Goal: Transaction & Acquisition: Obtain resource

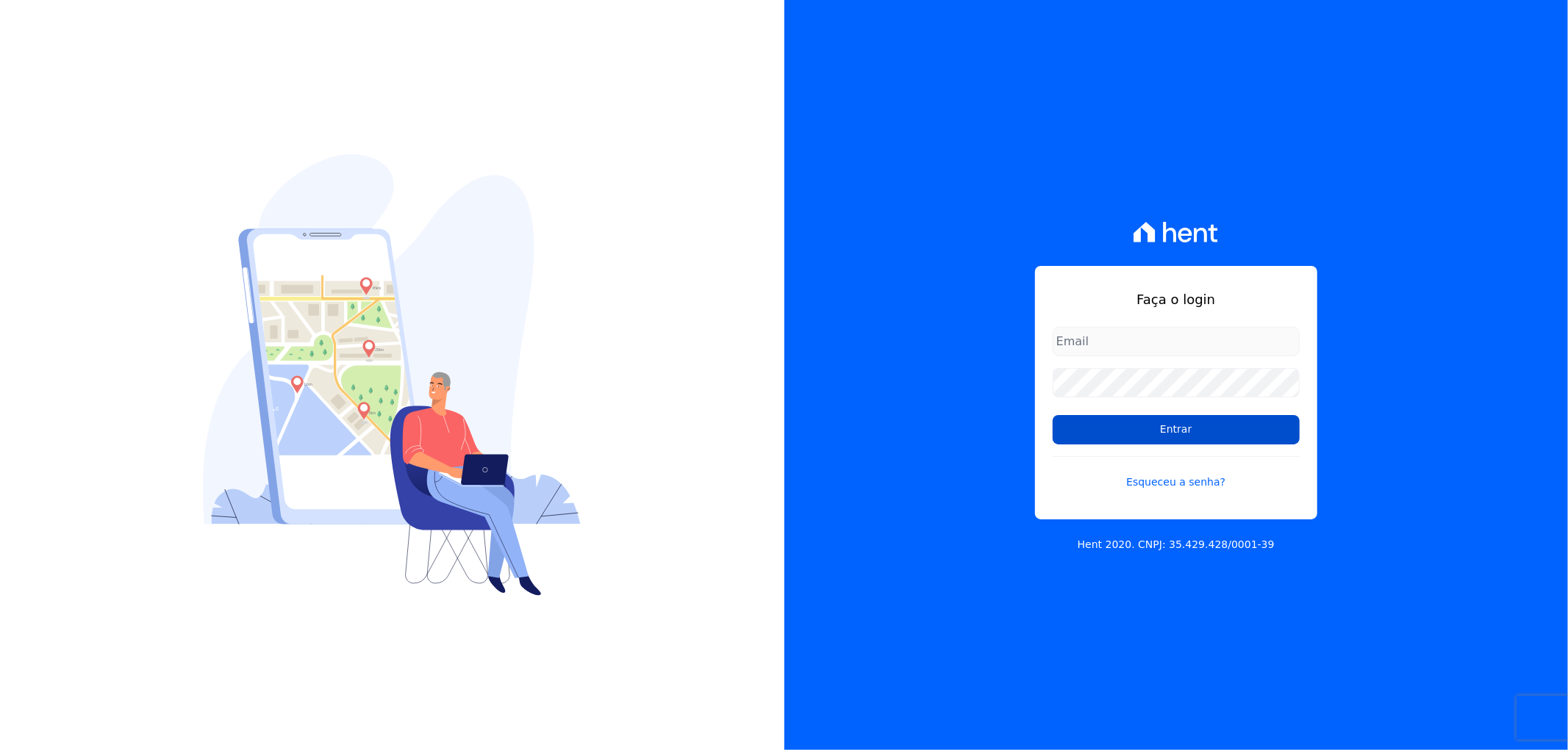
type input "[EMAIL_ADDRESS][DOMAIN_NAME]"
click at [1178, 429] on input "Entrar" at bounding box center [1176, 430] width 247 height 30
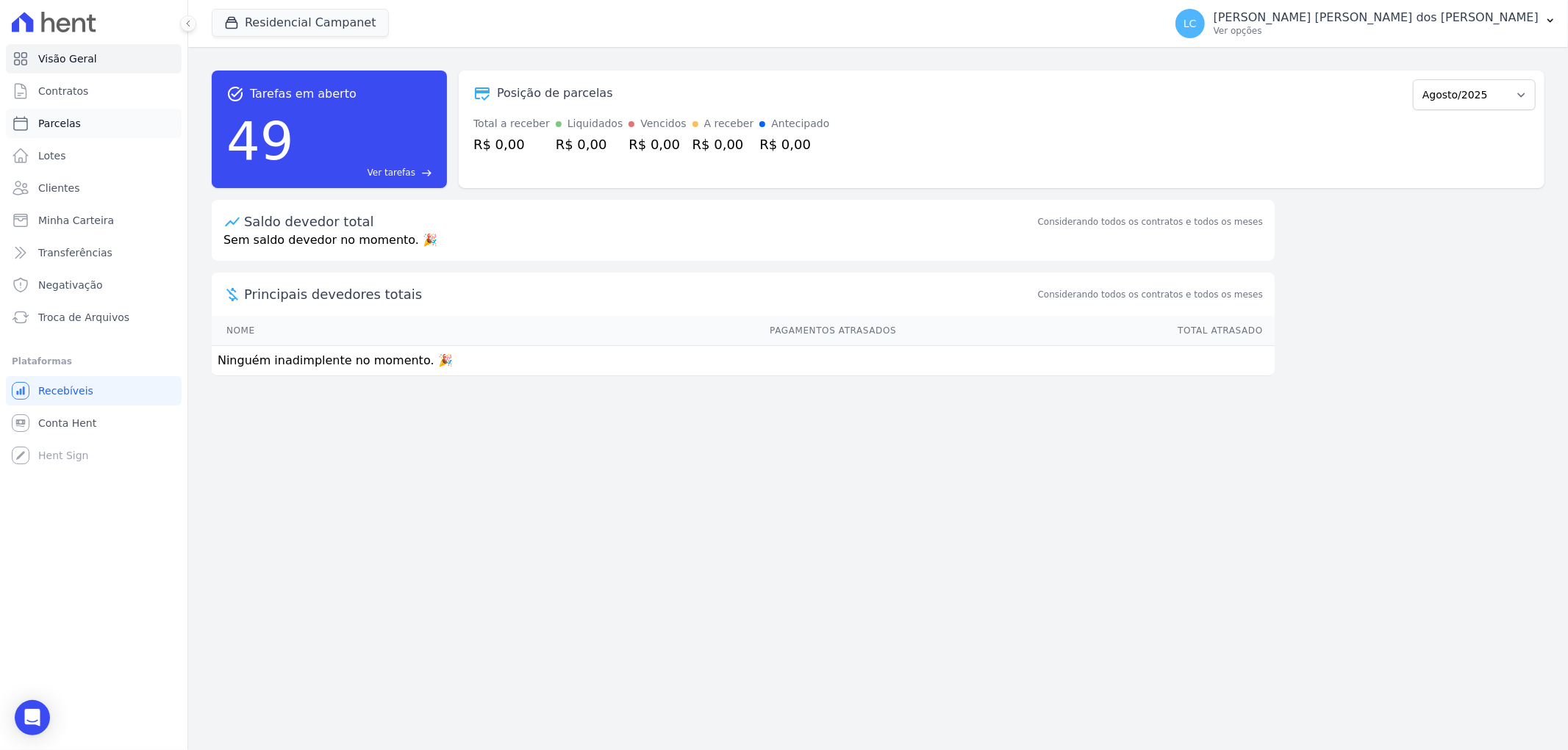
click at [83, 123] on link "Parcelas" at bounding box center [94, 123] width 175 height 30
select select
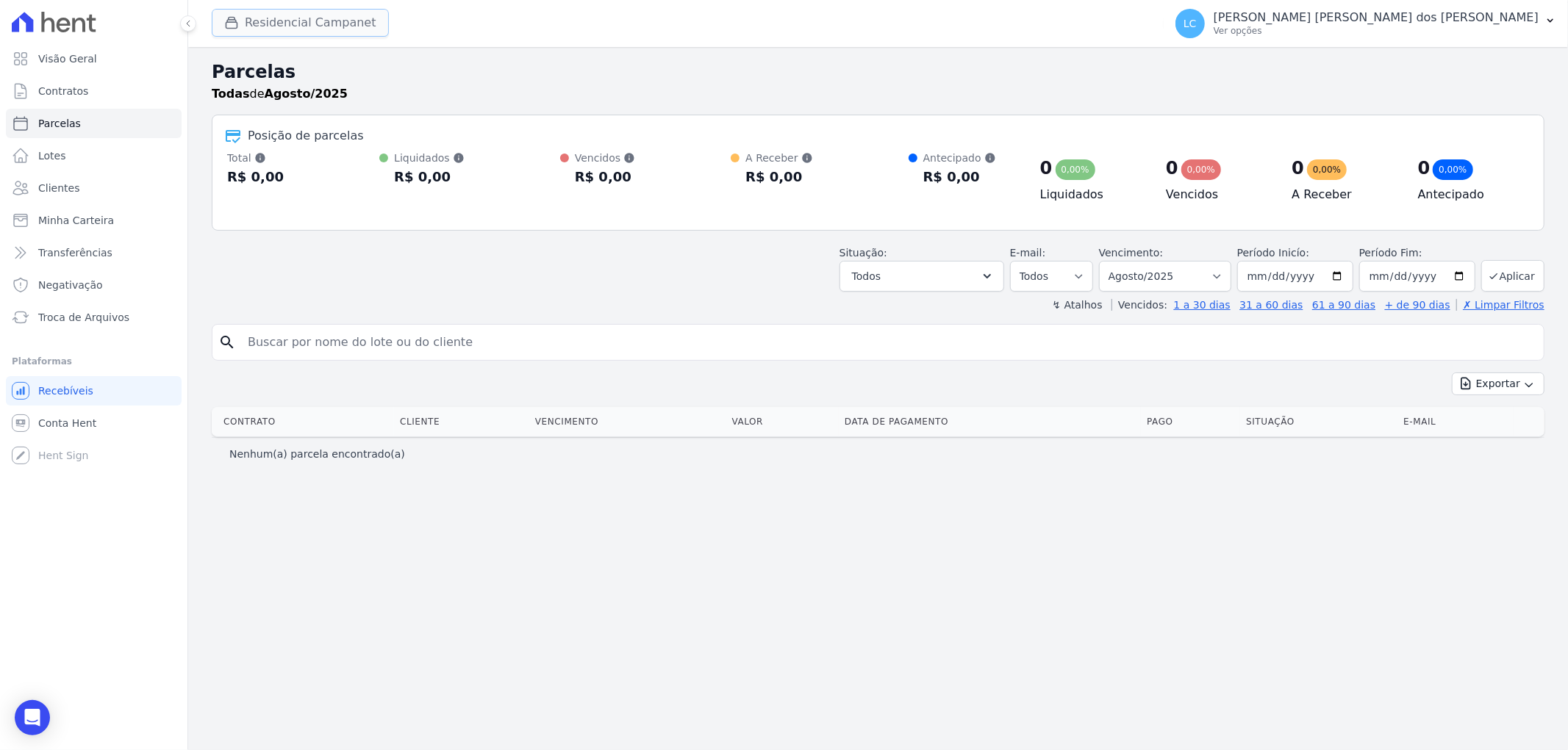
click at [250, 10] on button "Residencial Campanet" at bounding box center [301, 23] width 177 height 28
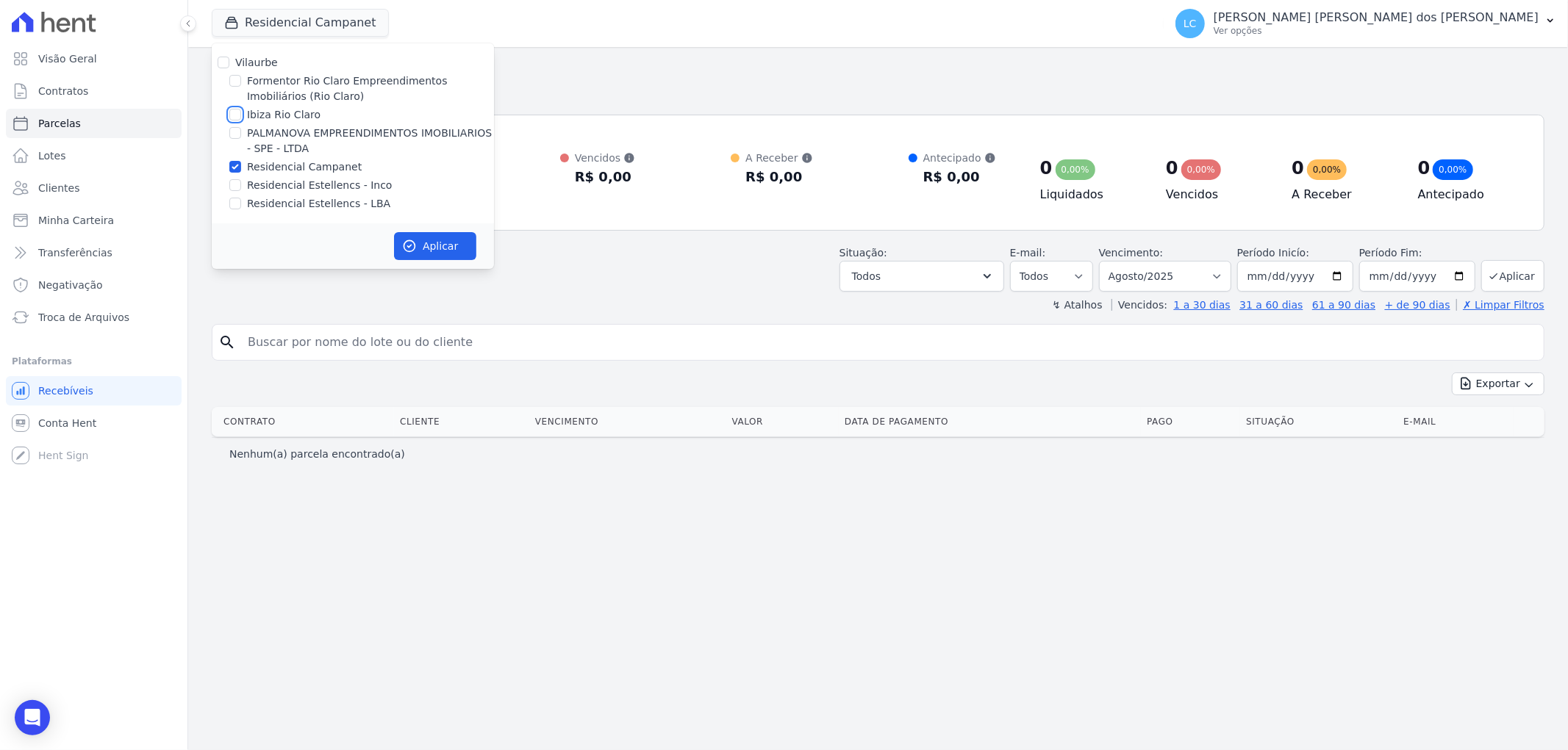
click at [239, 108] on input "Ibiza Rio Claro" at bounding box center [236, 114] width 12 height 12
checkbox input "true"
click at [231, 165] on input "Residencial Campanet" at bounding box center [236, 167] width 12 height 12
checkbox input "false"
click at [452, 244] on button "Aplicar" at bounding box center [436, 246] width 83 height 28
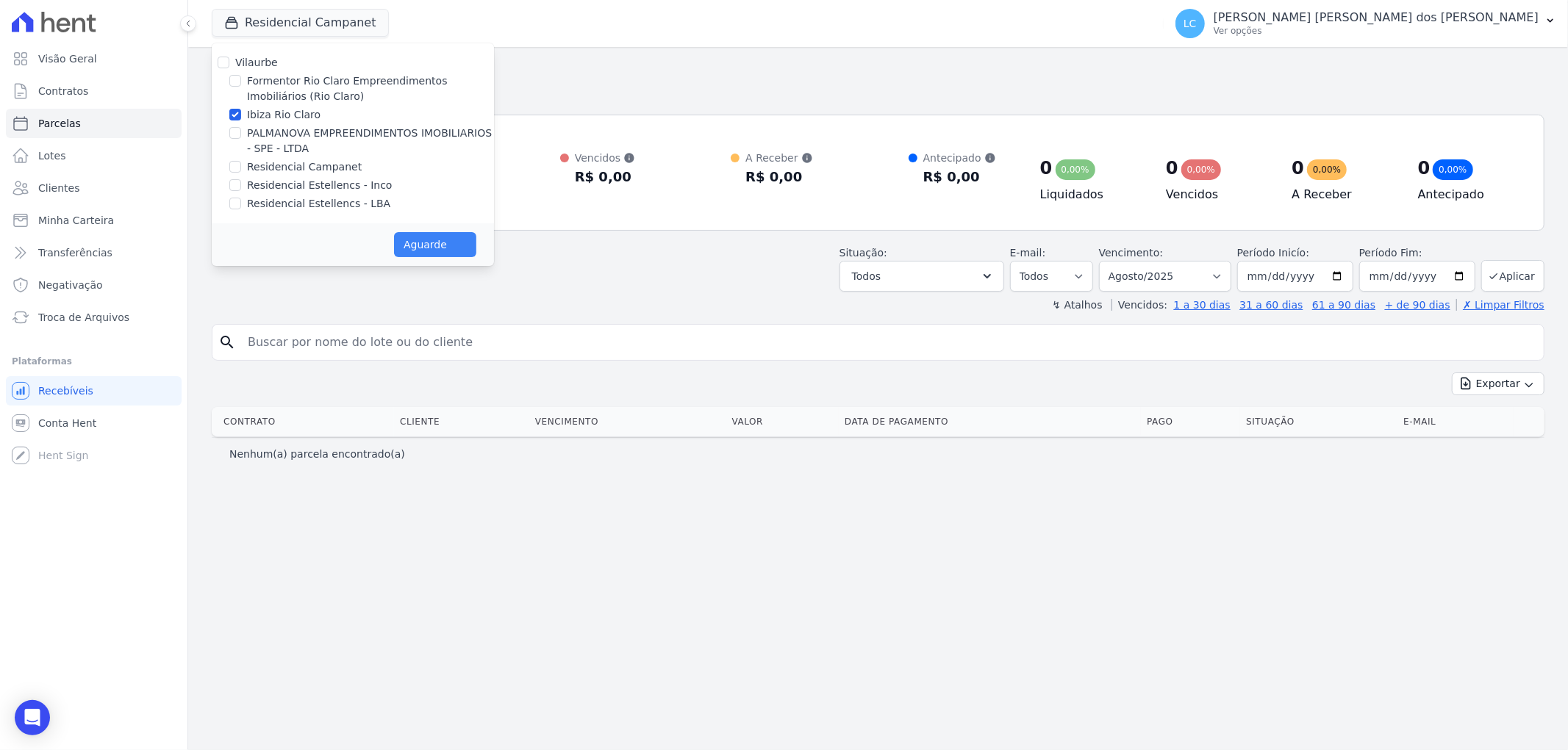
select select
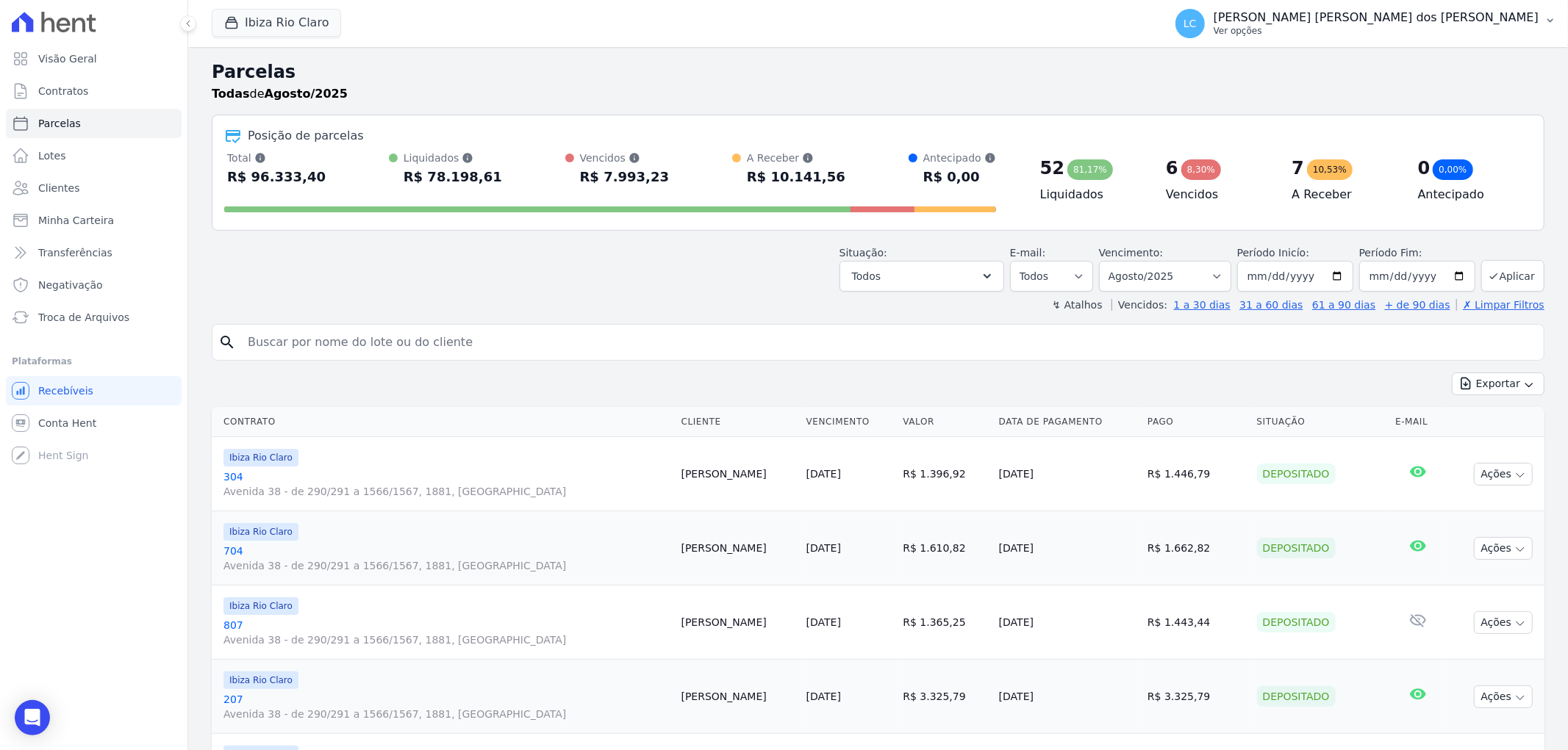
click at [1319, 23] on button "LC Larissa Caroline dos Santos Souza Ver opções" at bounding box center [1366, 24] width 404 height 41
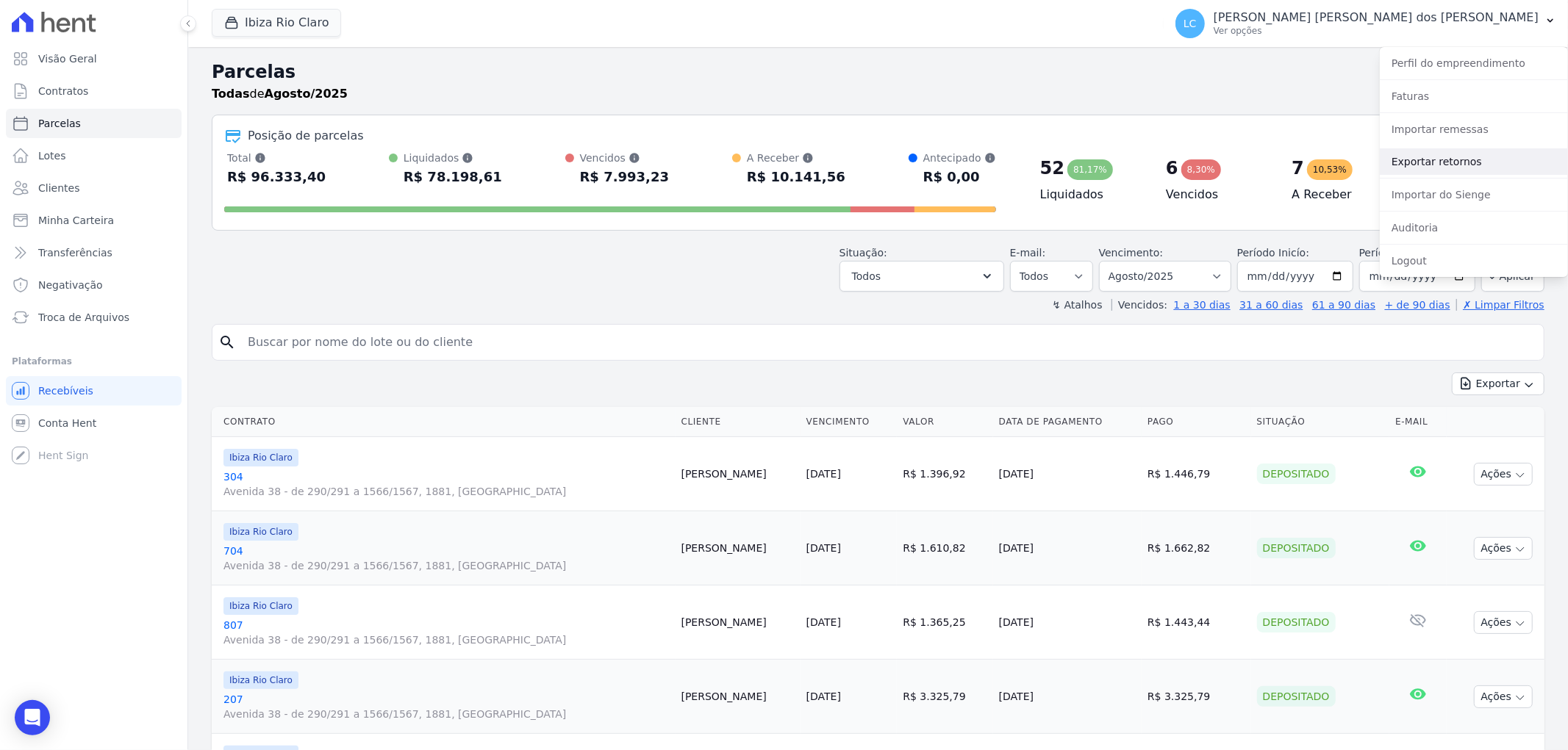
click at [1437, 167] on link "Exportar retornos" at bounding box center [1473, 162] width 188 height 27
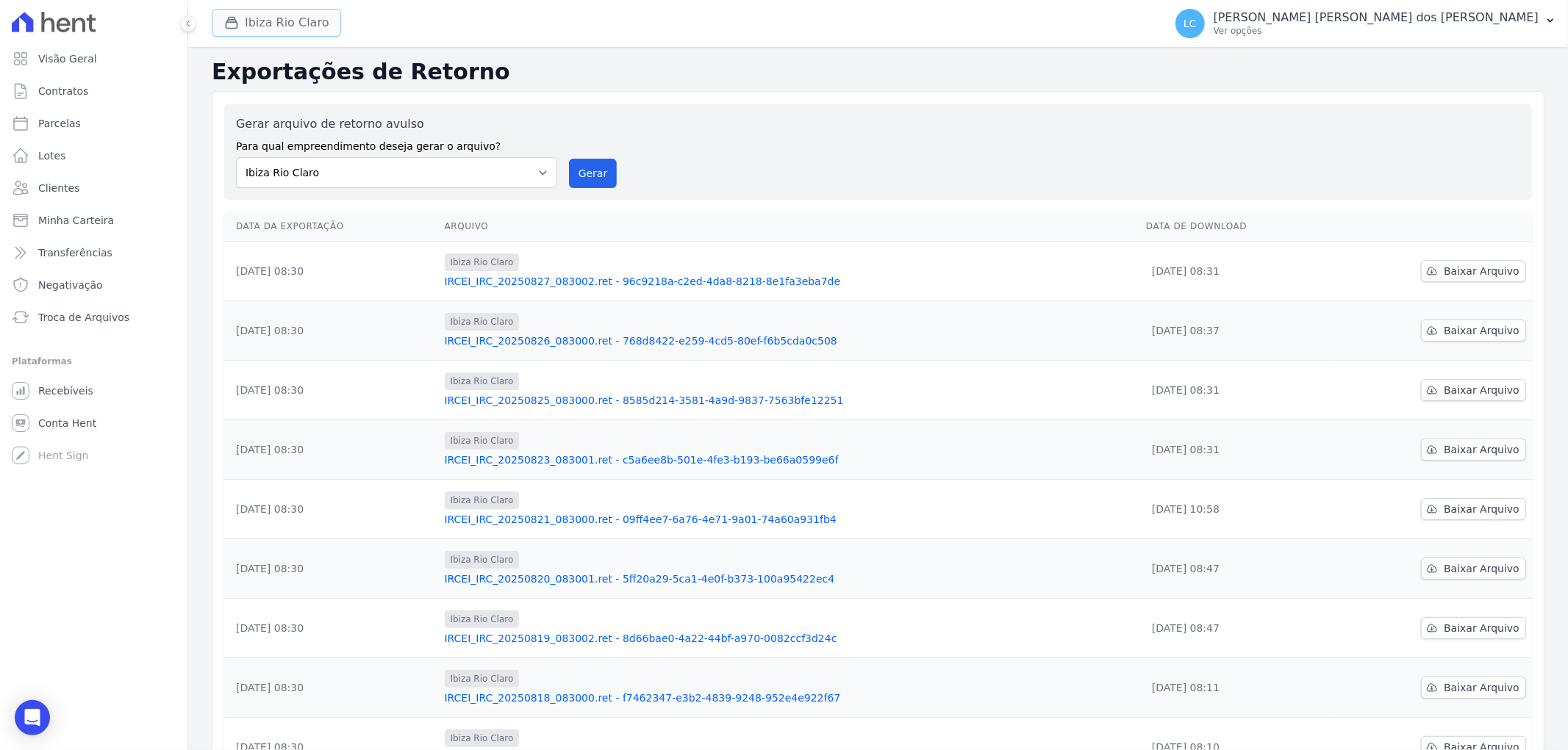
click at [282, 31] on button "Ibiza Rio Claro" at bounding box center [276, 23] width 129 height 28
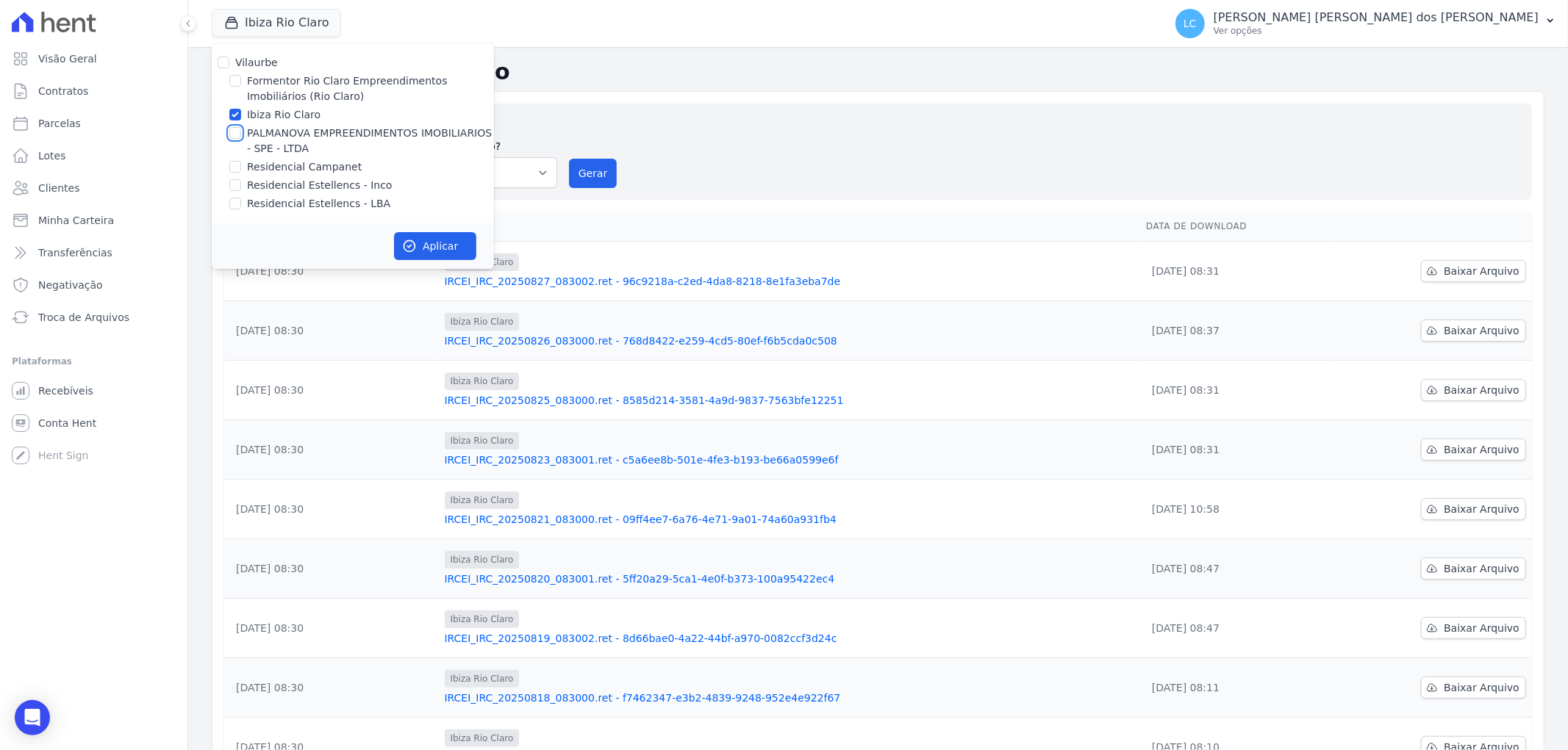
click at [238, 134] on input "PALMANOVA EMPREENDIMENTOS IMOBILIARIOS - SPE - LTDA" at bounding box center [236, 133] width 12 height 12
checkbox input "true"
click at [239, 112] on input "Ibiza Rio Claro" at bounding box center [236, 114] width 12 height 12
checkbox input "false"
click at [408, 246] on icon "button" at bounding box center [409, 246] width 11 height 11
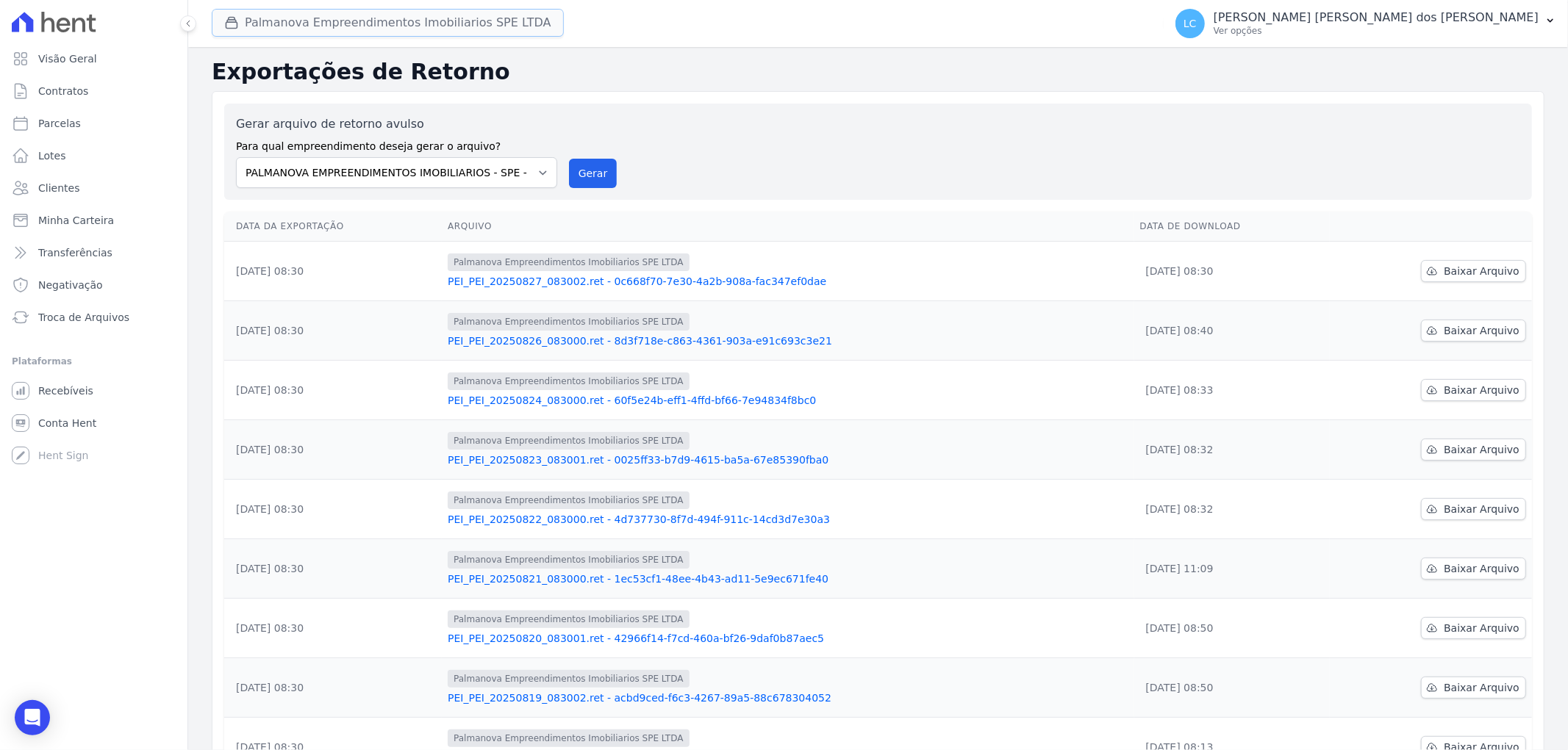
click at [257, 25] on button "Palmanova Empreendimentos Imobiliarios SPE LTDA" at bounding box center [387, 23] width 352 height 28
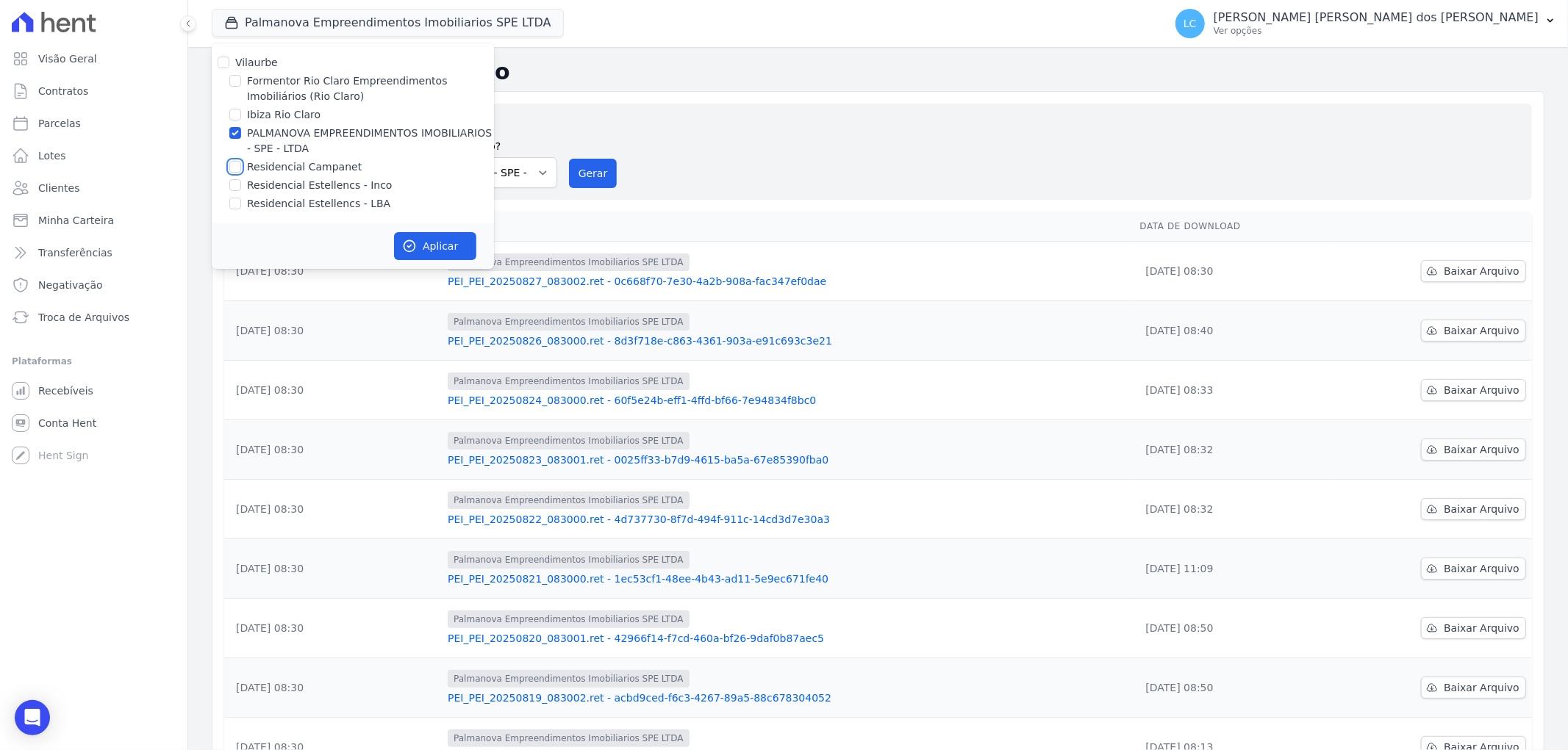
click at [238, 168] on input "Residencial Campanet" at bounding box center [236, 167] width 12 height 12
checkbox input "true"
click at [238, 133] on input "PALMANOVA EMPREENDIMENTOS IMOBILIARIOS - SPE - LTDA" at bounding box center [236, 133] width 12 height 12
checkbox input "false"
click at [456, 245] on button "Aplicar" at bounding box center [436, 246] width 83 height 28
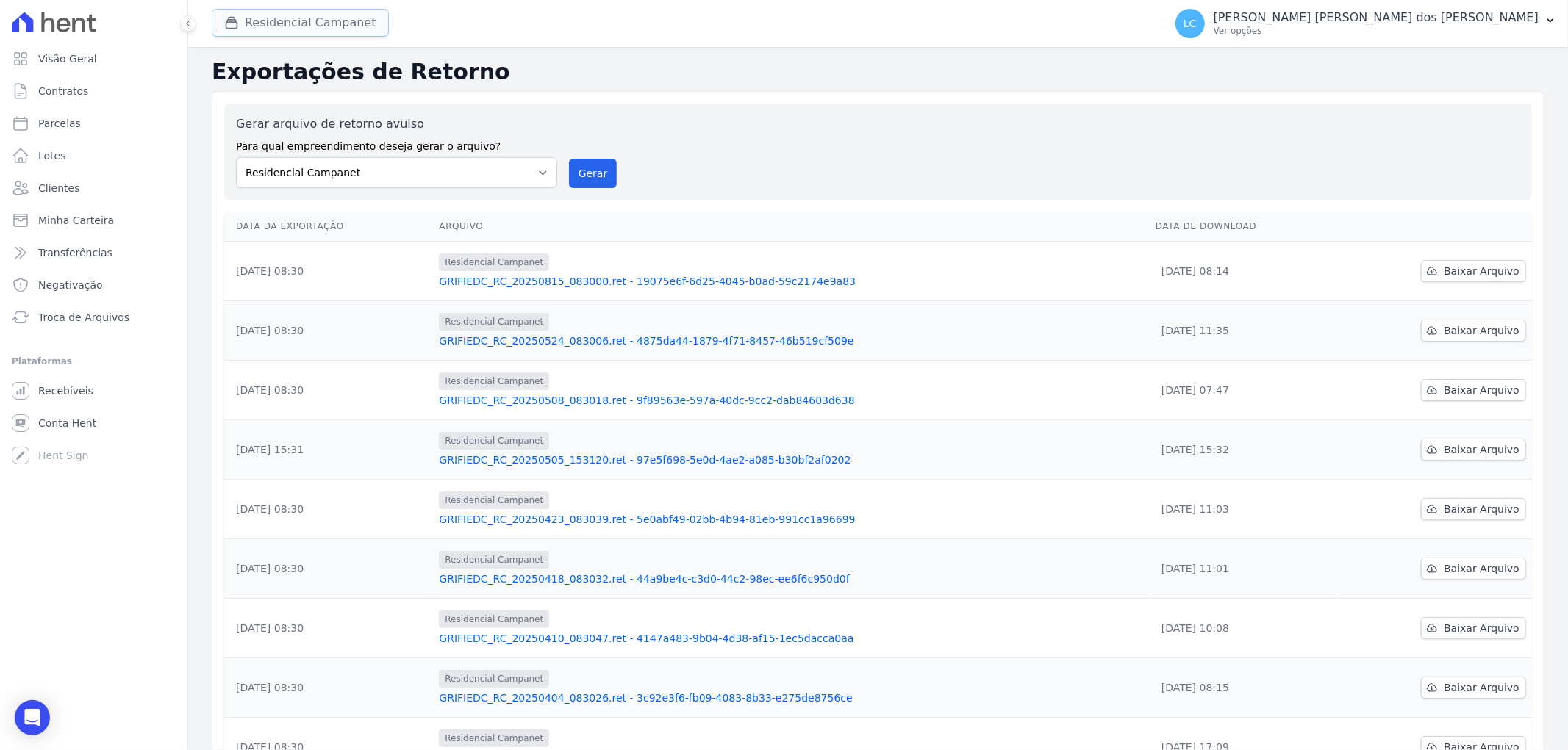
drag, startPoint x: 285, startPoint y: 16, endPoint x: 285, endPoint y: 25, distance: 9.0
click at [285, 16] on button "Residencial Campanet" at bounding box center [301, 23] width 177 height 28
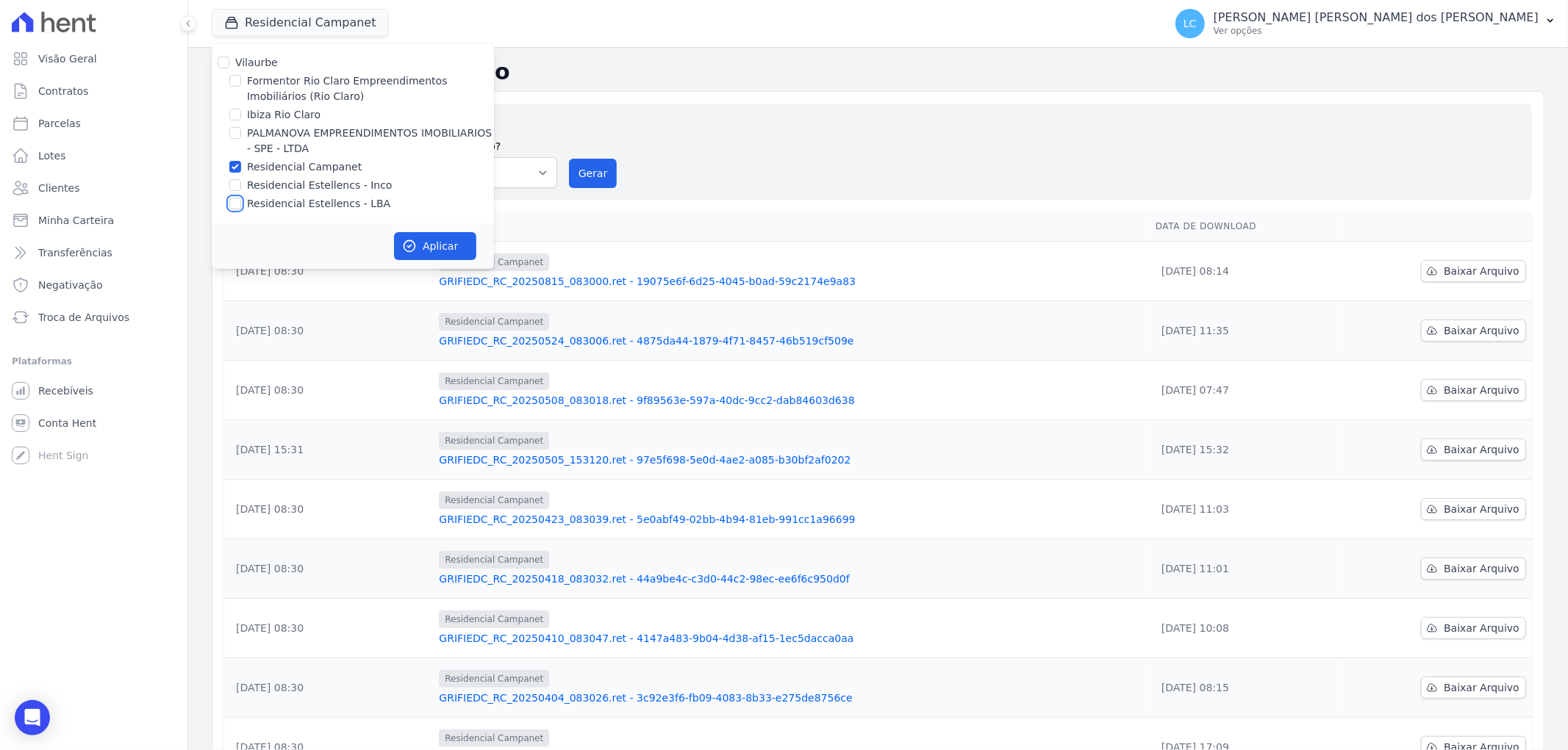
click at [236, 204] on input "Residencial Estellencs - LBA" at bounding box center [236, 204] width 12 height 12
checkbox input "true"
click at [239, 165] on input "Residencial Campanet" at bounding box center [236, 167] width 12 height 12
checkbox input "false"
click at [400, 241] on button "Aplicar" at bounding box center [436, 246] width 83 height 28
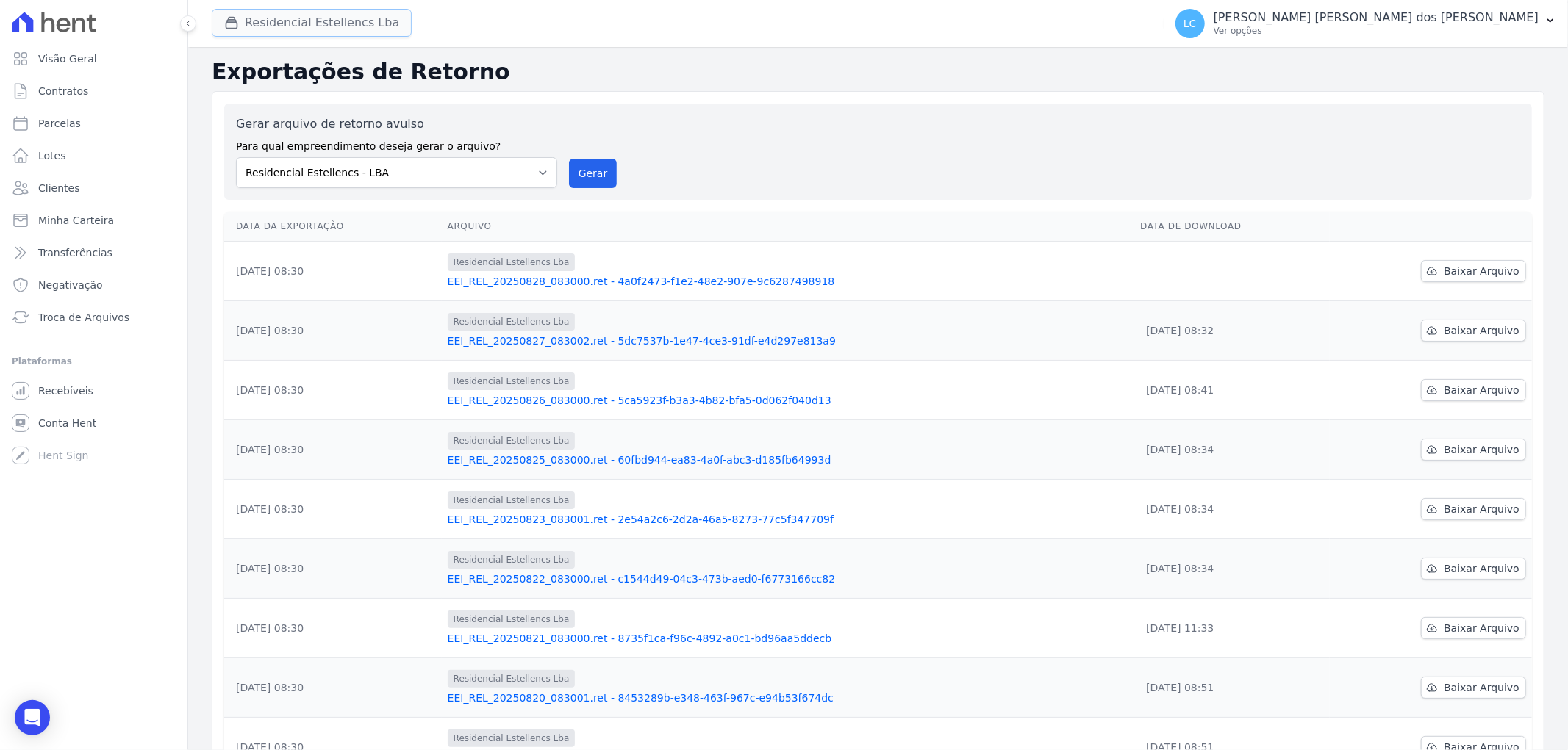
click at [323, 16] on button "Residencial Estellencs Lba" at bounding box center [311, 23] width 200 height 28
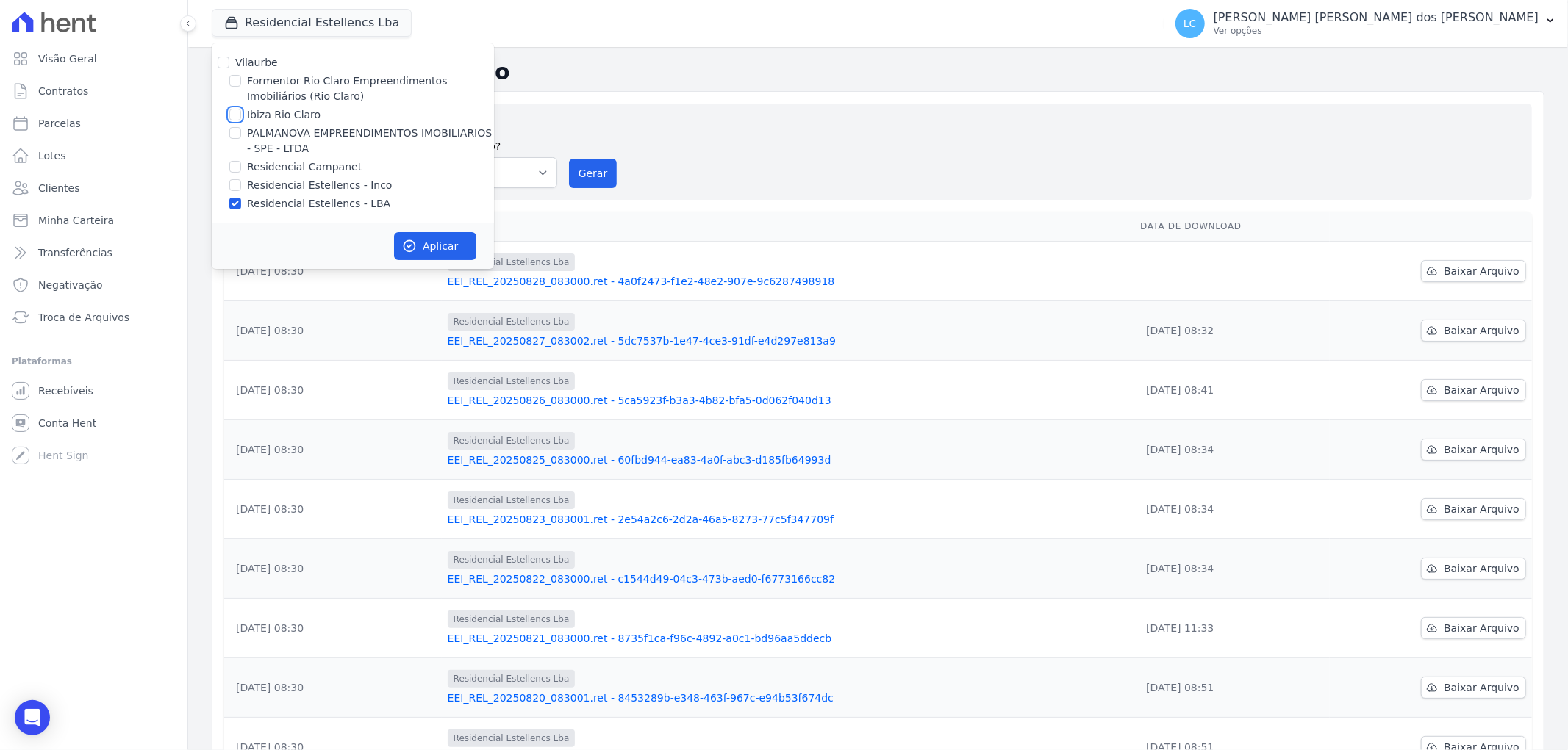
click at [234, 113] on input "Ibiza Rio Claro" at bounding box center [236, 114] width 12 height 12
checkbox input "true"
click at [232, 203] on input "Residencial Estellencs - LBA" at bounding box center [236, 204] width 12 height 12
checkbox input "false"
click at [410, 242] on icon "button" at bounding box center [409, 245] width 15 height 15
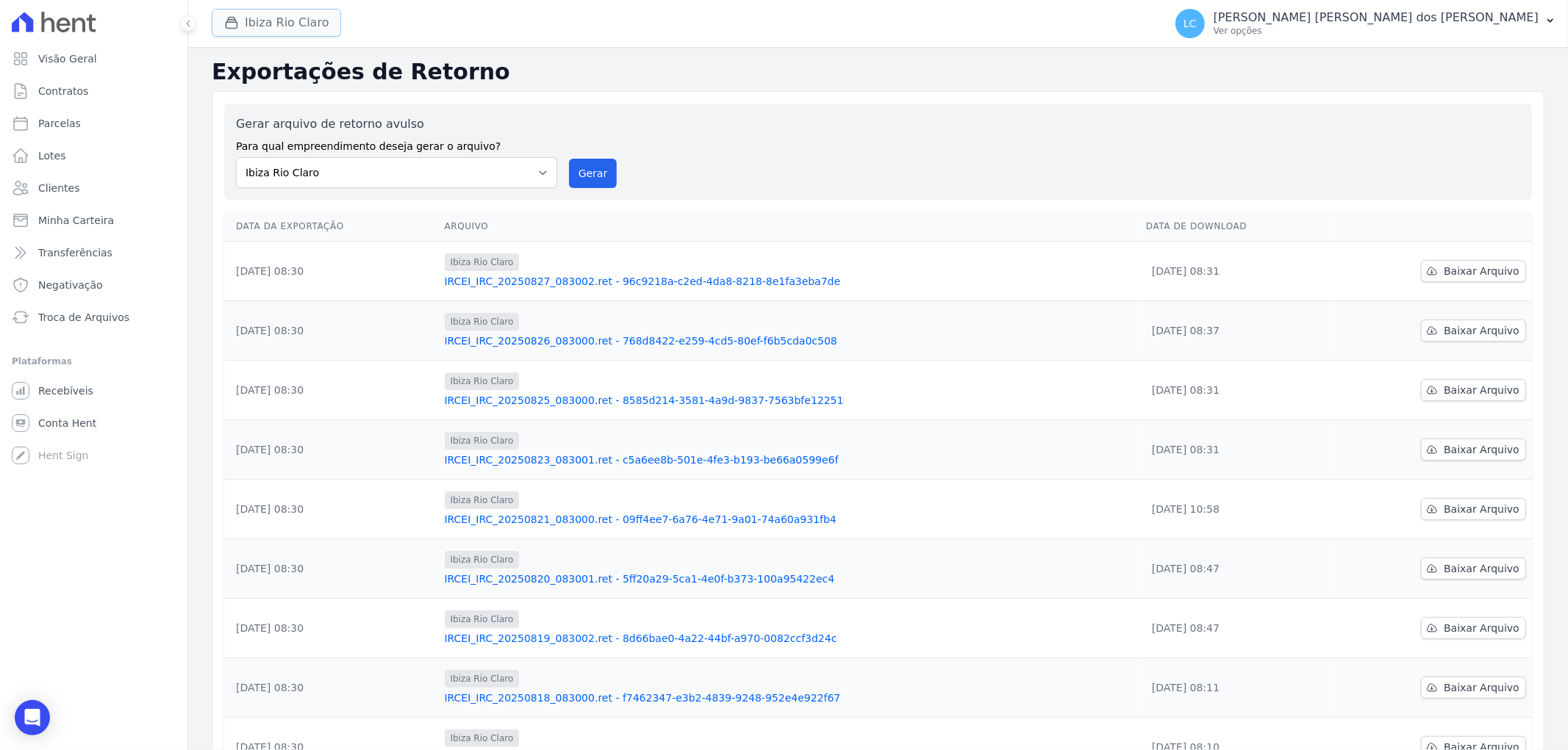
click at [310, 16] on button "Ibiza Rio Claro" at bounding box center [276, 23] width 129 height 28
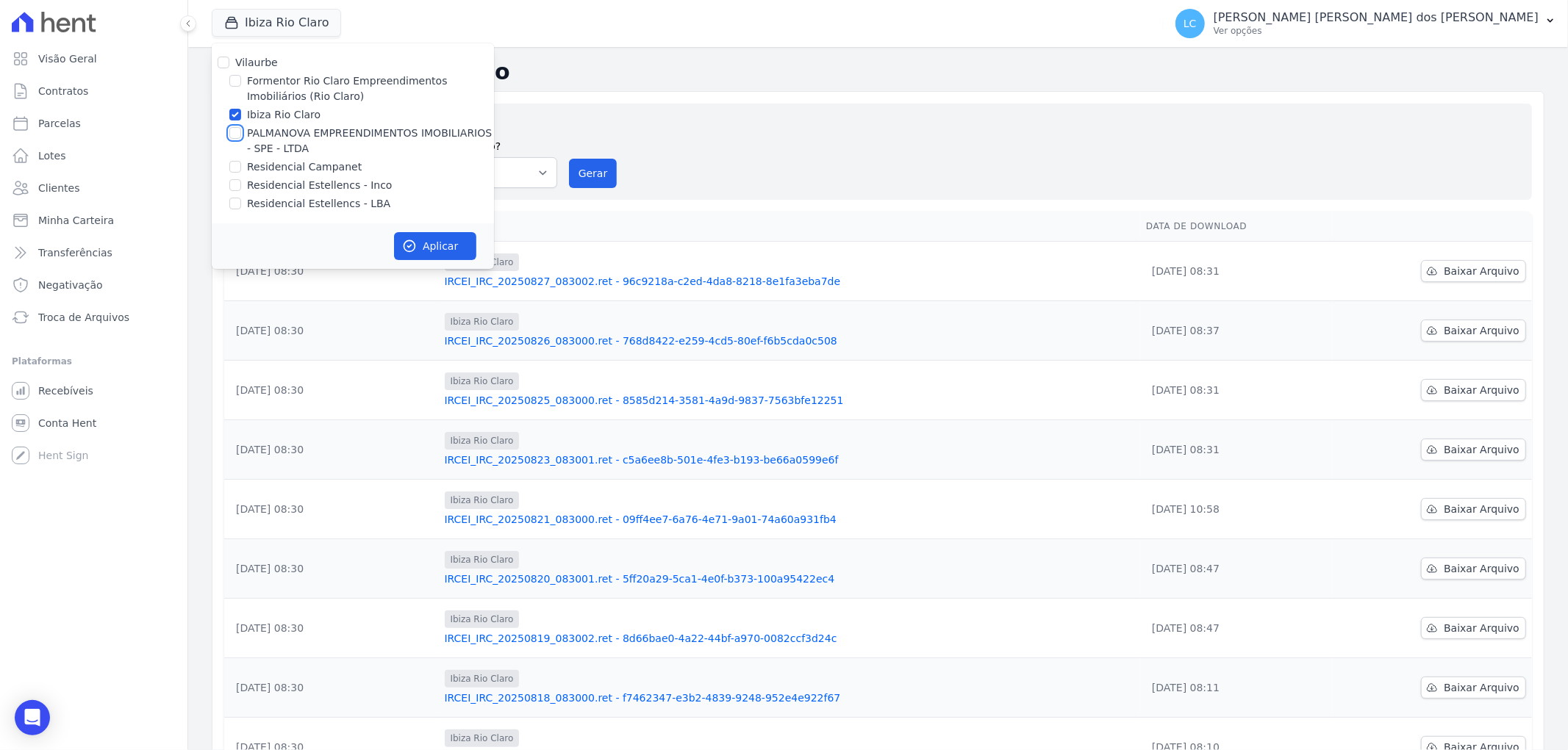
click at [236, 135] on input "PALMANOVA EMPREENDIMENTOS IMOBILIARIOS - SPE - LTDA" at bounding box center [236, 133] width 12 height 12
checkbox input "true"
click at [239, 113] on input "Ibiza Rio Claro" at bounding box center [236, 114] width 12 height 12
checkbox input "false"
click at [433, 242] on button "Aplicar" at bounding box center [436, 246] width 83 height 28
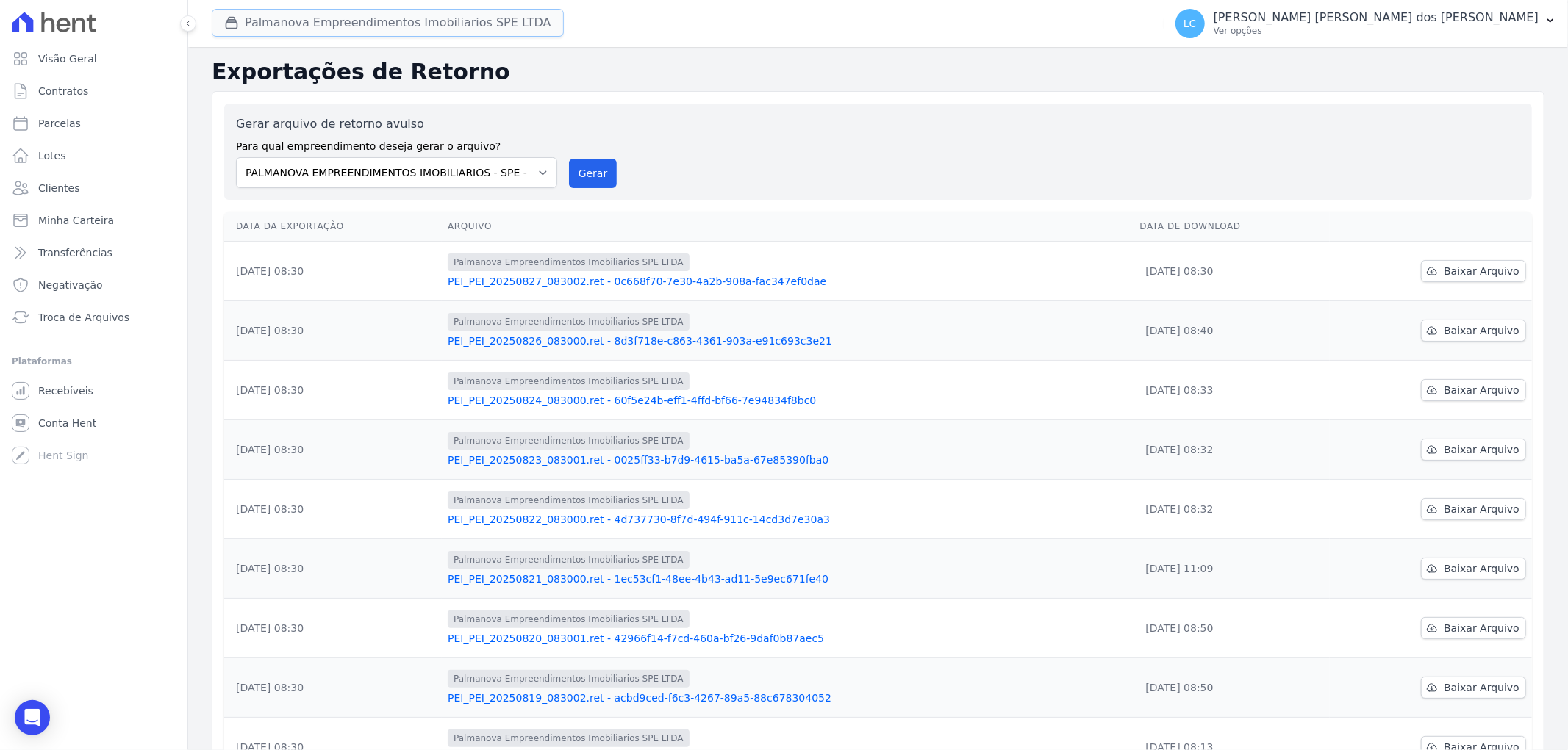
click at [372, 26] on button "Palmanova Empreendimentos Imobiliarios SPE LTDA" at bounding box center [387, 23] width 352 height 28
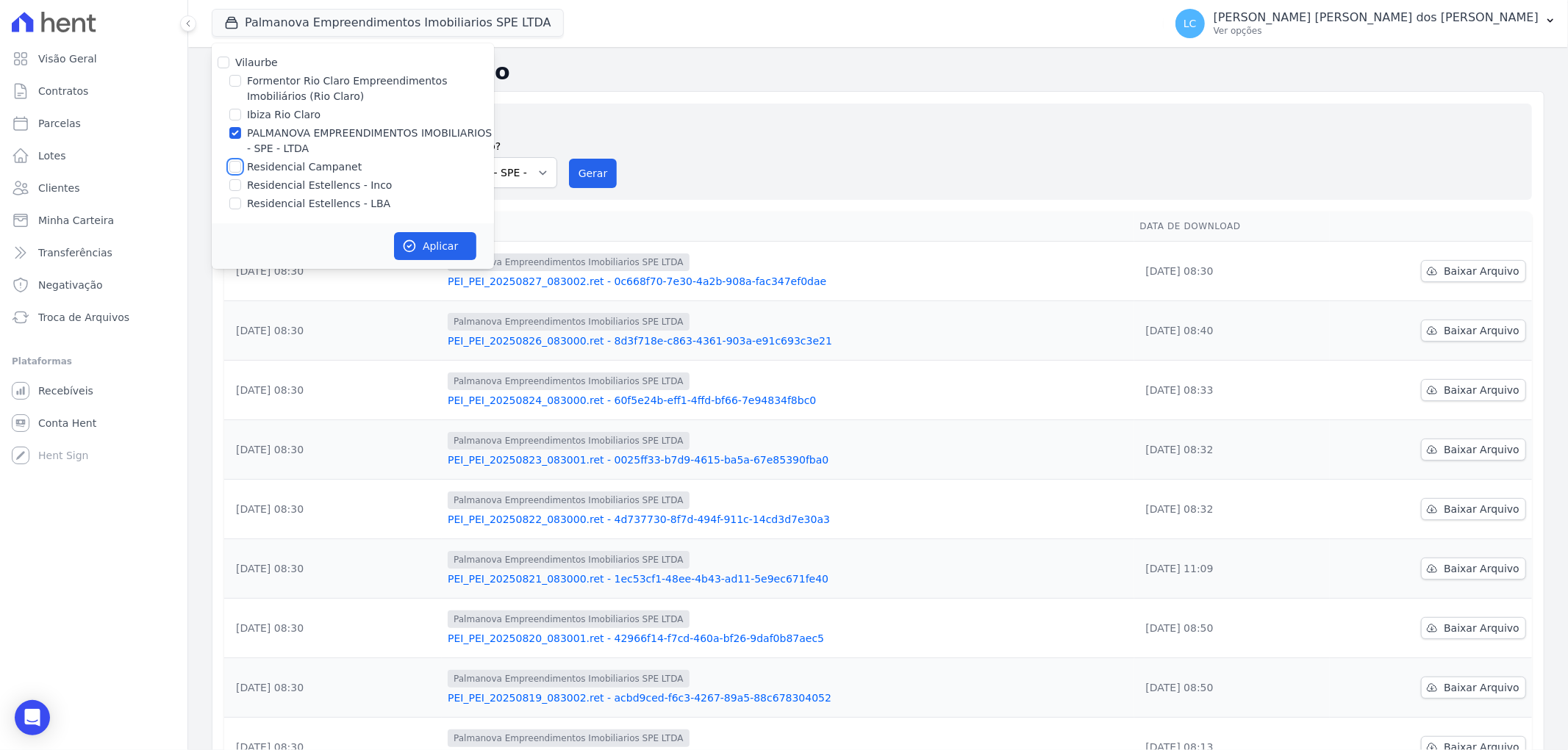
click at [230, 170] on input "Residencial Campanet" at bounding box center [236, 167] width 12 height 12
checkbox input "true"
click at [232, 133] on input "PALMANOVA EMPREENDIMENTOS IMOBILIARIOS - SPE - LTDA" at bounding box center [236, 133] width 12 height 12
checkbox input "false"
click at [416, 250] on icon "button" at bounding box center [409, 245] width 15 height 15
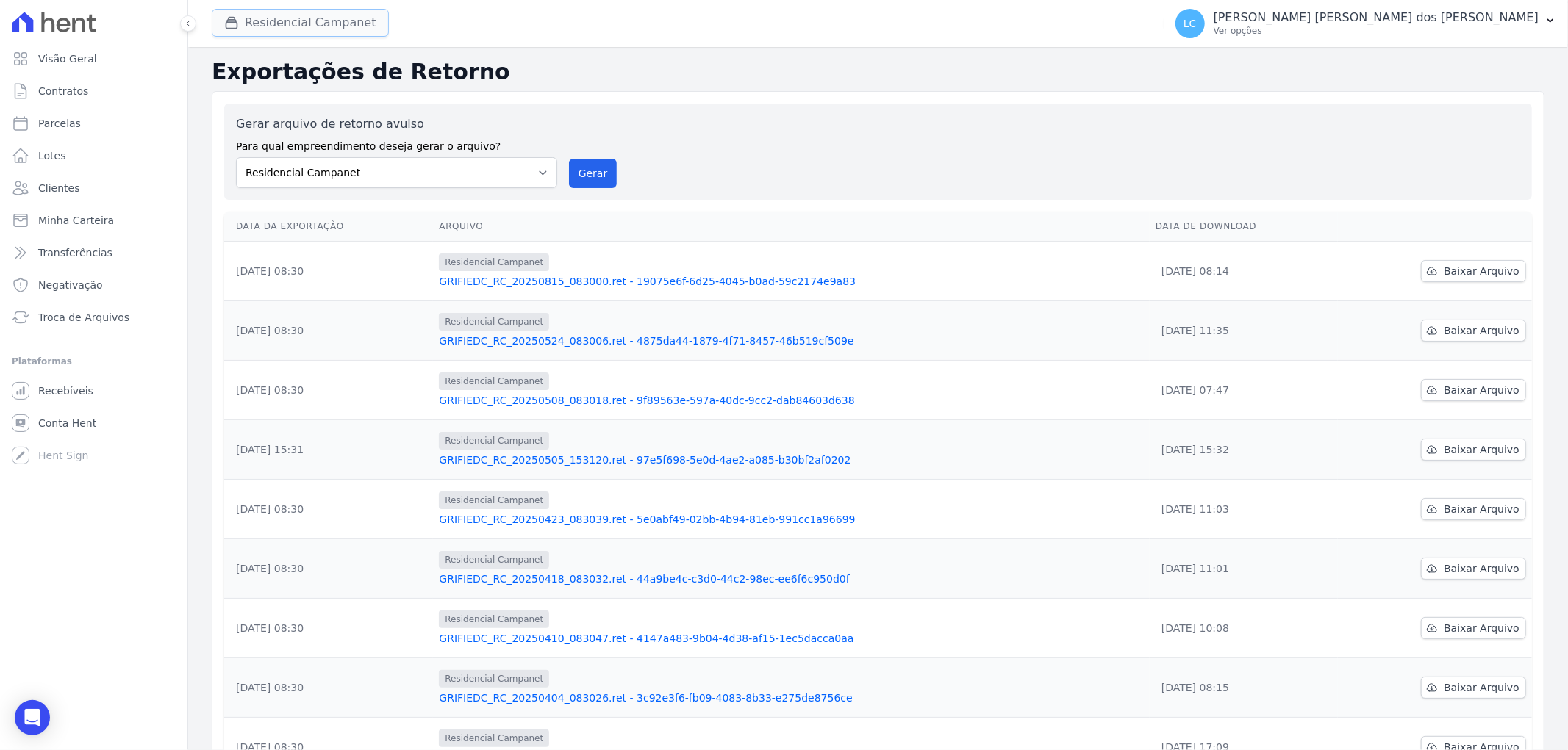
click at [290, 28] on button "Residencial Campanet" at bounding box center [301, 23] width 177 height 28
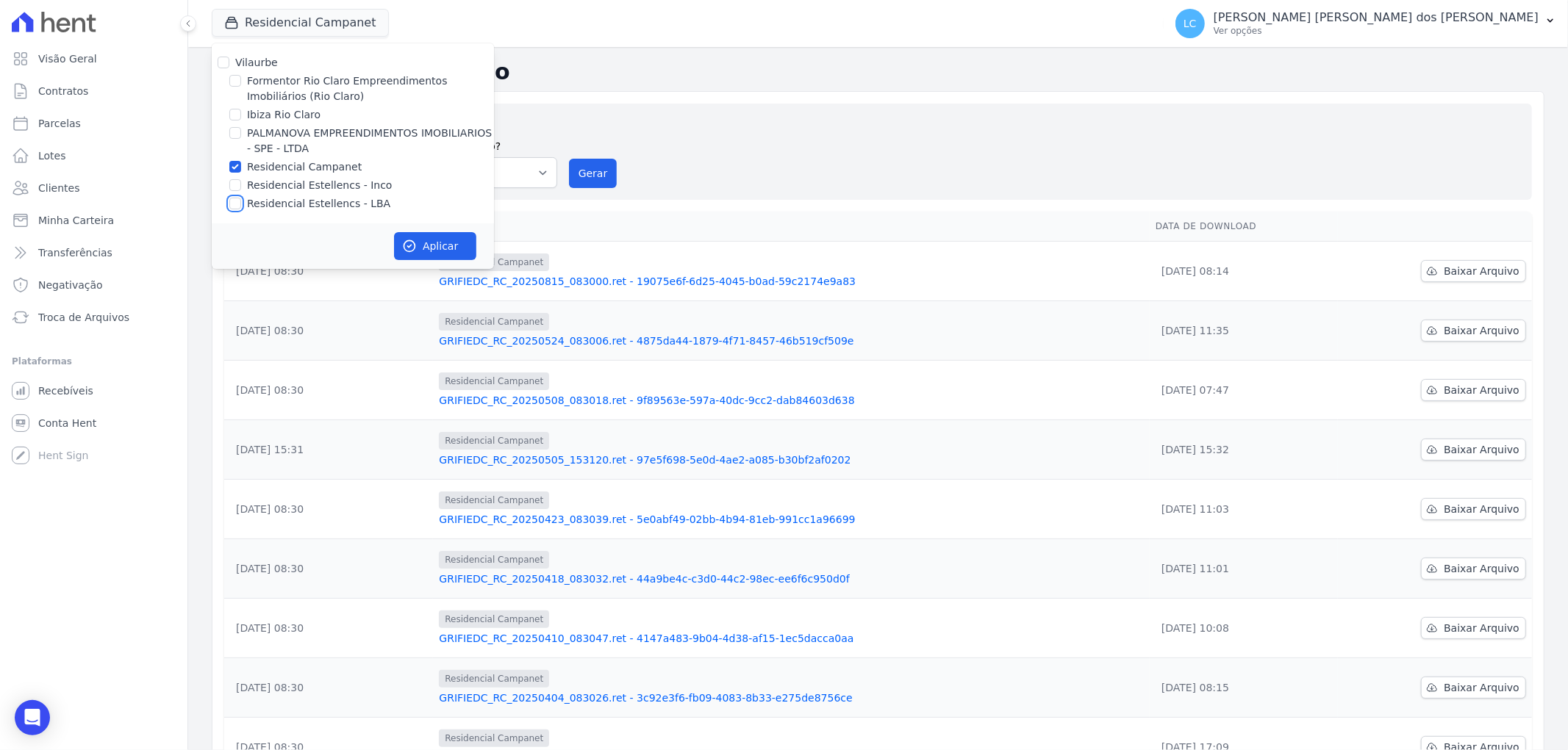
click at [233, 204] on input "Residencial Estellencs - LBA" at bounding box center [236, 204] width 12 height 12
checkbox input "true"
click at [236, 167] on input "Residencial Campanet" at bounding box center [236, 167] width 12 height 12
checkbox input "false"
click at [464, 247] on button "Aplicar" at bounding box center [436, 246] width 83 height 28
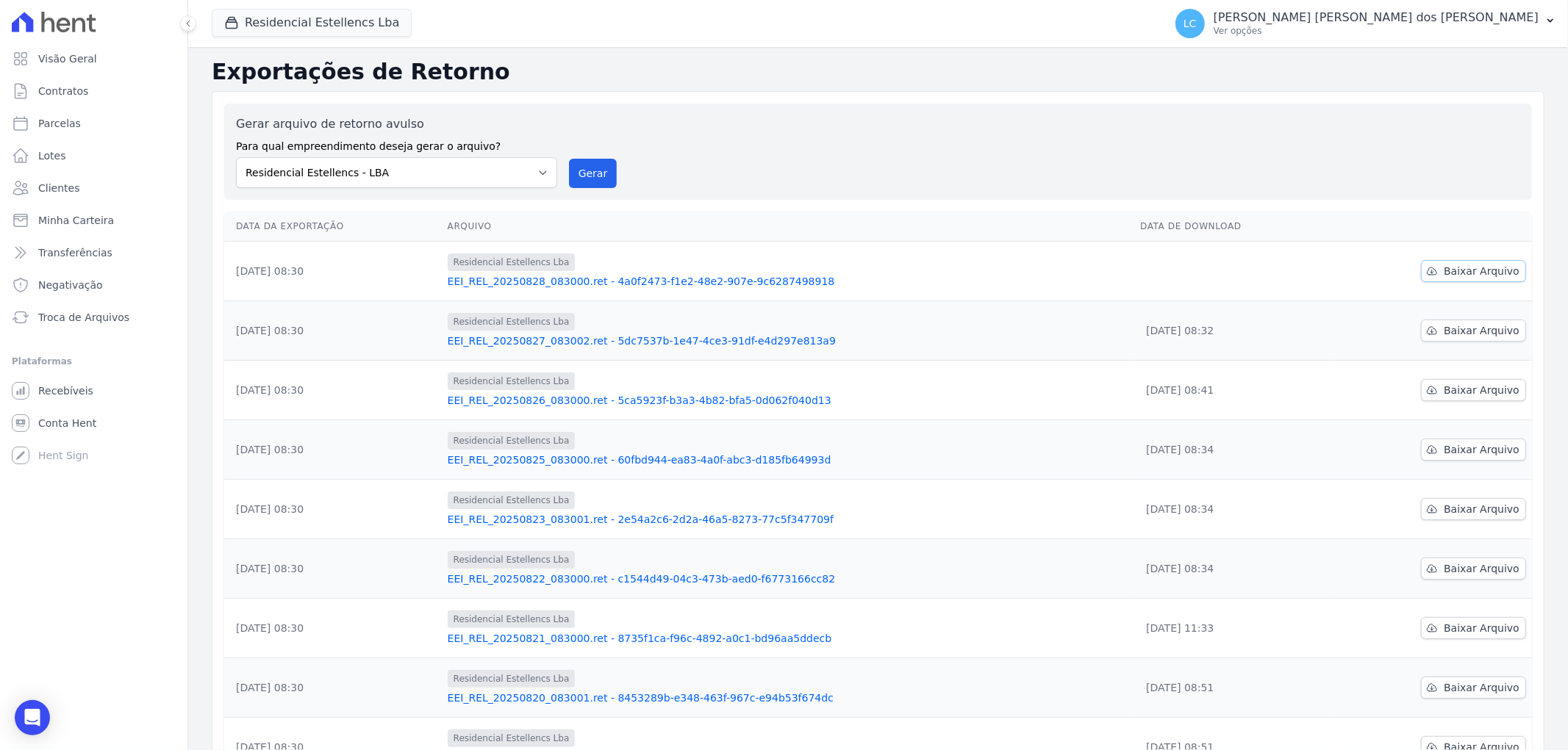
click at [1461, 274] on span "Baixar Arquivo" at bounding box center [1481, 271] width 76 height 15
click at [336, 28] on button "Residencial Estellencs Lba" at bounding box center [311, 23] width 200 height 28
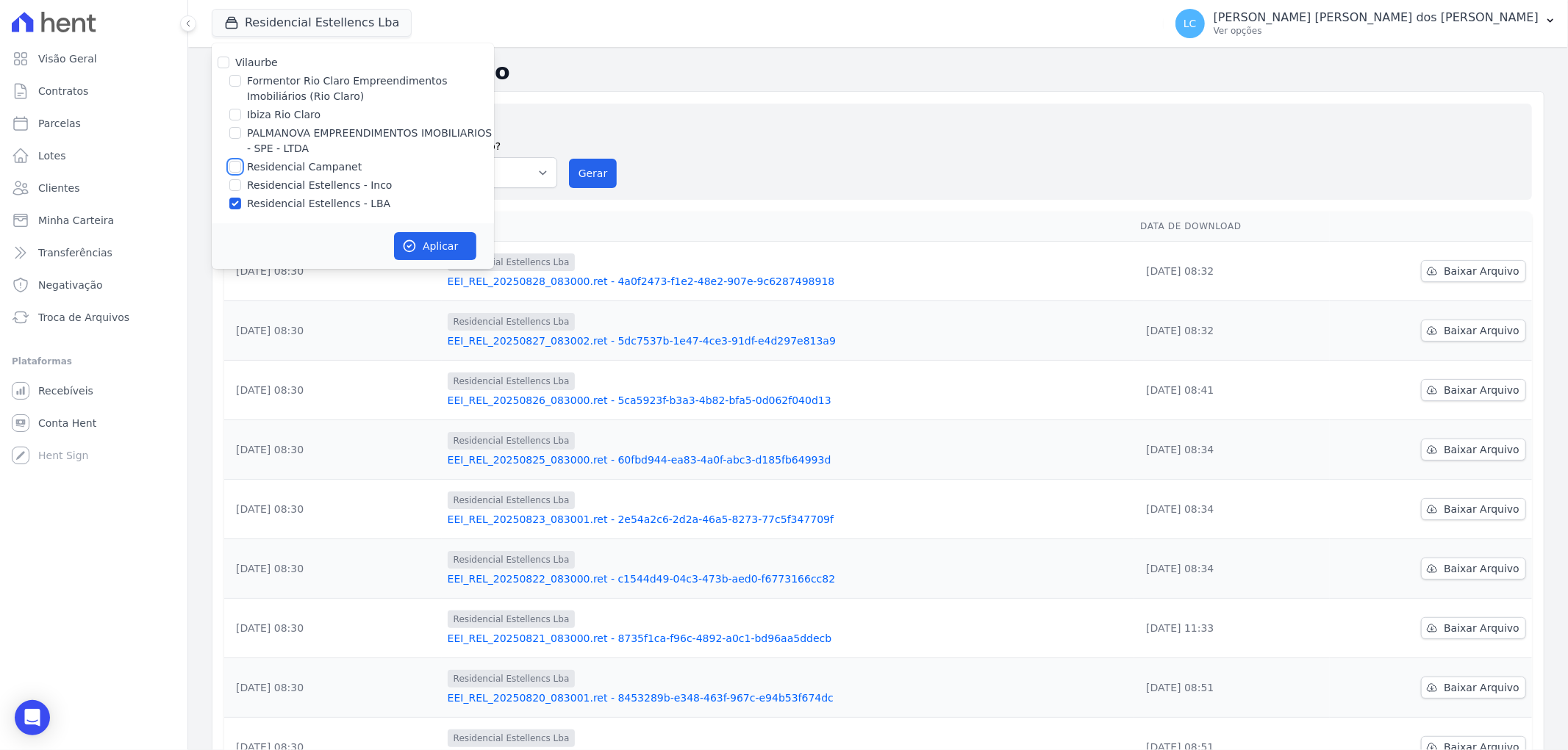
click at [236, 164] on input "Residencial Campanet" at bounding box center [236, 167] width 12 height 12
checkbox input "true"
click at [234, 206] on input "Residencial Estellencs - LBA" at bounding box center [236, 204] width 12 height 12
checkbox input "false"
click at [444, 242] on button "Aplicar" at bounding box center [436, 246] width 83 height 28
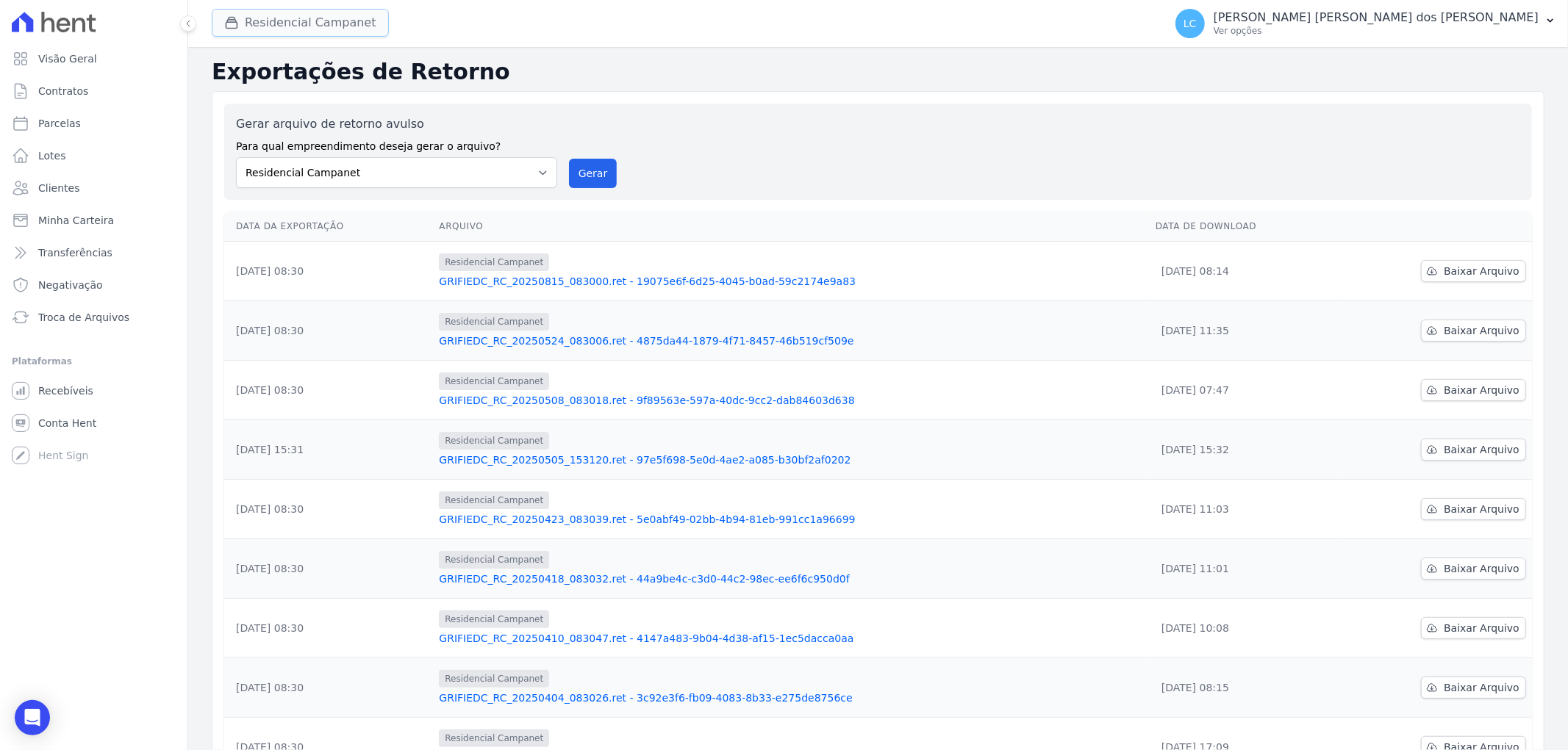
click at [297, 24] on button "Residencial Campanet" at bounding box center [301, 23] width 177 height 28
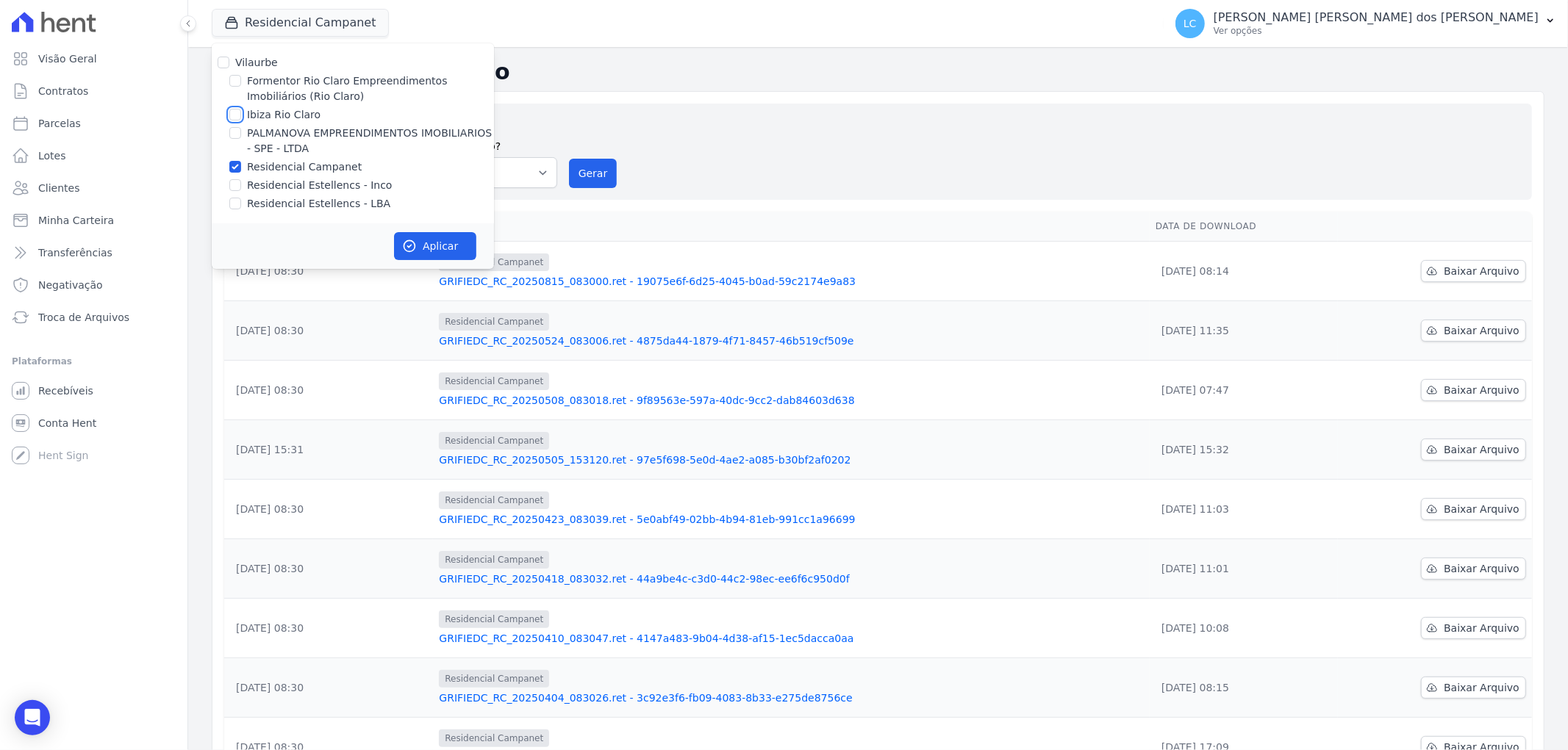
click at [234, 110] on input "Ibiza Rio Claro" at bounding box center [236, 114] width 12 height 12
checkbox input "true"
drag, startPoint x: 233, startPoint y: 164, endPoint x: 340, endPoint y: 200, distance: 112.9
click at [236, 165] on input "Residencial Campanet" at bounding box center [236, 167] width 12 height 12
checkbox input "false"
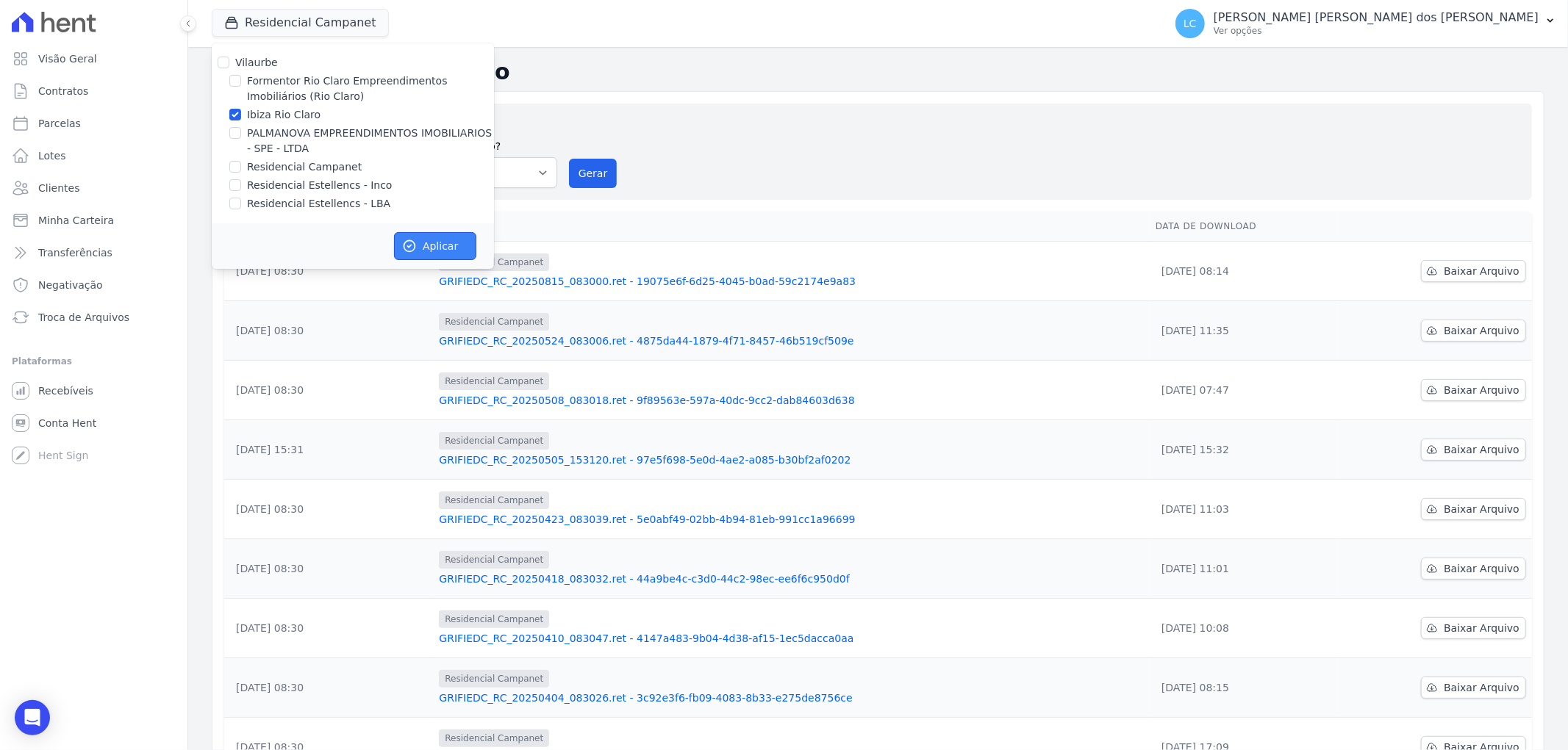
click at [416, 250] on icon "button" at bounding box center [409, 245] width 15 height 15
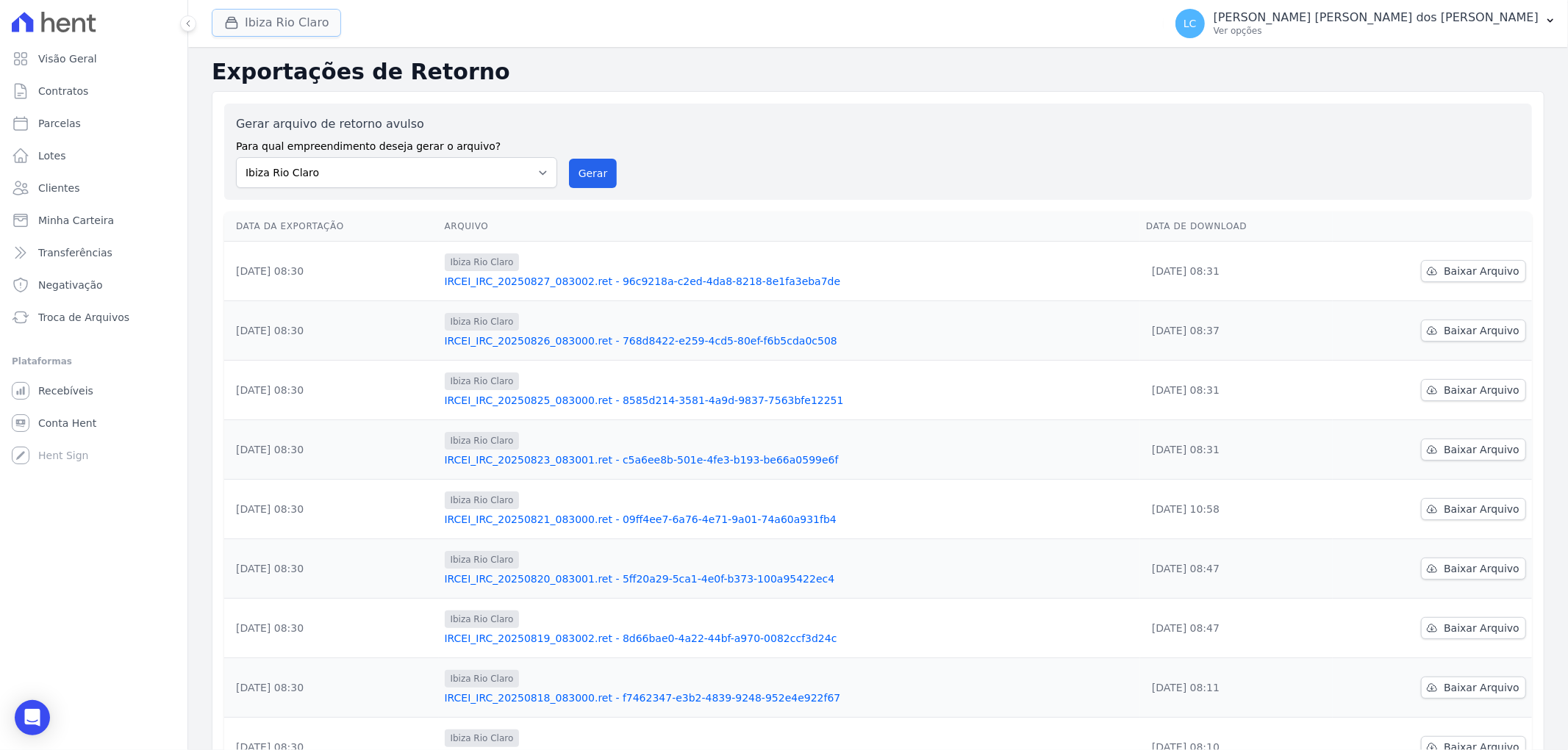
click at [294, 19] on button "Ibiza Rio Claro" at bounding box center [276, 23] width 129 height 28
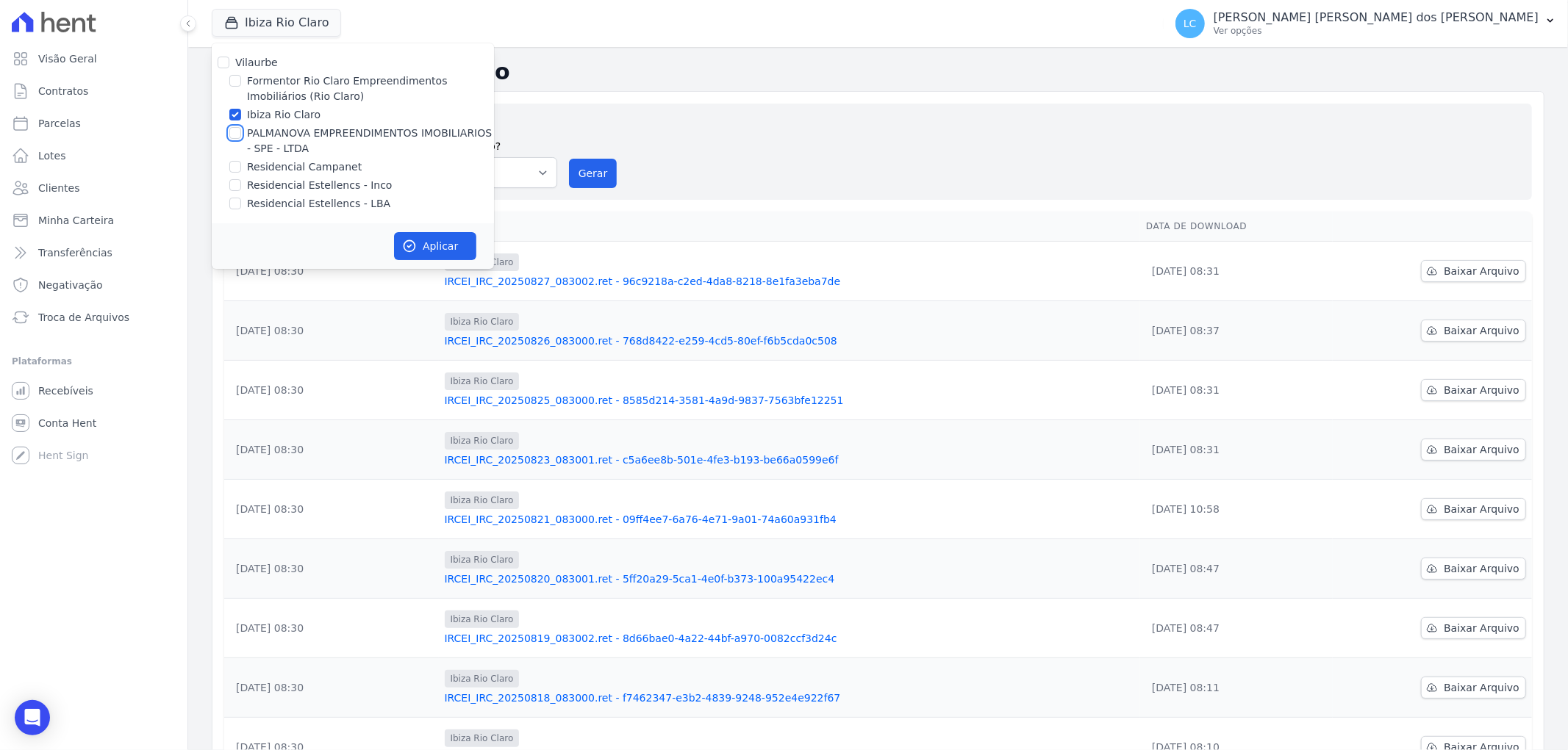
click at [232, 133] on input "PALMANOVA EMPREENDIMENTOS IMOBILIARIOS - SPE - LTDA" at bounding box center [236, 133] width 12 height 12
checkbox input "true"
click at [236, 115] on input "Ibiza Rio Claro" at bounding box center [236, 114] width 12 height 12
checkbox input "false"
click at [435, 244] on button "Aplicar" at bounding box center [436, 246] width 83 height 28
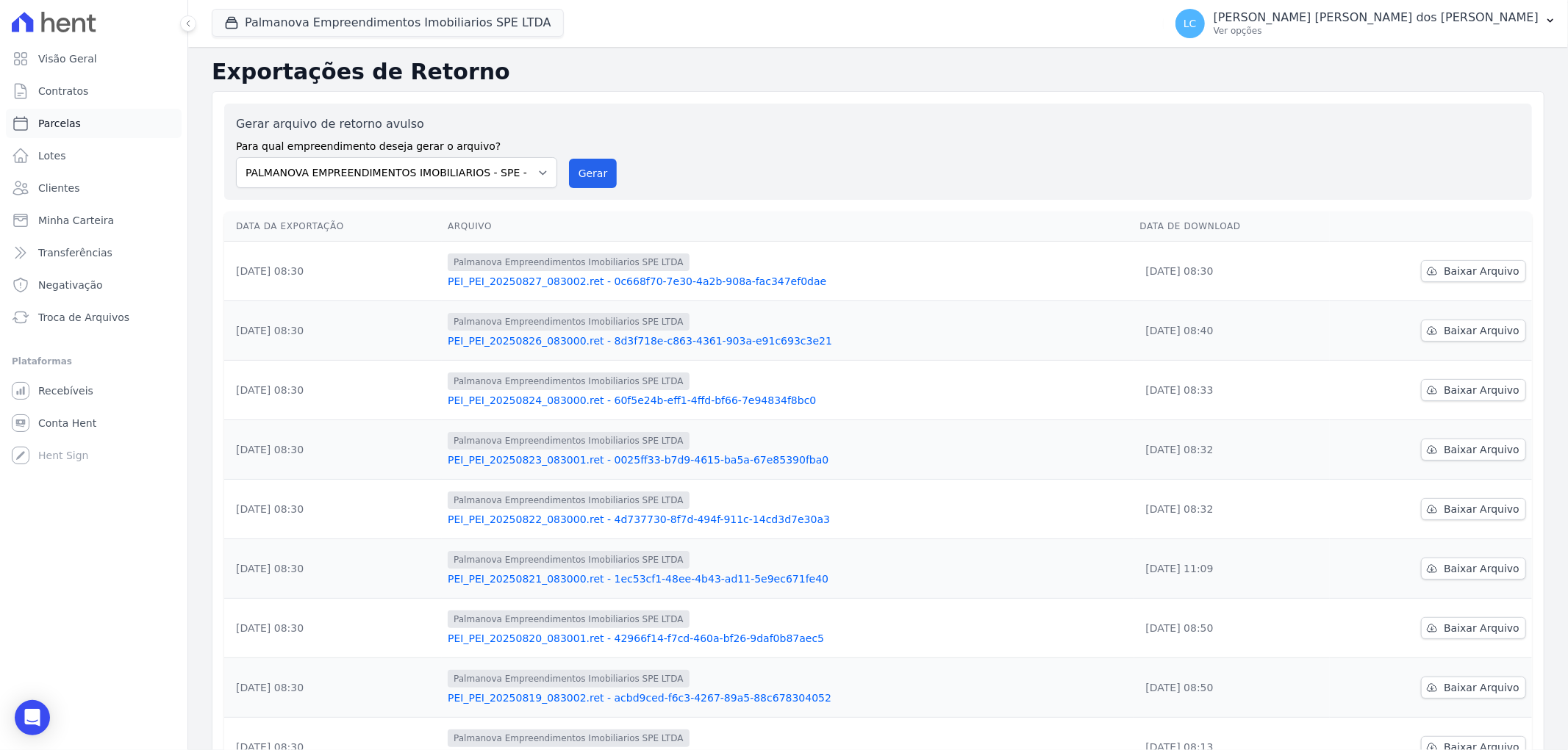
click at [79, 128] on link "Parcelas" at bounding box center [94, 123] width 175 height 30
select select
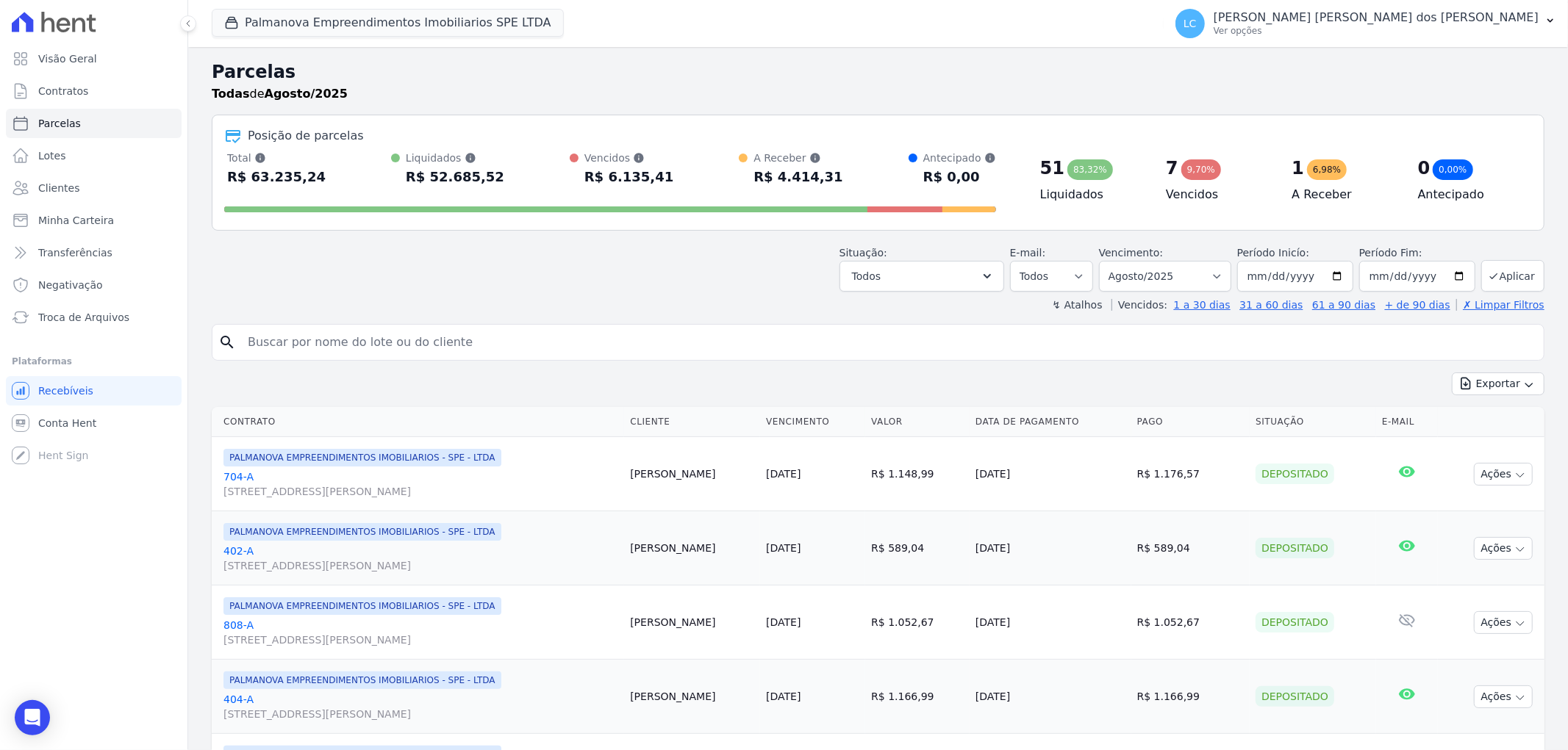
click at [282, 337] on input "search" at bounding box center [888, 343] width 1299 height 30
paste input "[PERSON_NAME]"
type input "[PERSON_NAME]"
select select
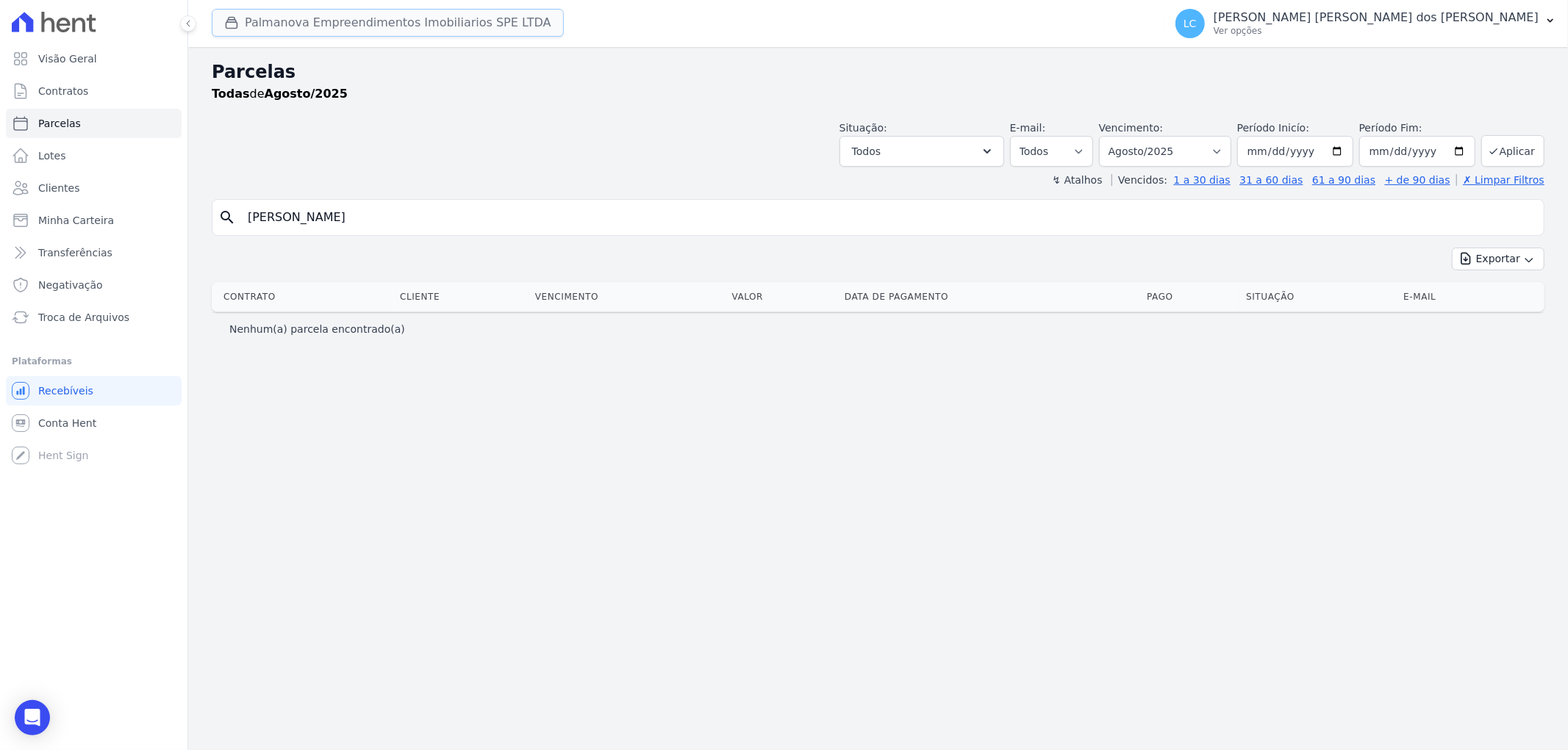
click at [371, 25] on button "Palmanova Empreendimentos Imobiliarios SPE LTDA" at bounding box center [387, 23] width 352 height 28
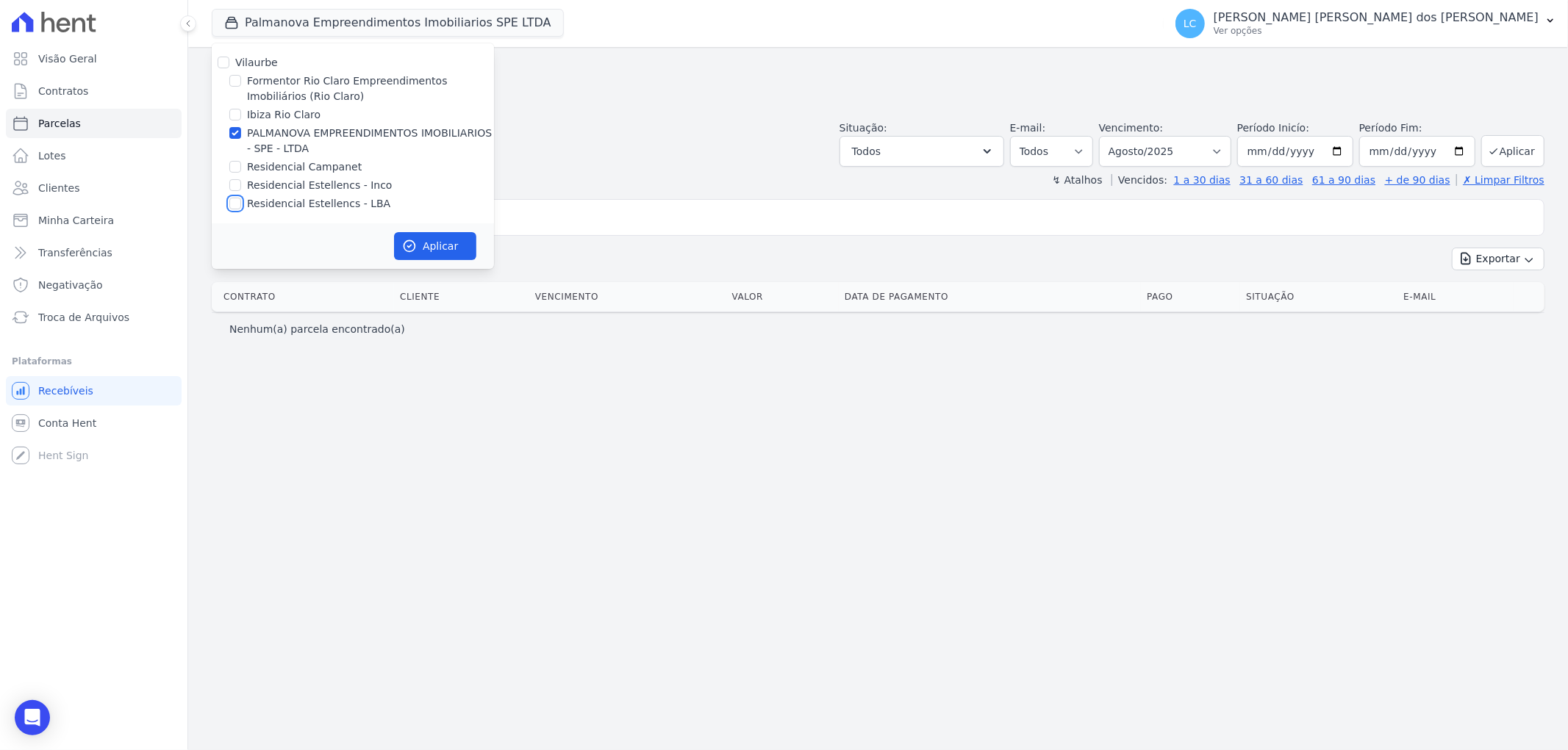
click at [236, 201] on input "Residencial Estellencs - LBA" at bounding box center [236, 204] width 12 height 12
checkbox input "true"
click at [231, 132] on input "PALMANOVA EMPREENDIMENTOS IMOBILIARIOS - SPE - LTDA" at bounding box center [236, 133] width 12 height 12
checkbox input "false"
click at [432, 248] on button "Aplicar" at bounding box center [436, 246] width 83 height 28
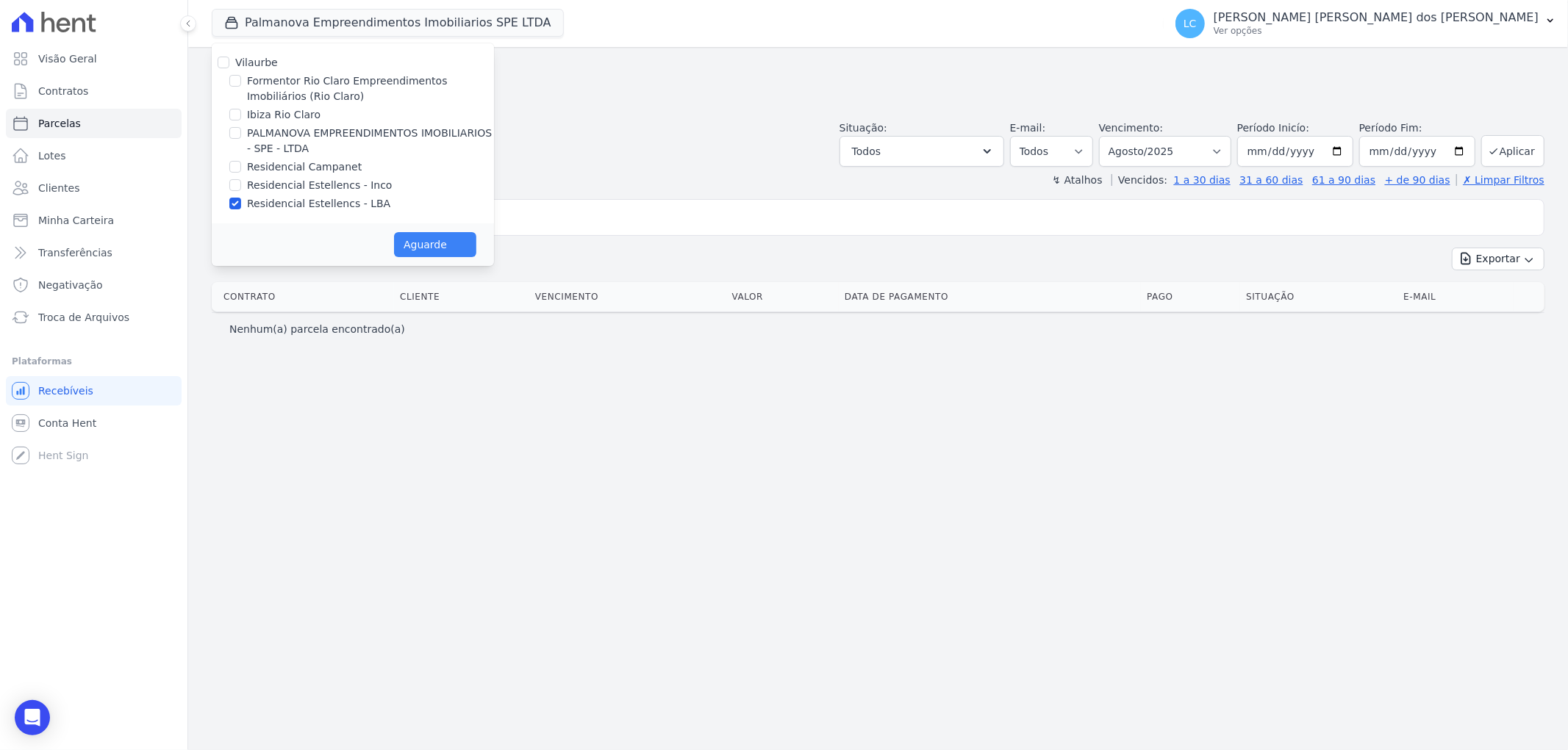
select select
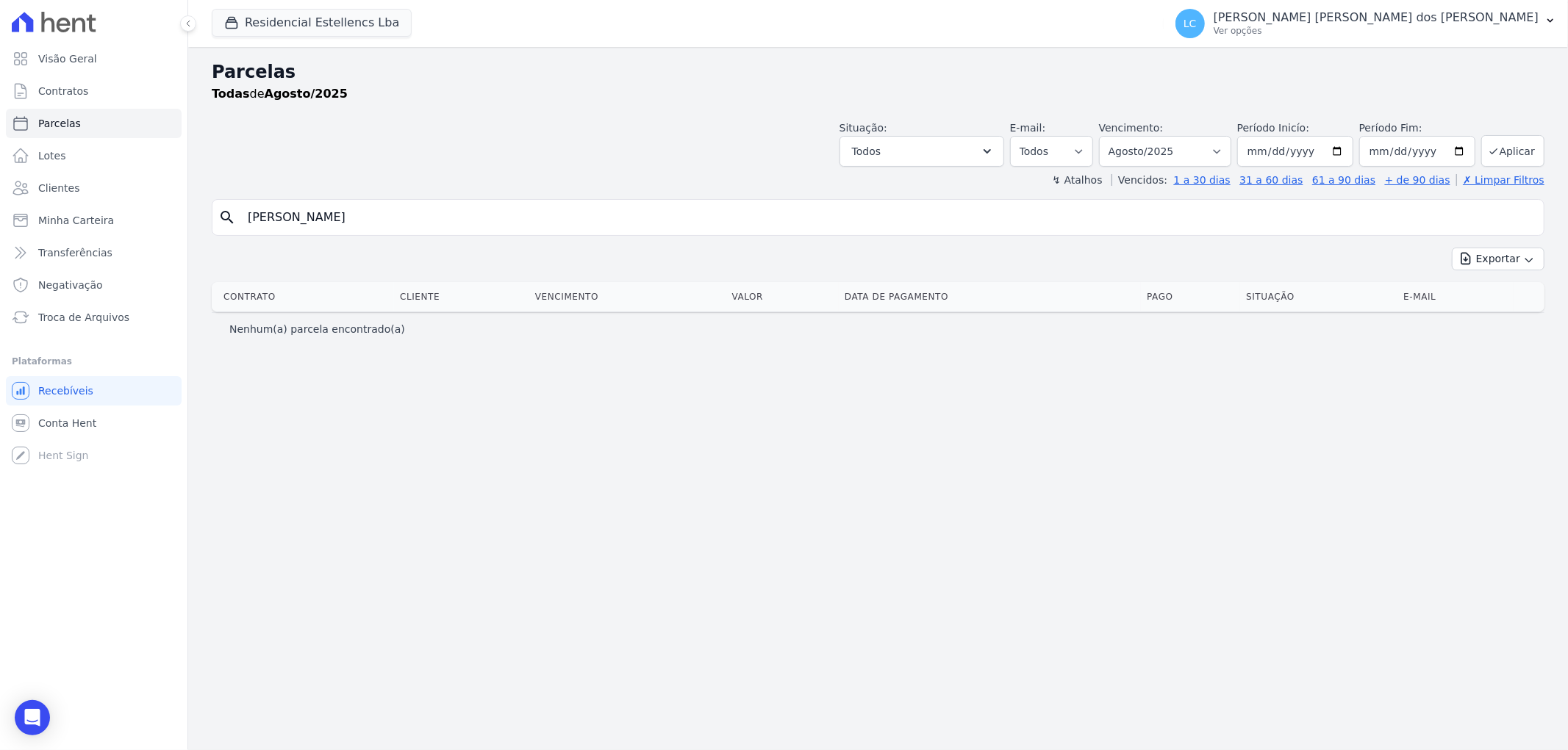
click at [538, 216] on input "[PERSON_NAME]" at bounding box center [888, 218] width 1299 height 30
select select
click at [1231, 153] on select "Filtrar por período ──────── Todos os meses Março/2018 Abril/2018 Maio/2018 Jun…" at bounding box center [1165, 151] width 132 height 31
select select "all"
click at [1121, 136] on select "Filtrar por período ──────── Todos os meses Março/2018 Abril/2018 Maio/2018 Jun…" at bounding box center [1165, 151] width 132 height 31
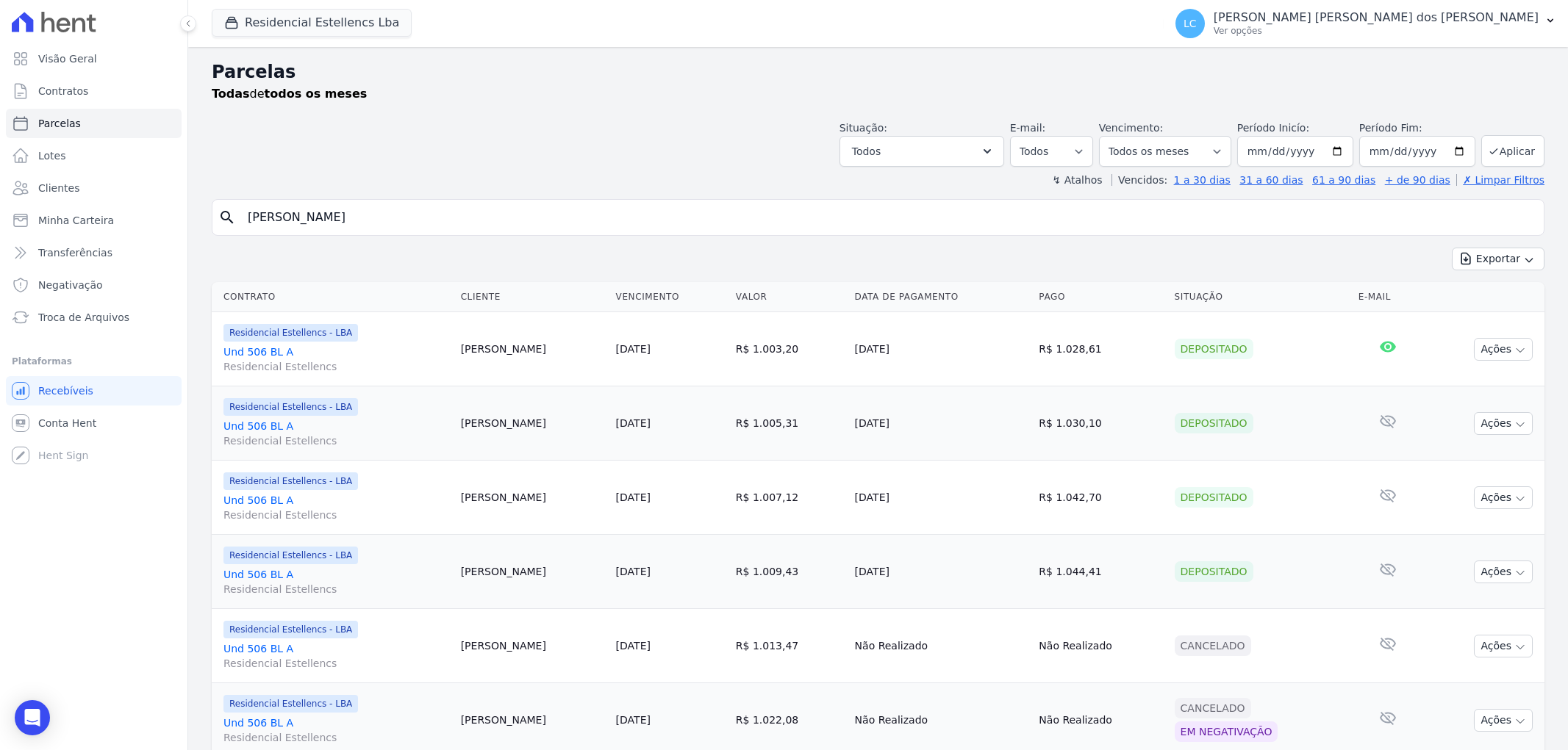
select select
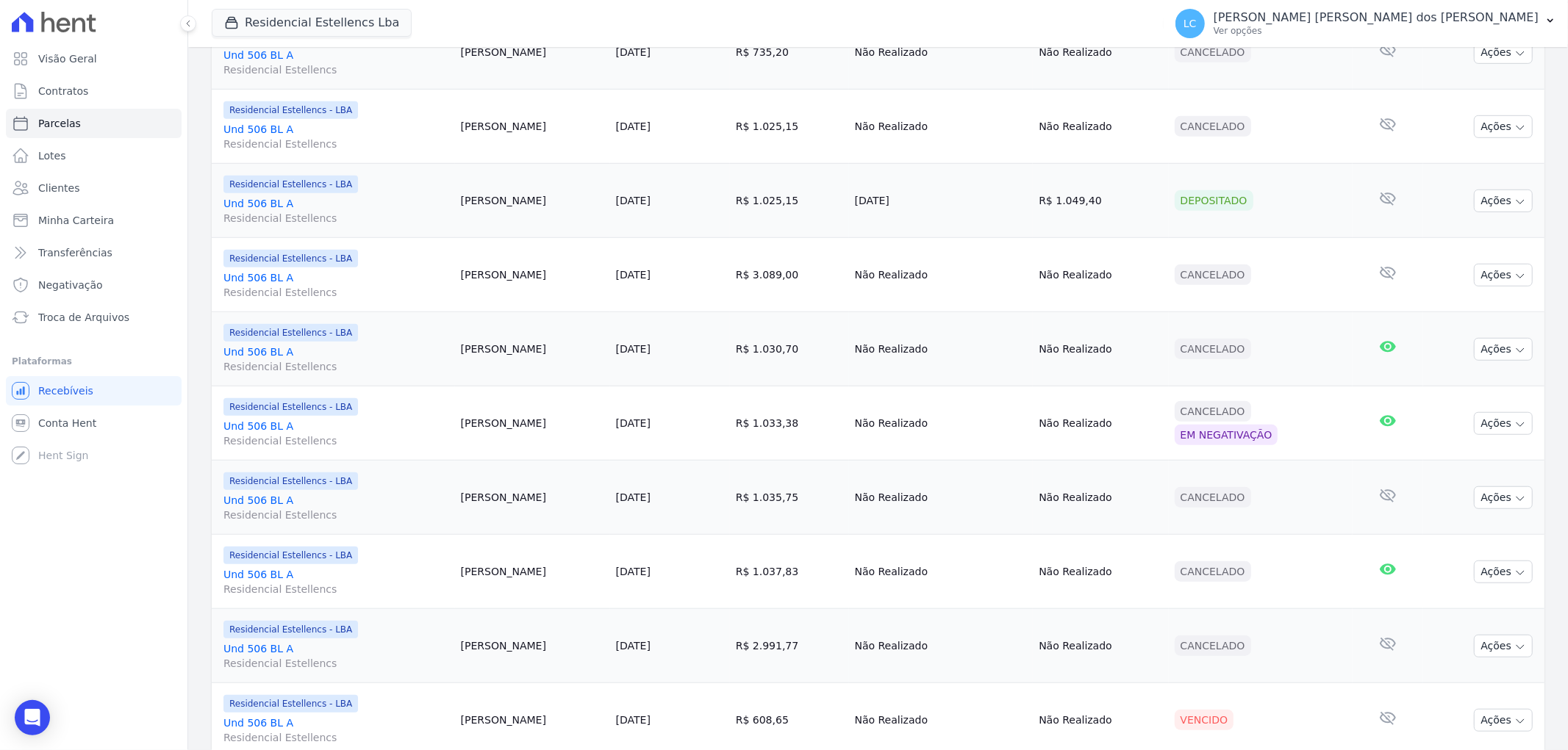
scroll to position [1092, 0]
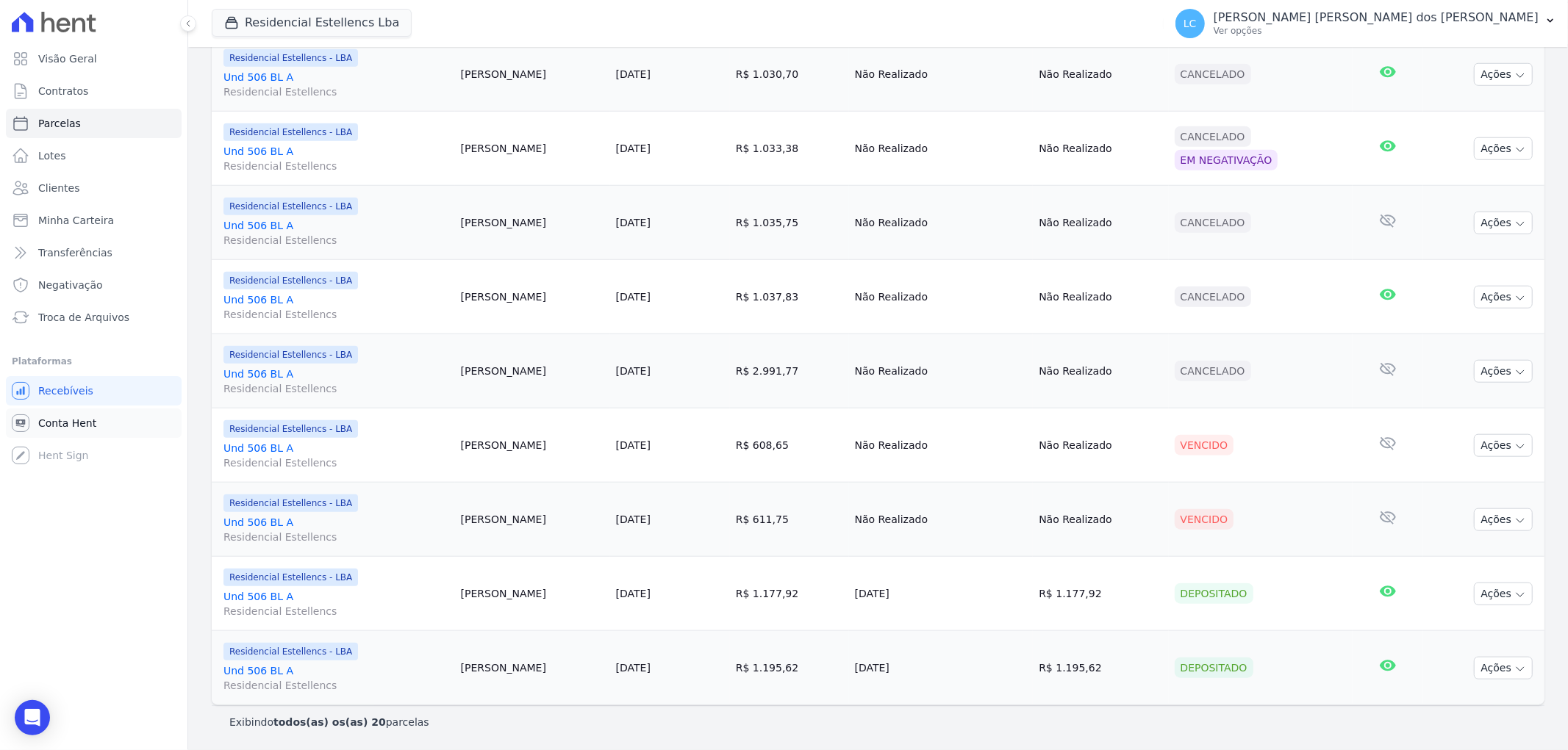
click at [89, 424] on span "Conta Hent" at bounding box center [67, 423] width 58 height 15
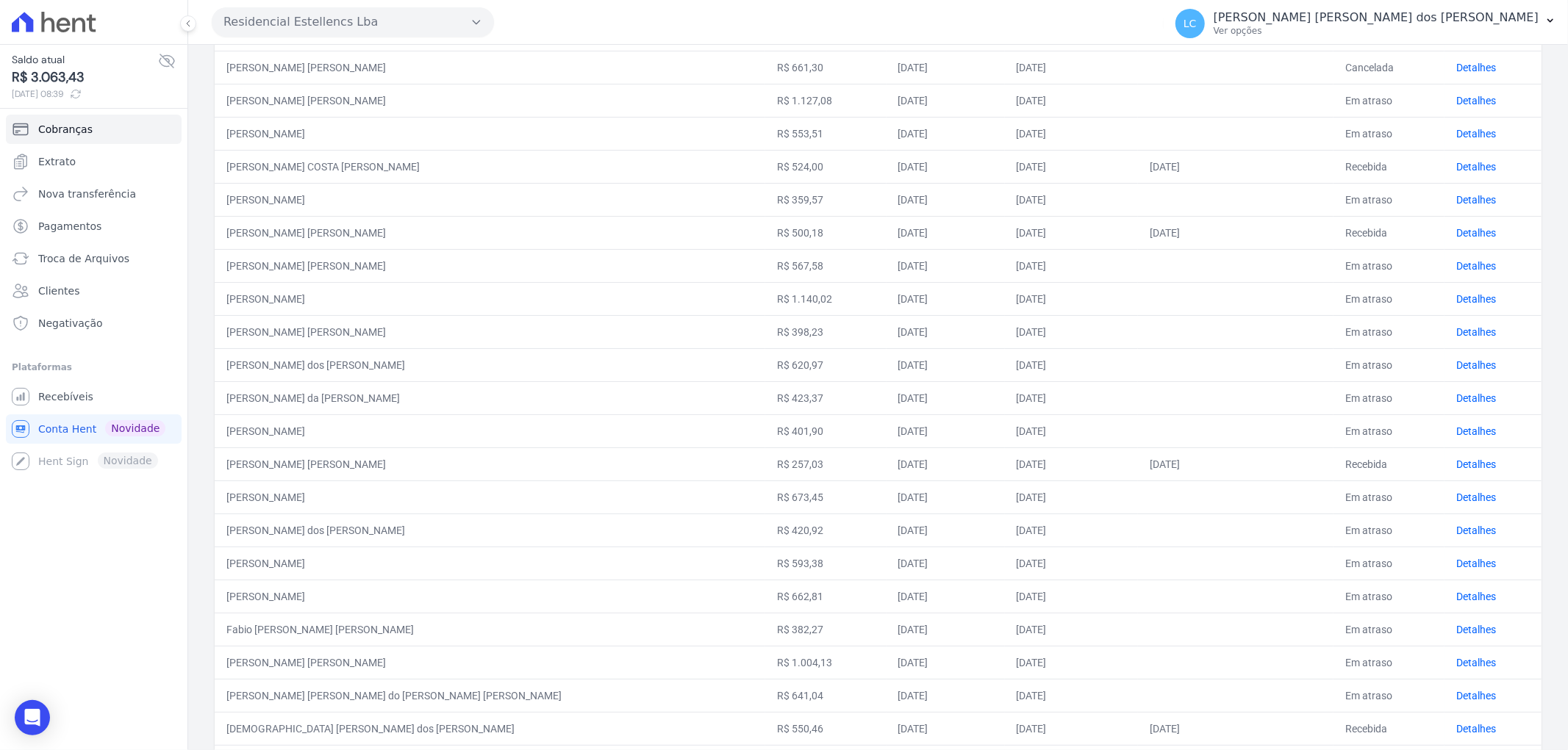
scroll to position [375, 0]
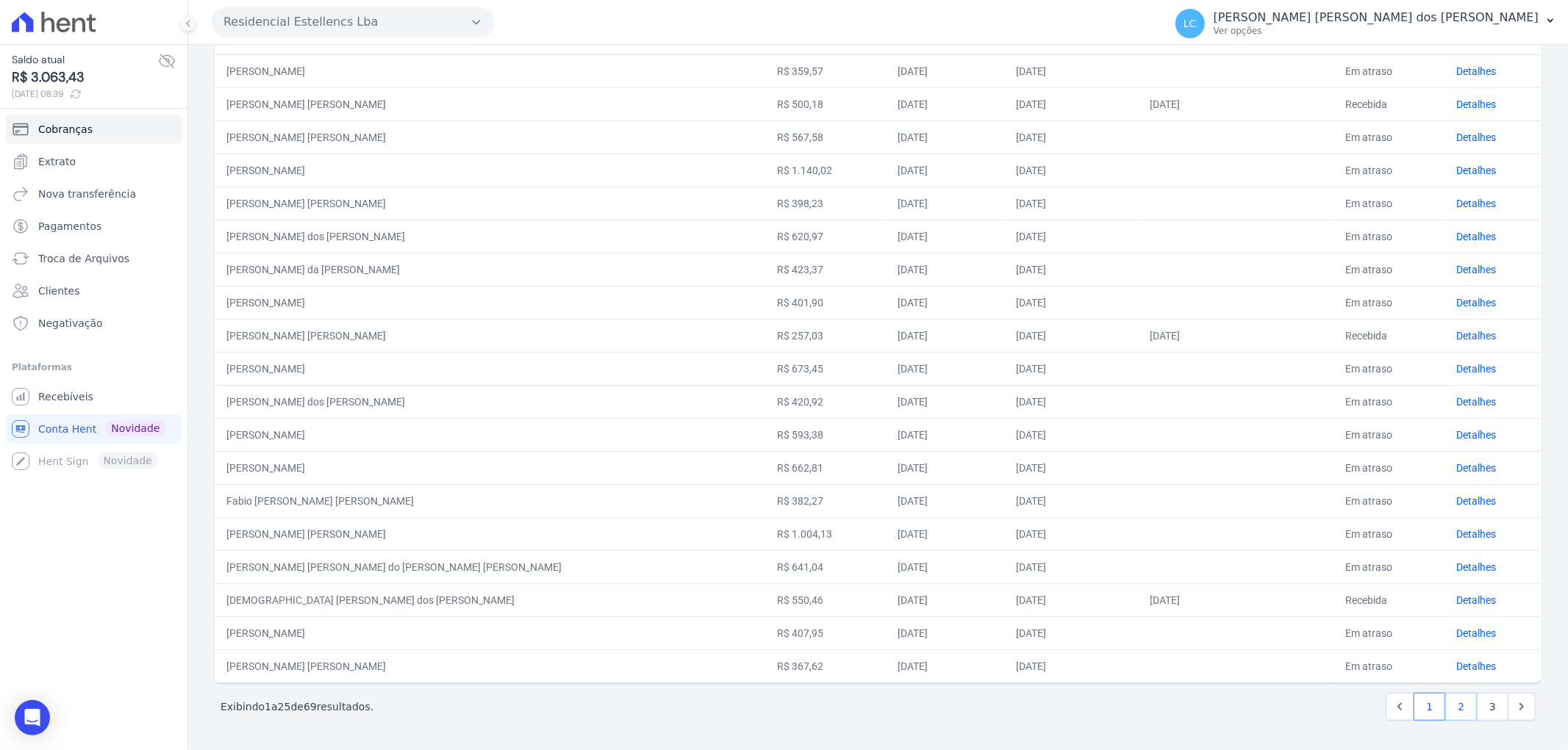
click at [1450, 704] on link "2" at bounding box center [1461, 707] width 32 height 28
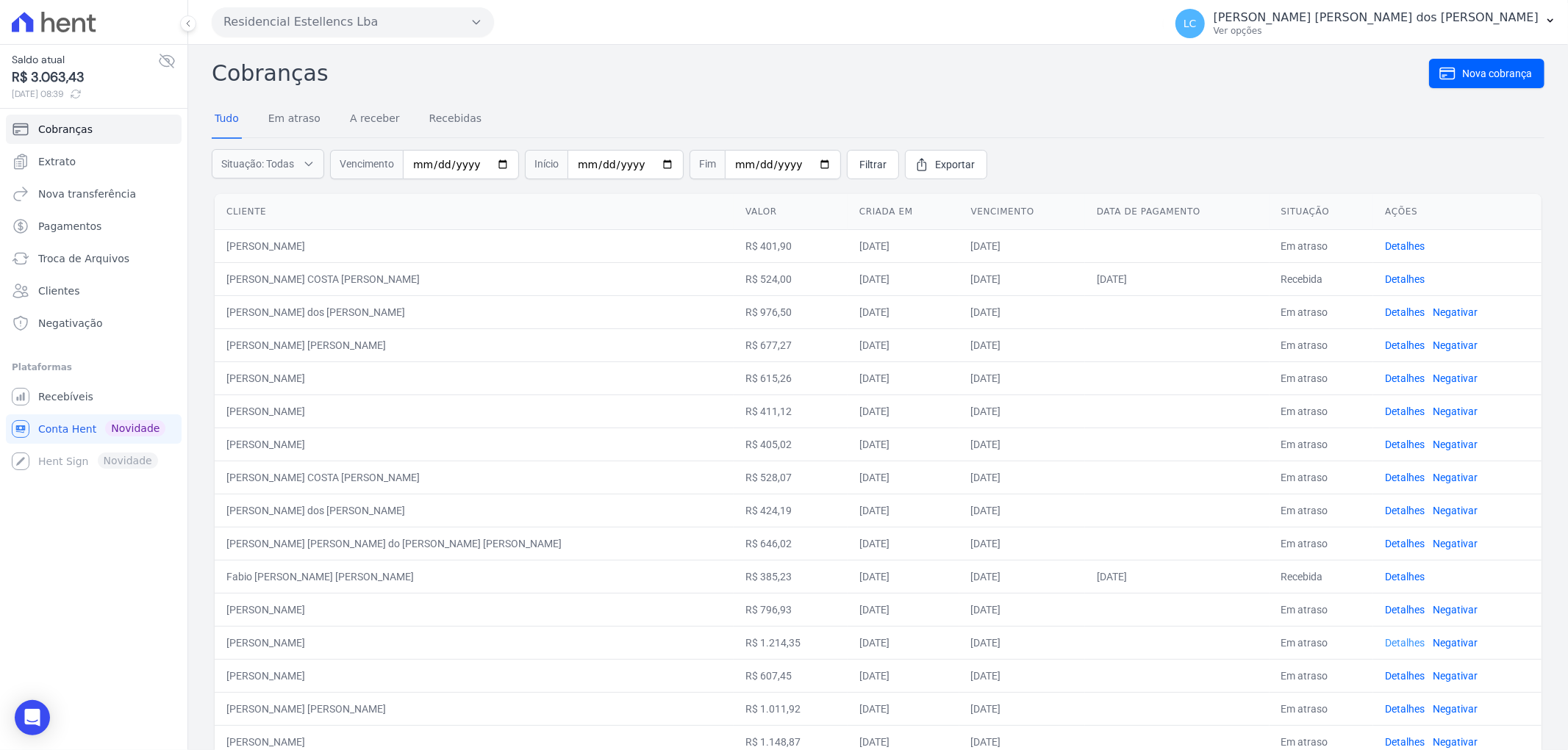
click at [1385, 642] on link "Detalhes" at bounding box center [1404, 644] width 39 height 12
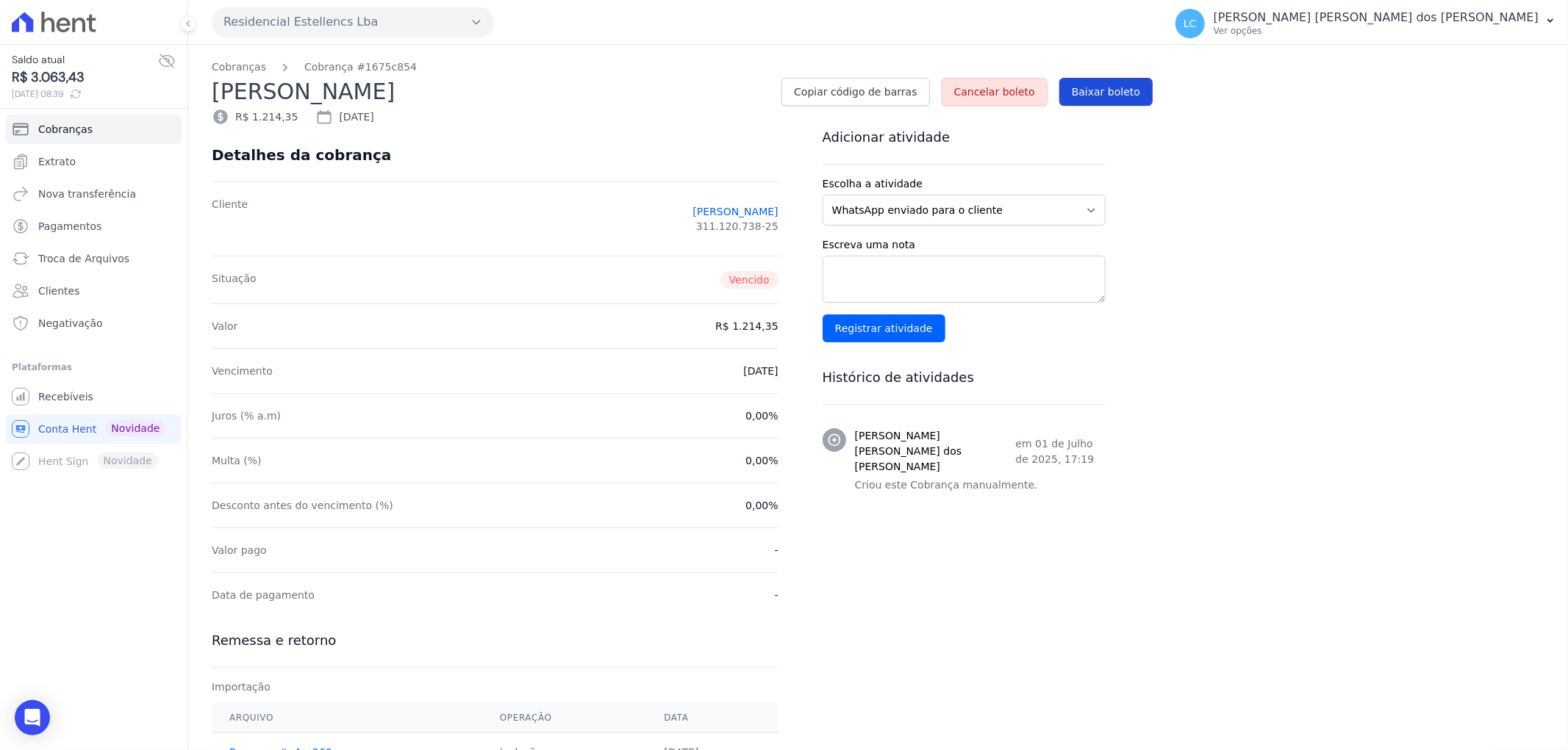
click at [1084, 89] on span "Baixar boleto" at bounding box center [1105, 92] width 68 height 15
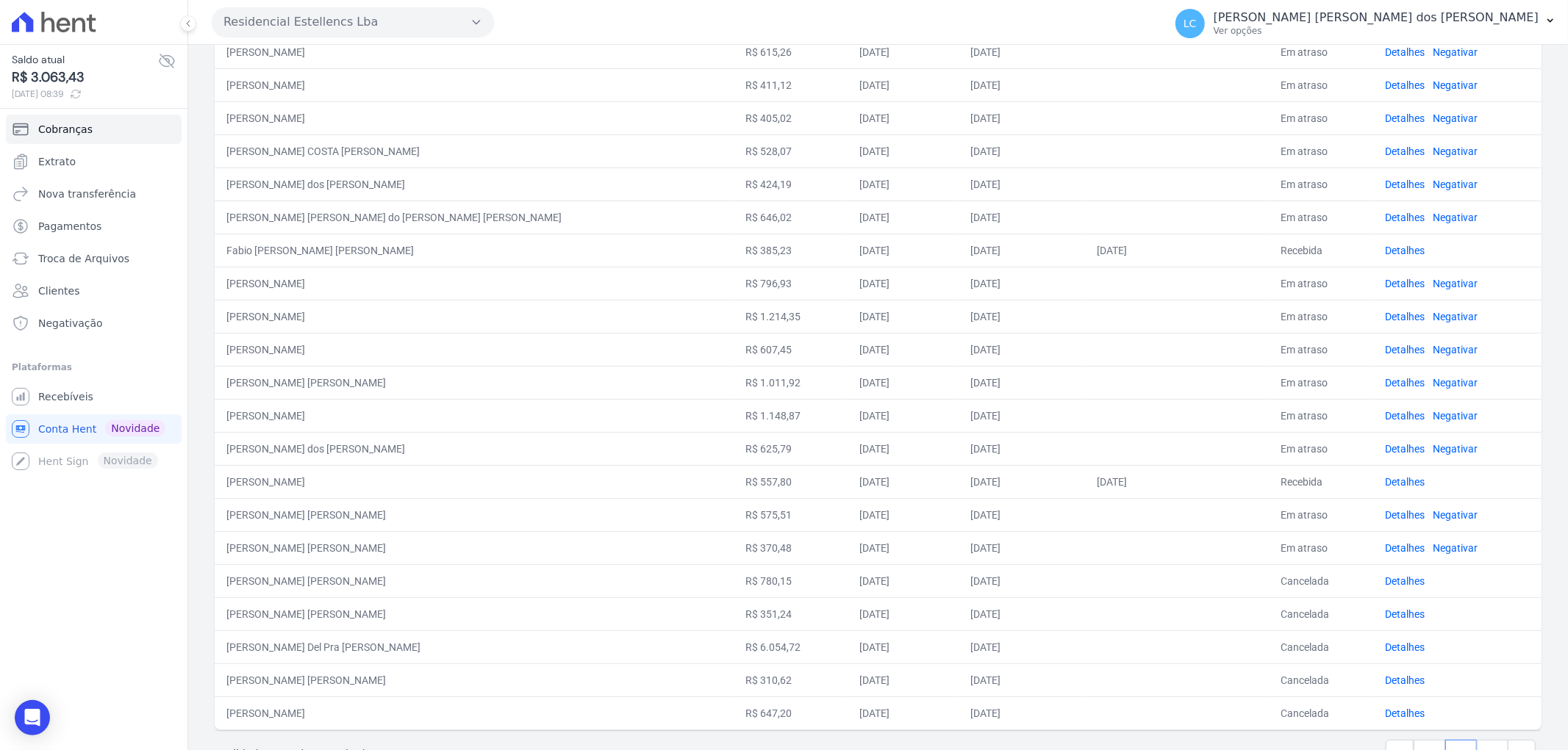
scroll to position [375, 0]
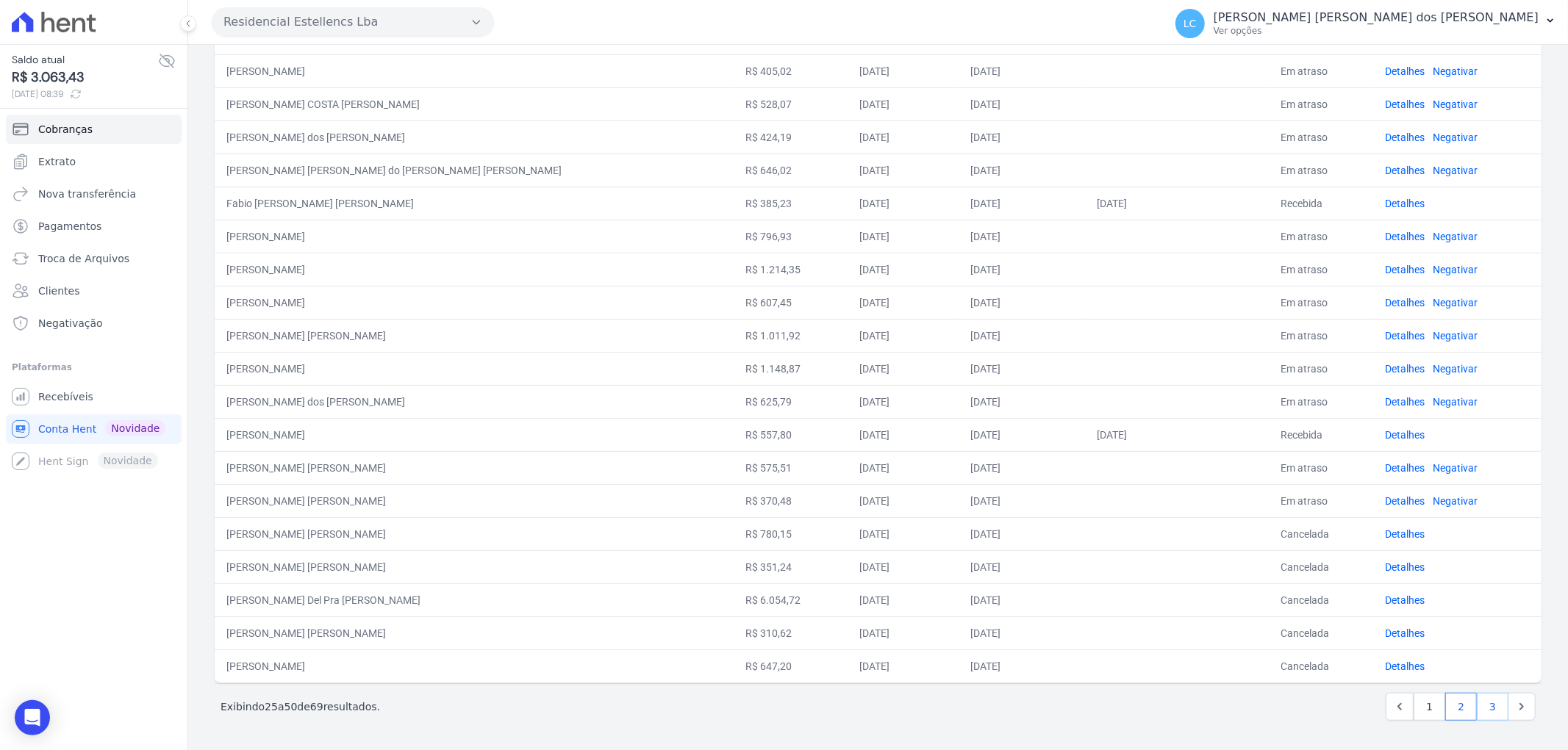
click at [1476, 702] on link "3" at bounding box center [1492, 707] width 32 height 28
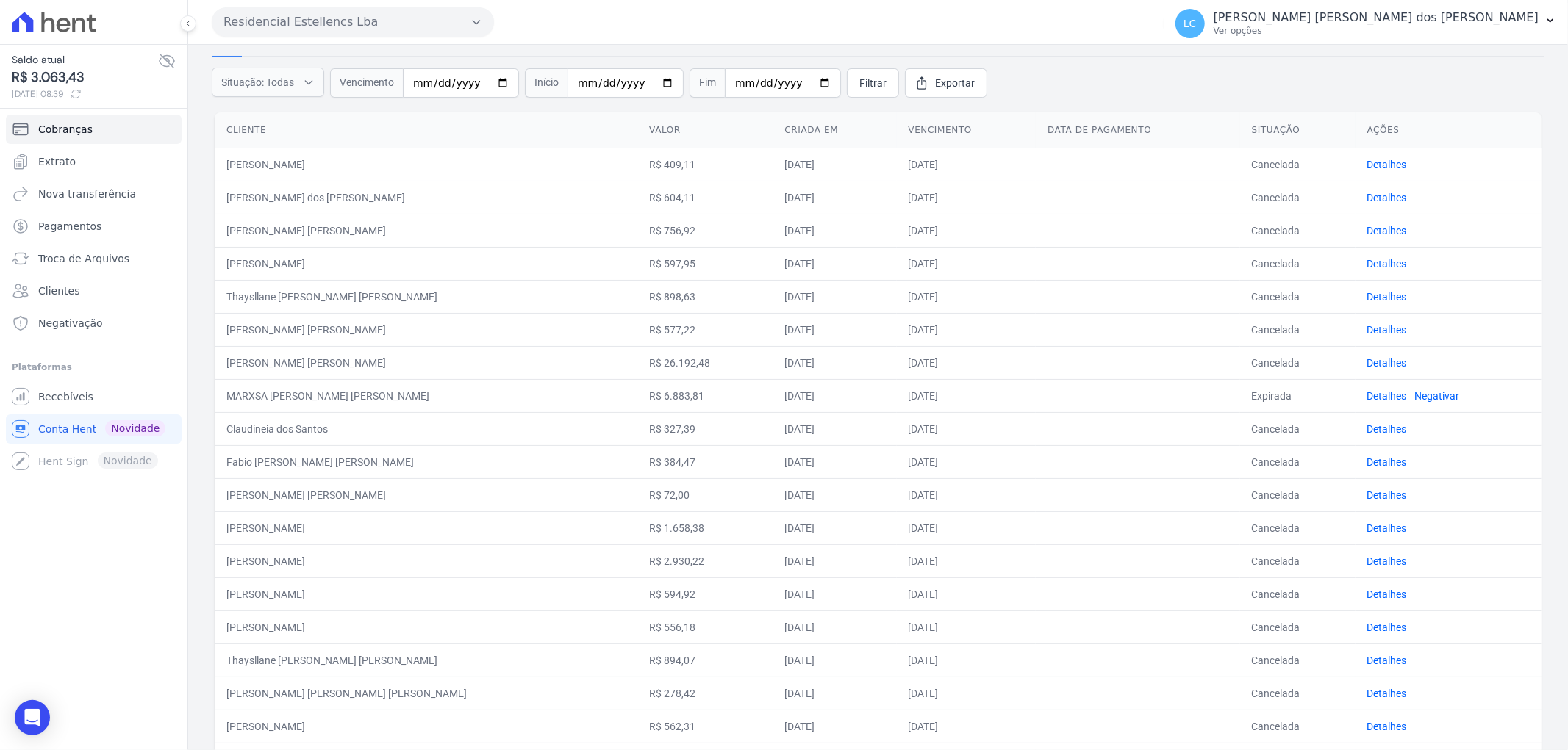
scroll to position [174, 0]
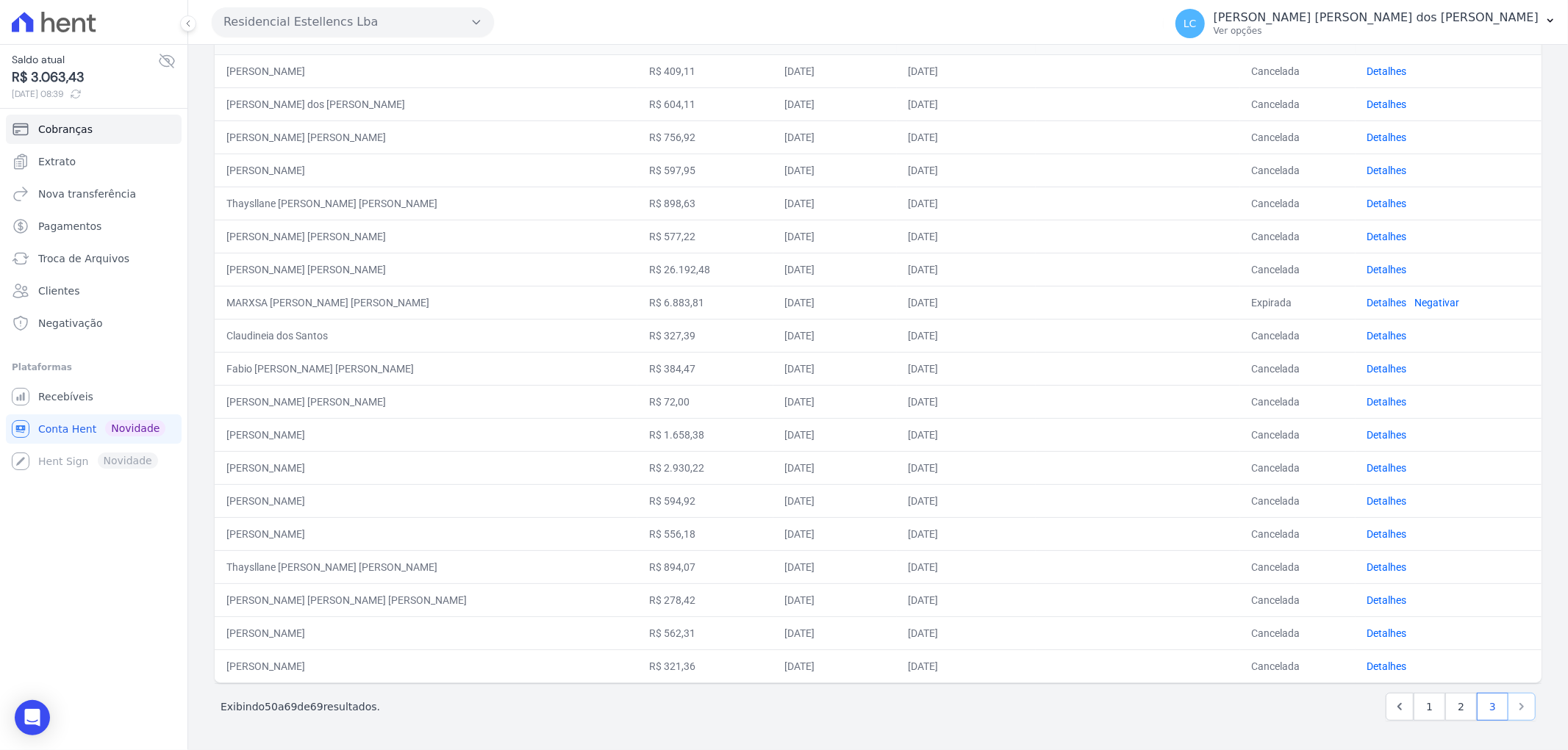
click at [1519, 706] on icon "Next" at bounding box center [1521, 707] width 4 height 7
click at [1413, 713] on link "1" at bounding box center [1429, 707] width 32 height 28
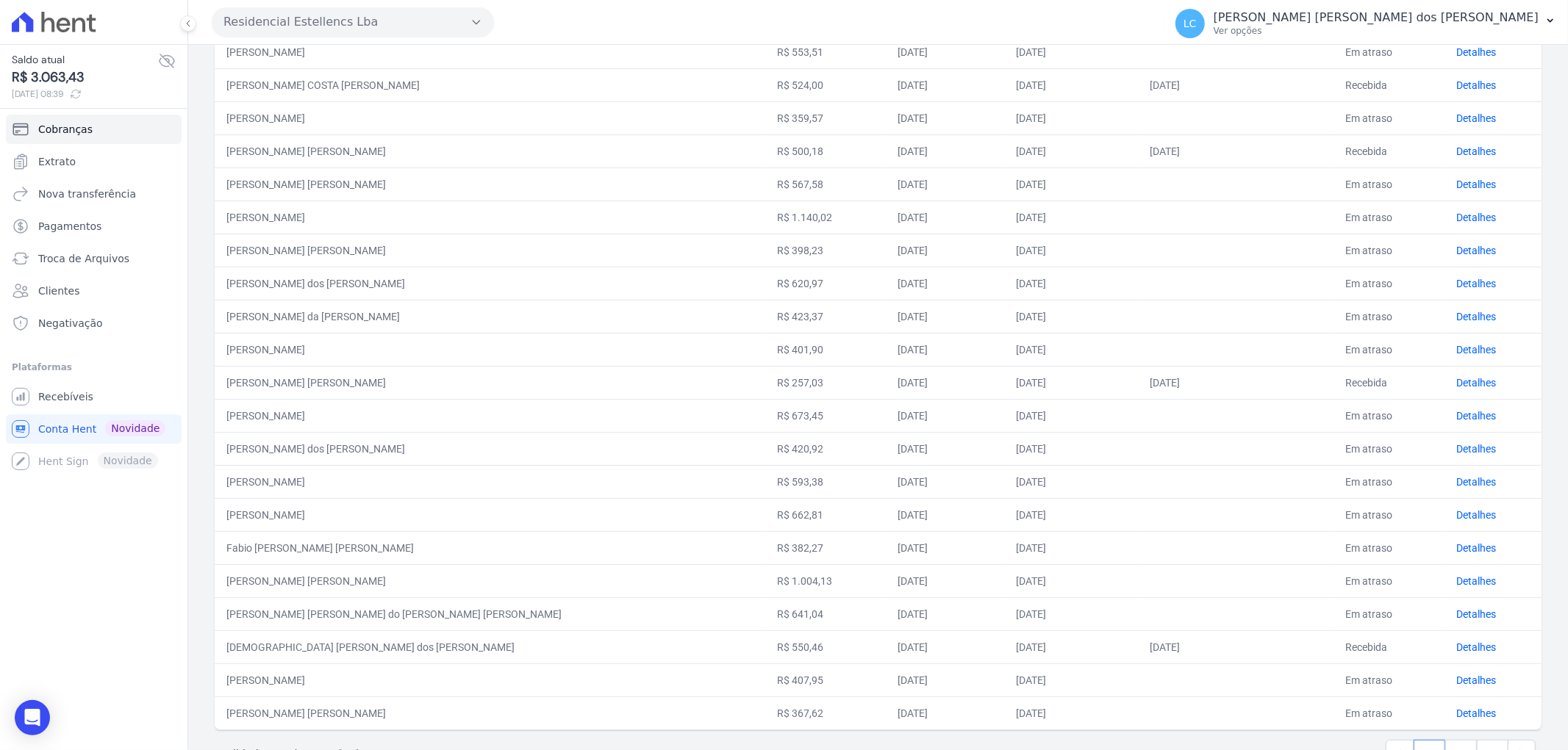
scroll to position [375, 0]
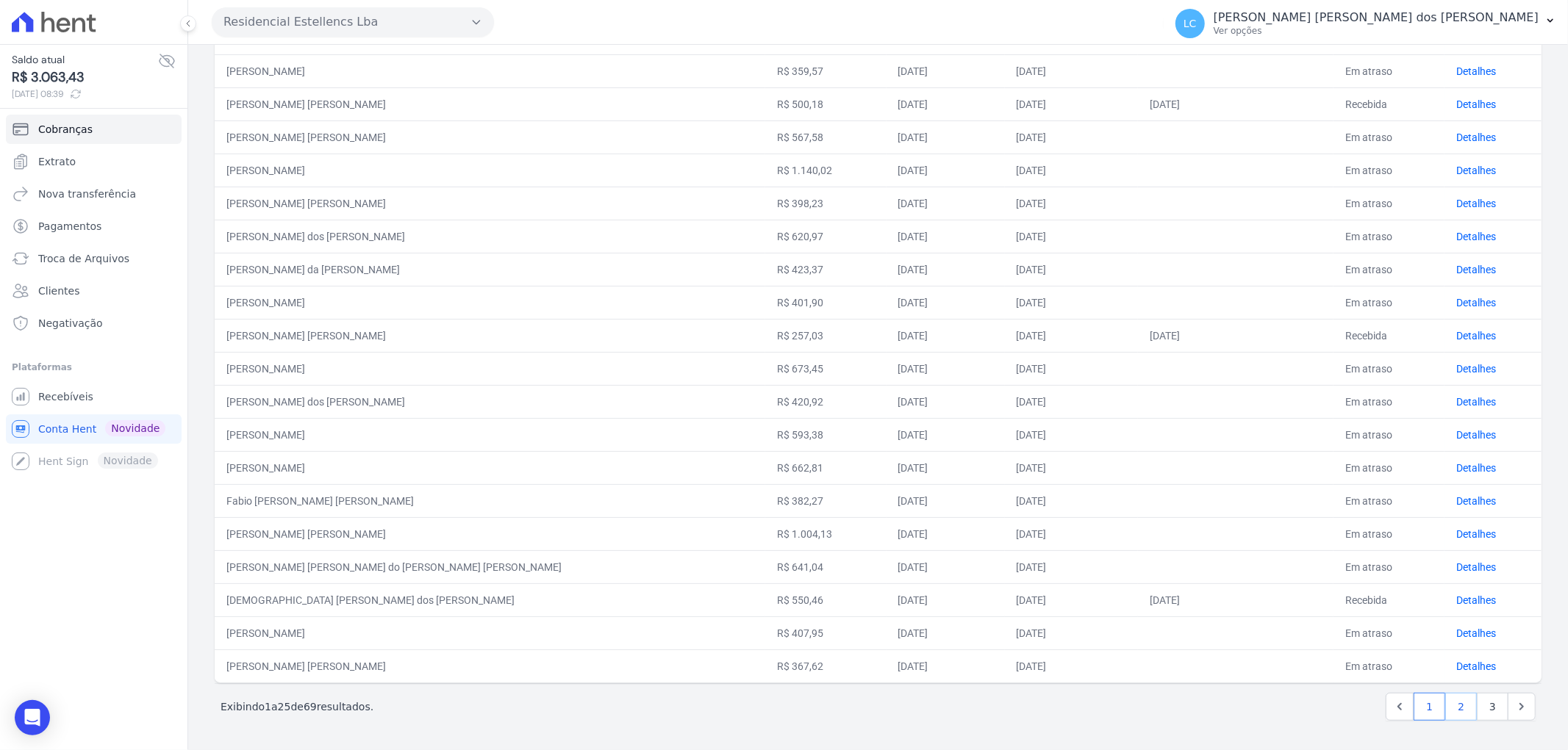
click at [1452, 707] on link "2" at bounding box center [1461, 707] width 32 height 28
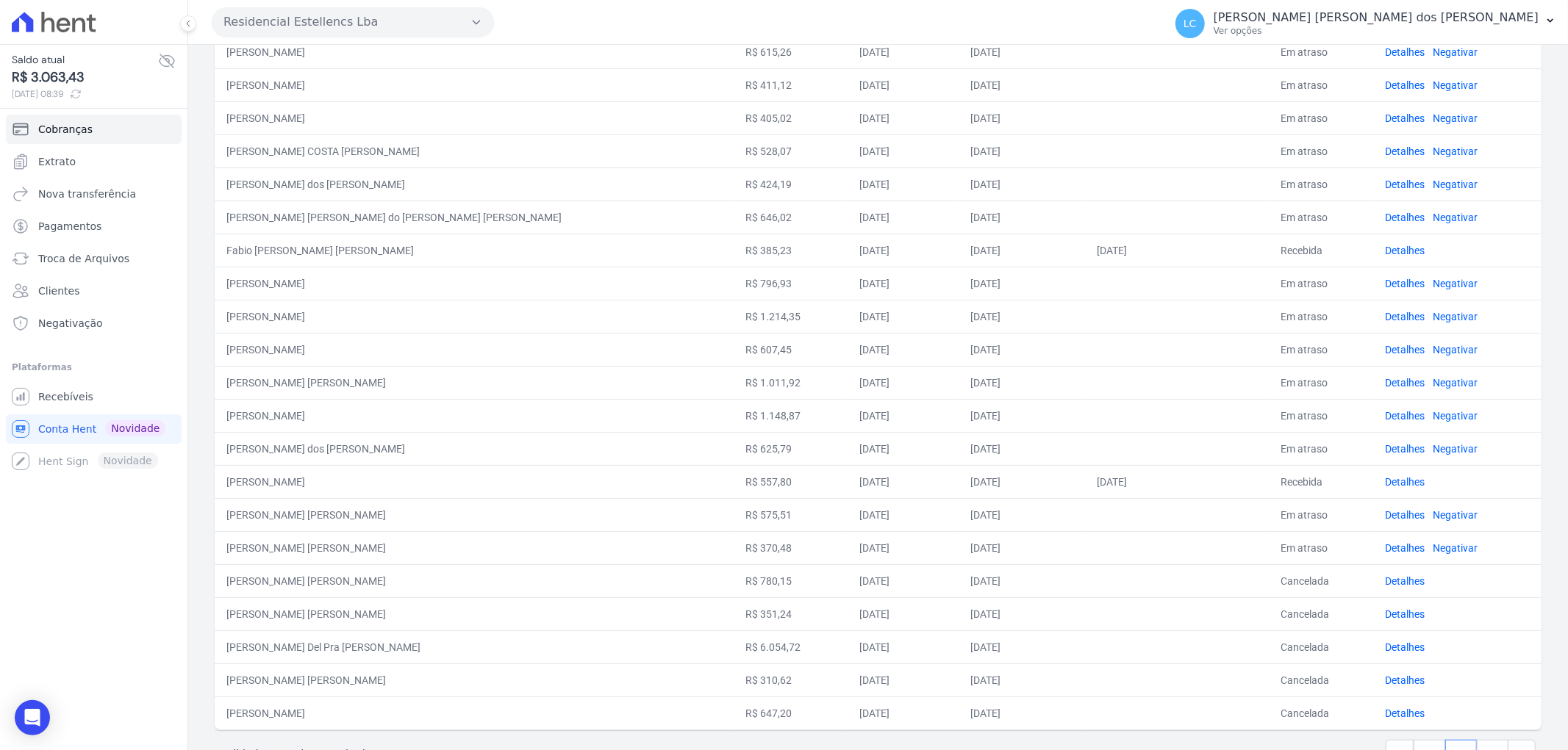
scroll to position [375, 0]
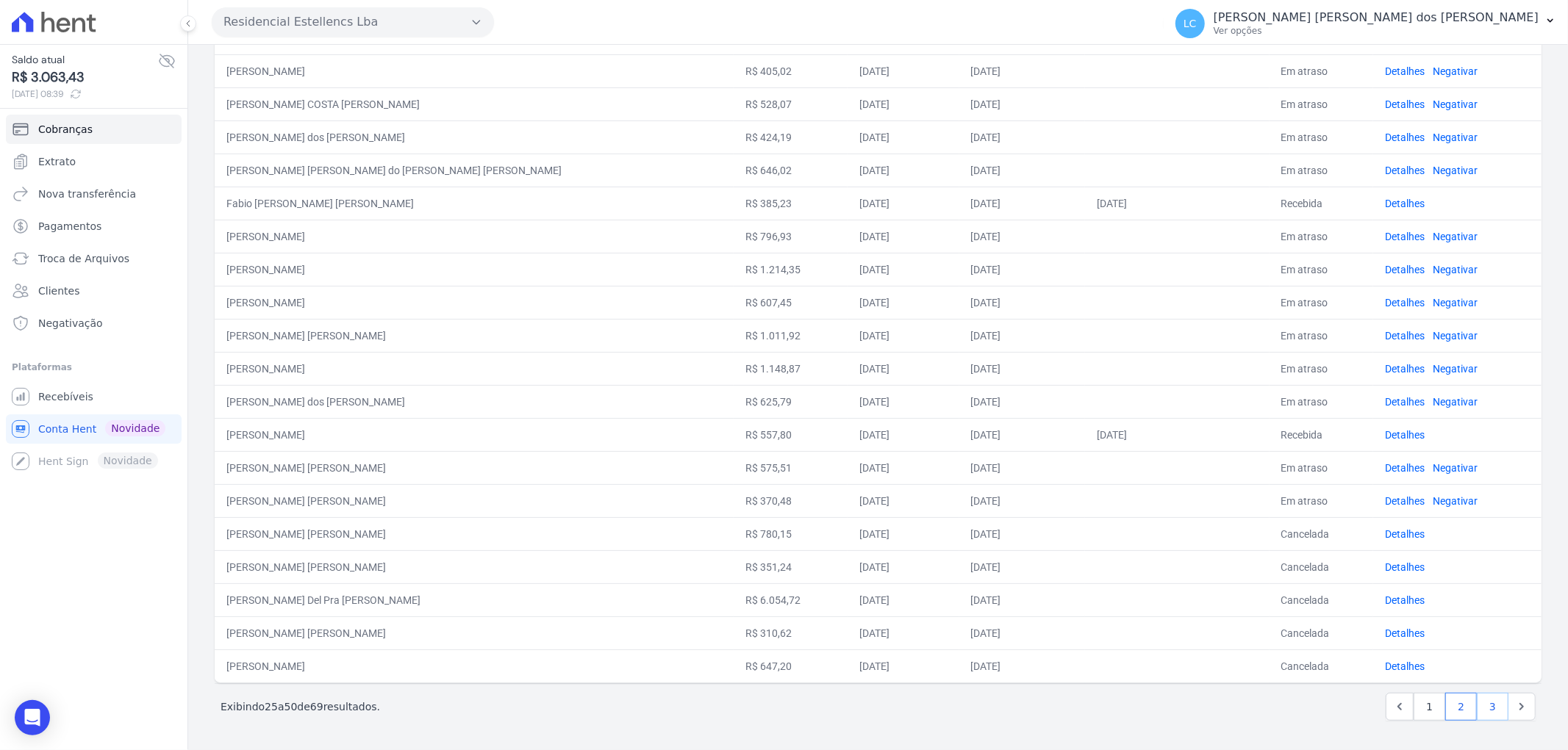
click at [1479, 704] on link "3" at bounding box center [1492, 707] width 32 height 28
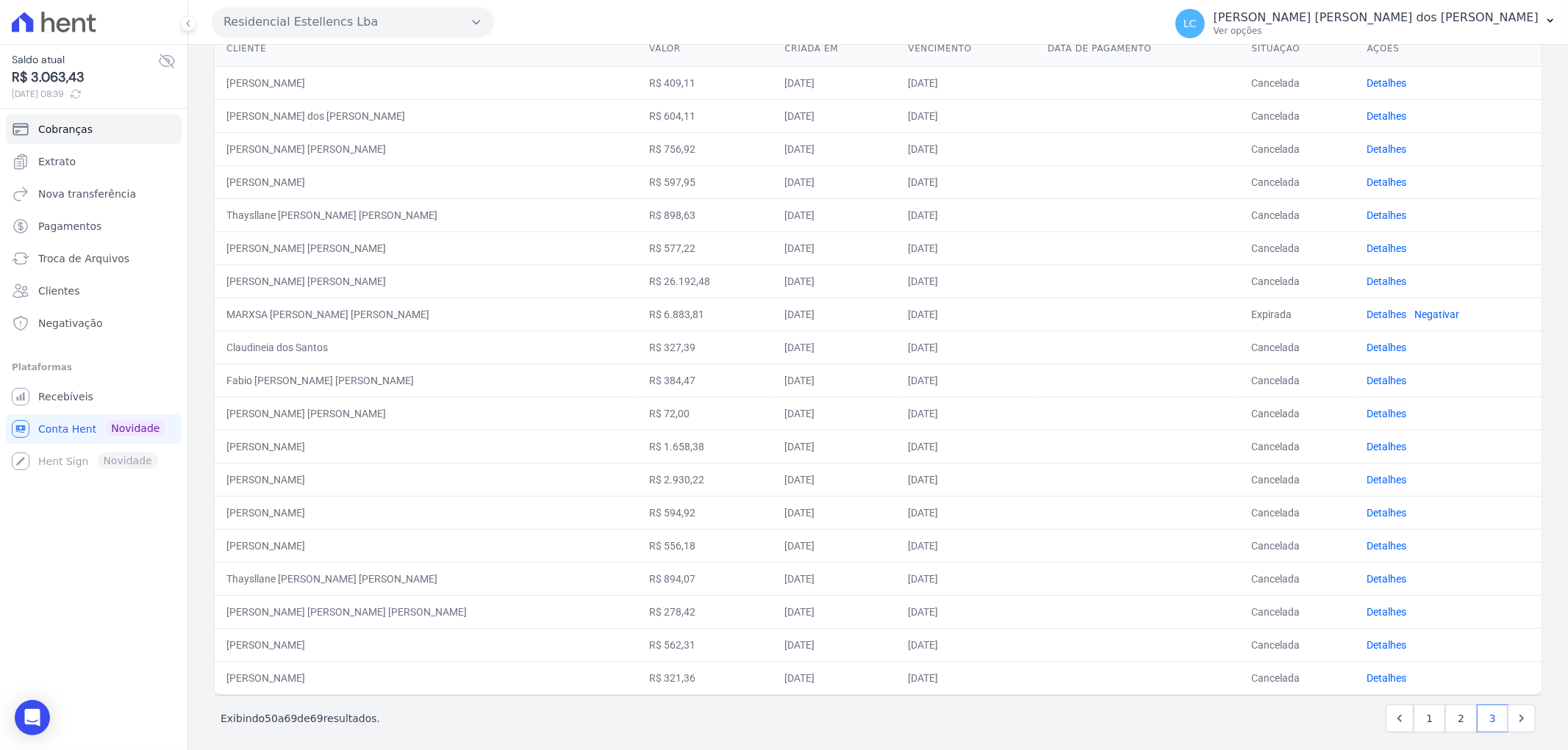
scroll to position [174, 0]
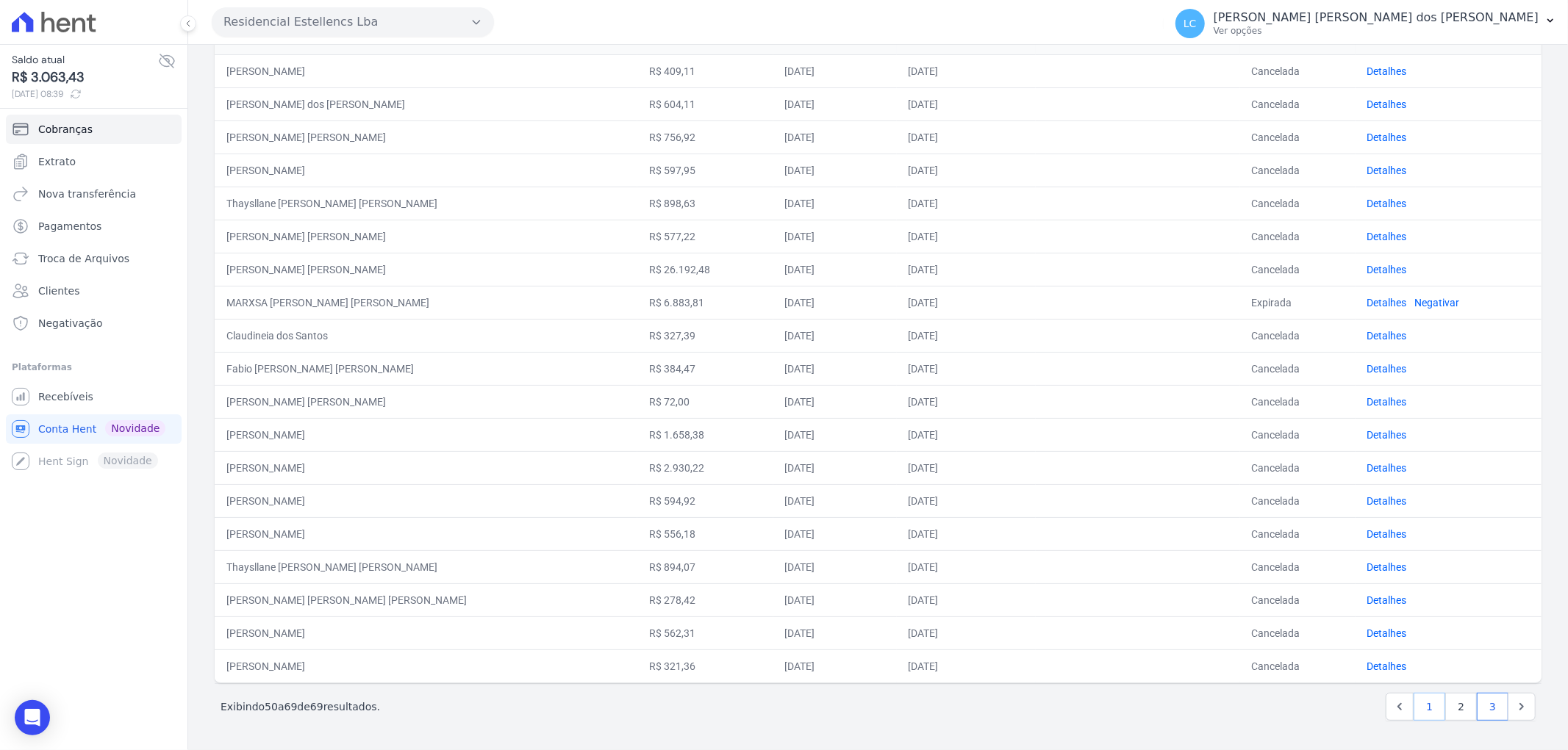
click at [1413, 712] on link "1" at bounding box center [1429, 707] width 32 height 28
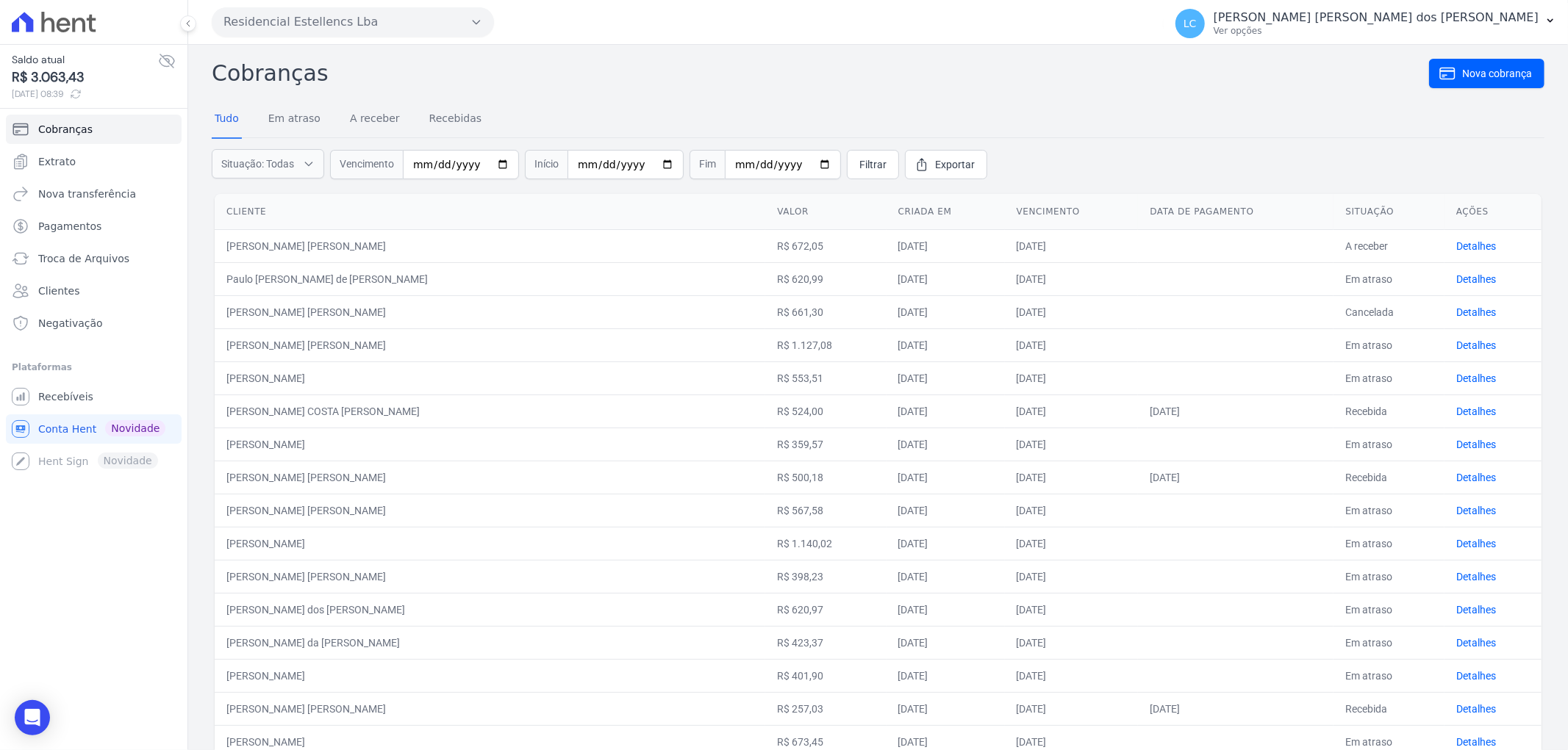
scroll to position [82, 0]
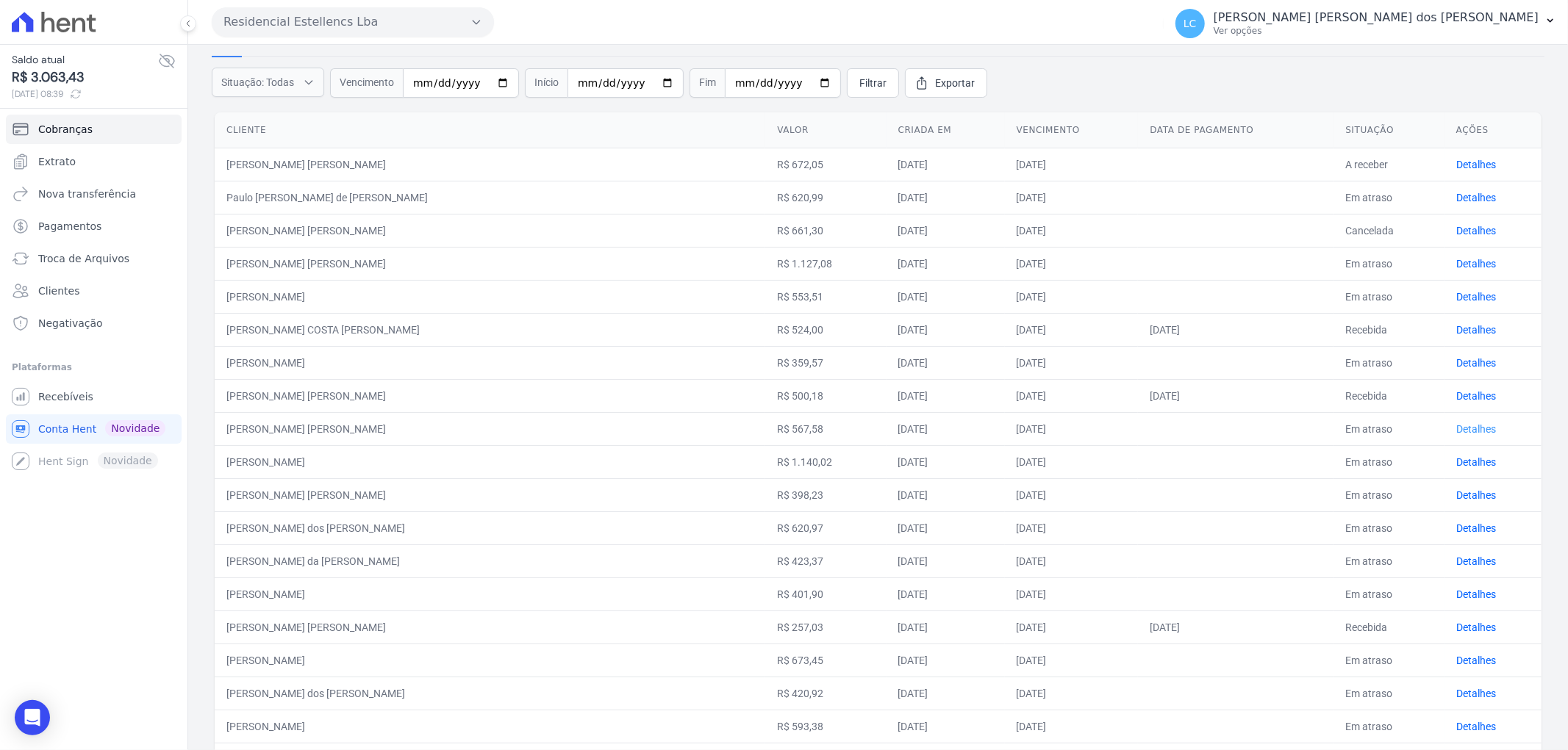
click at [1456, 427] on link "Detalhes" at bounding box center [1475, 430] width 39 height 12
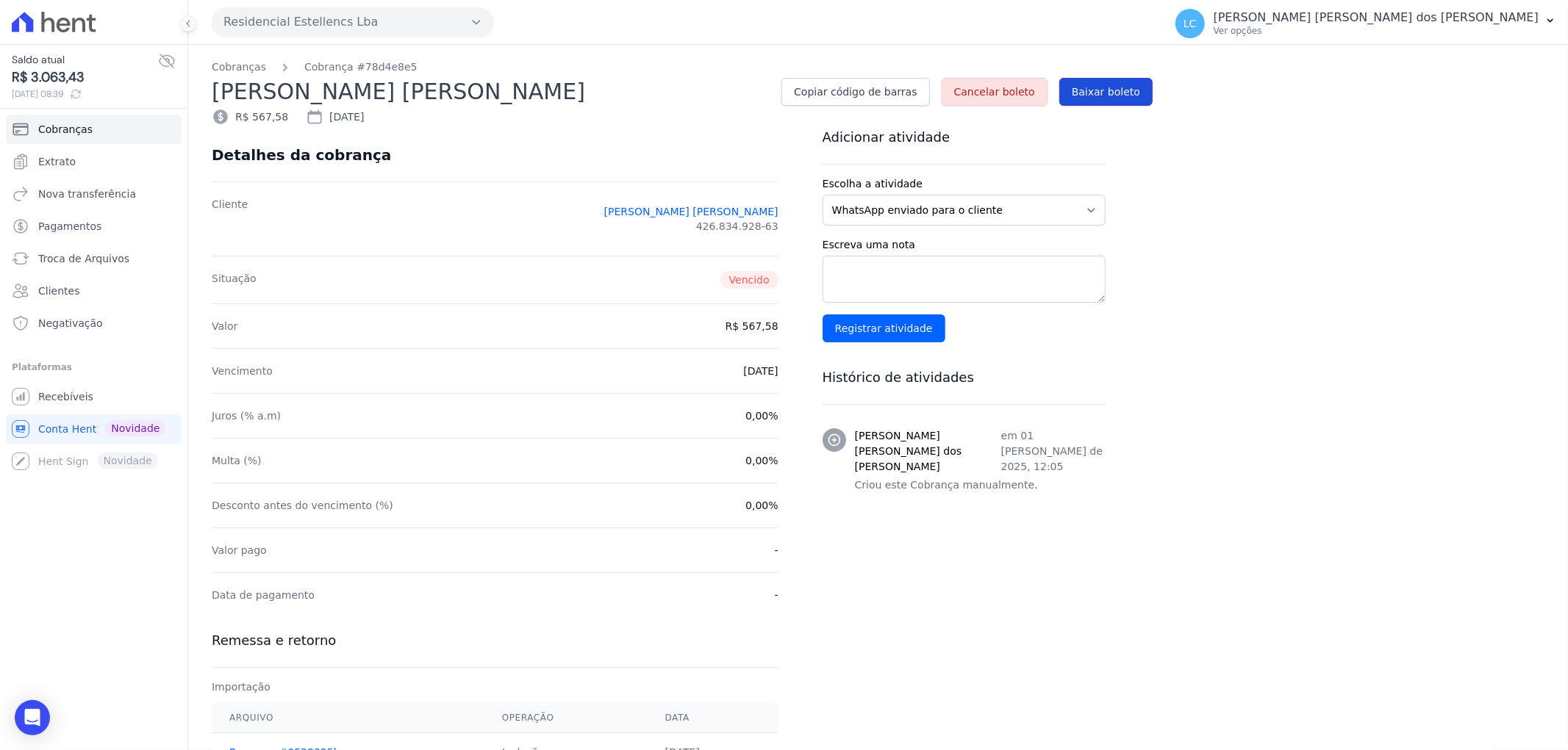
click at [1118, 86] on span "Baixar boleto" at bounding box center [1105, 92] width 68 height 15
click at [47, 400] on span "Recebíveis" at bounding box center [66, 396] width 55 height 15
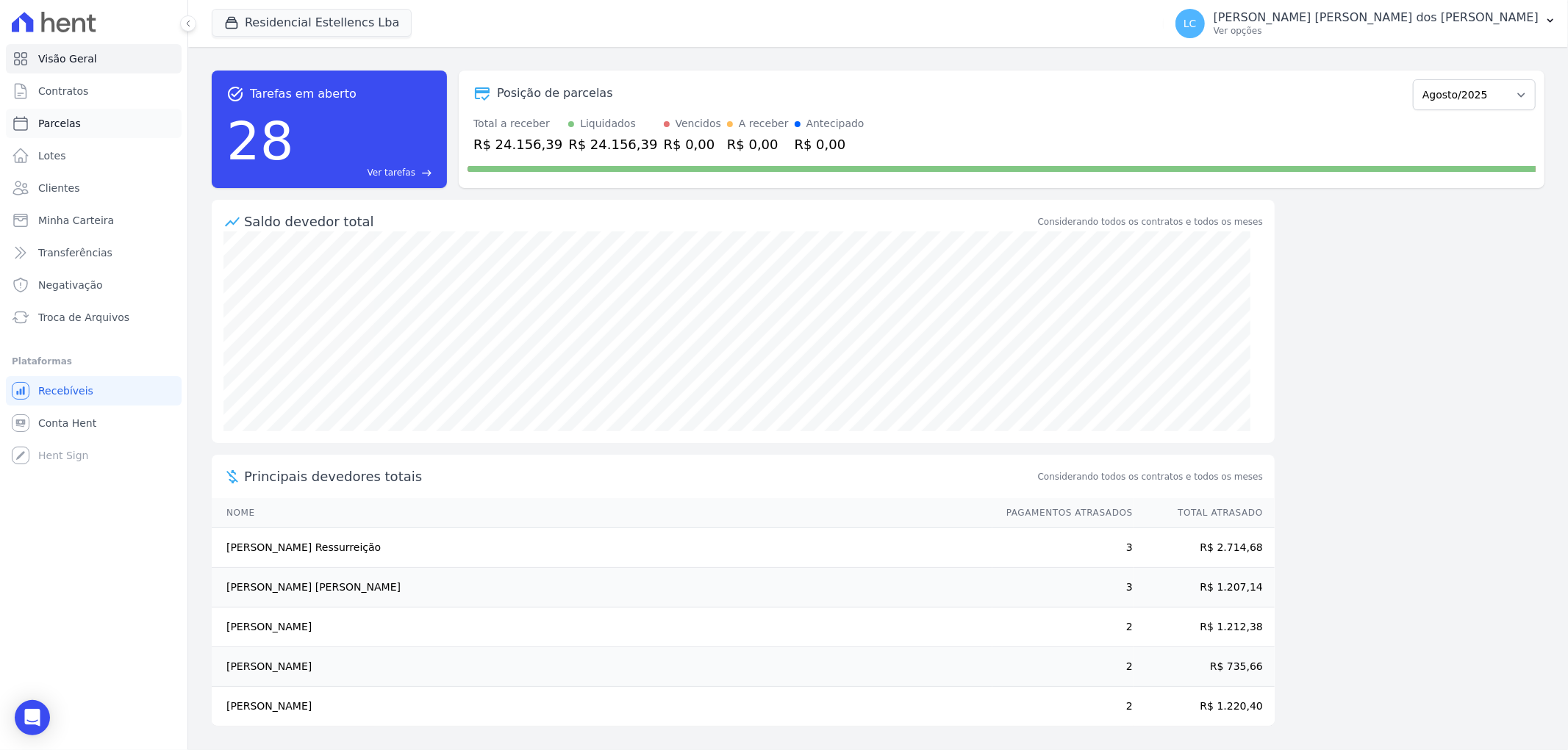
click at [80, 119] on link "Parcelas" at bounding box center [94, 123] width 175 height 30
select select
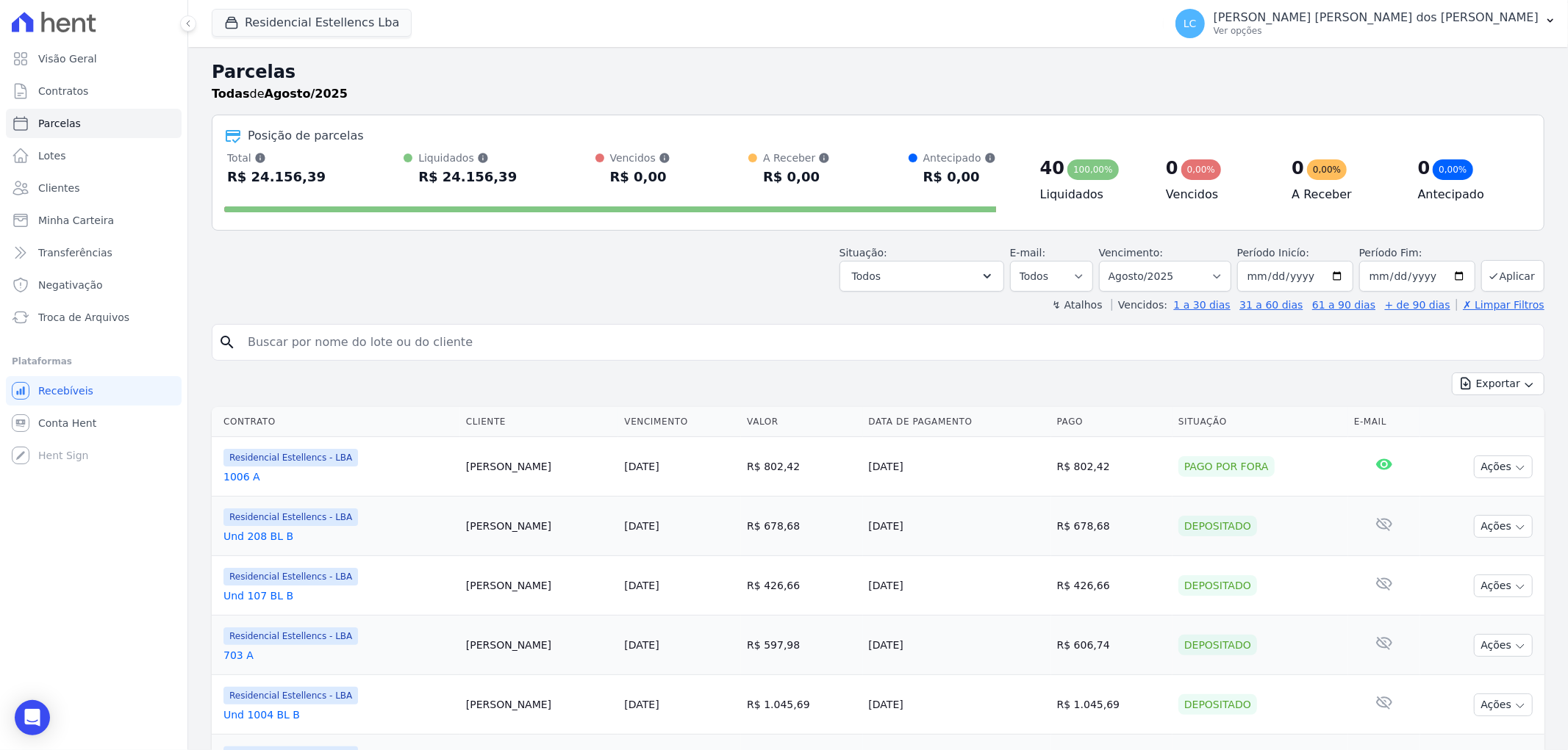
click at [446, 336] on input "search" at bounding box center [888, 343] width 1299 height 30
paste input "[PERSON_NAME]"
type input "[PERSON_NAME]"
select select
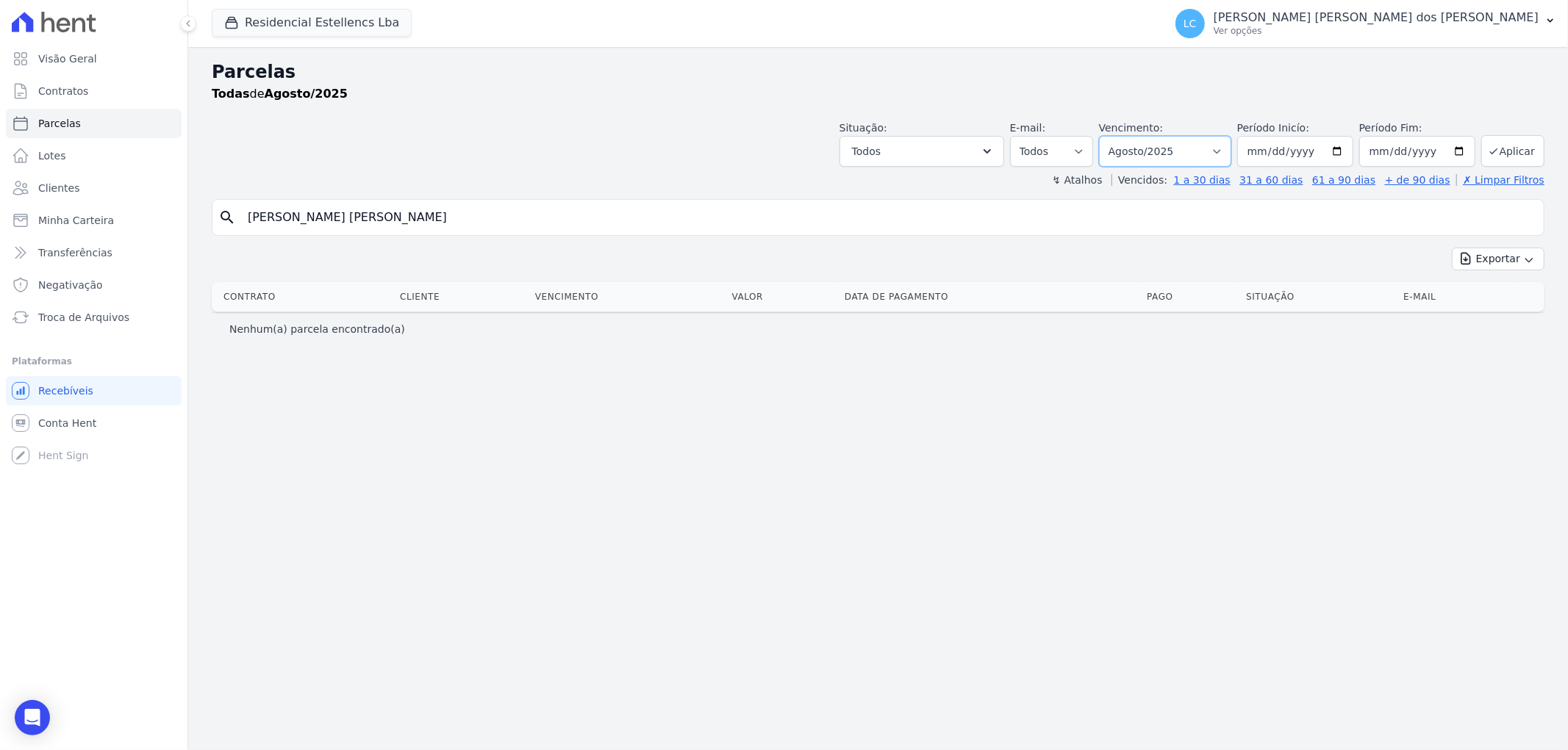
click at [1231, 148] on select "Filtrar por período ──────── Todos os meses Março/2018 Abril/2018 Maio/2018 Jun…" at bounding box center [1165, 151] width 132 height 31
select select "all"
click at [1121, 136] on select "Filtrar por período ──────── Todos os meses Março/2018 Abril/2018 Maio/2018 Jun…" at bounding box center [1165, 151] width 132 height 31
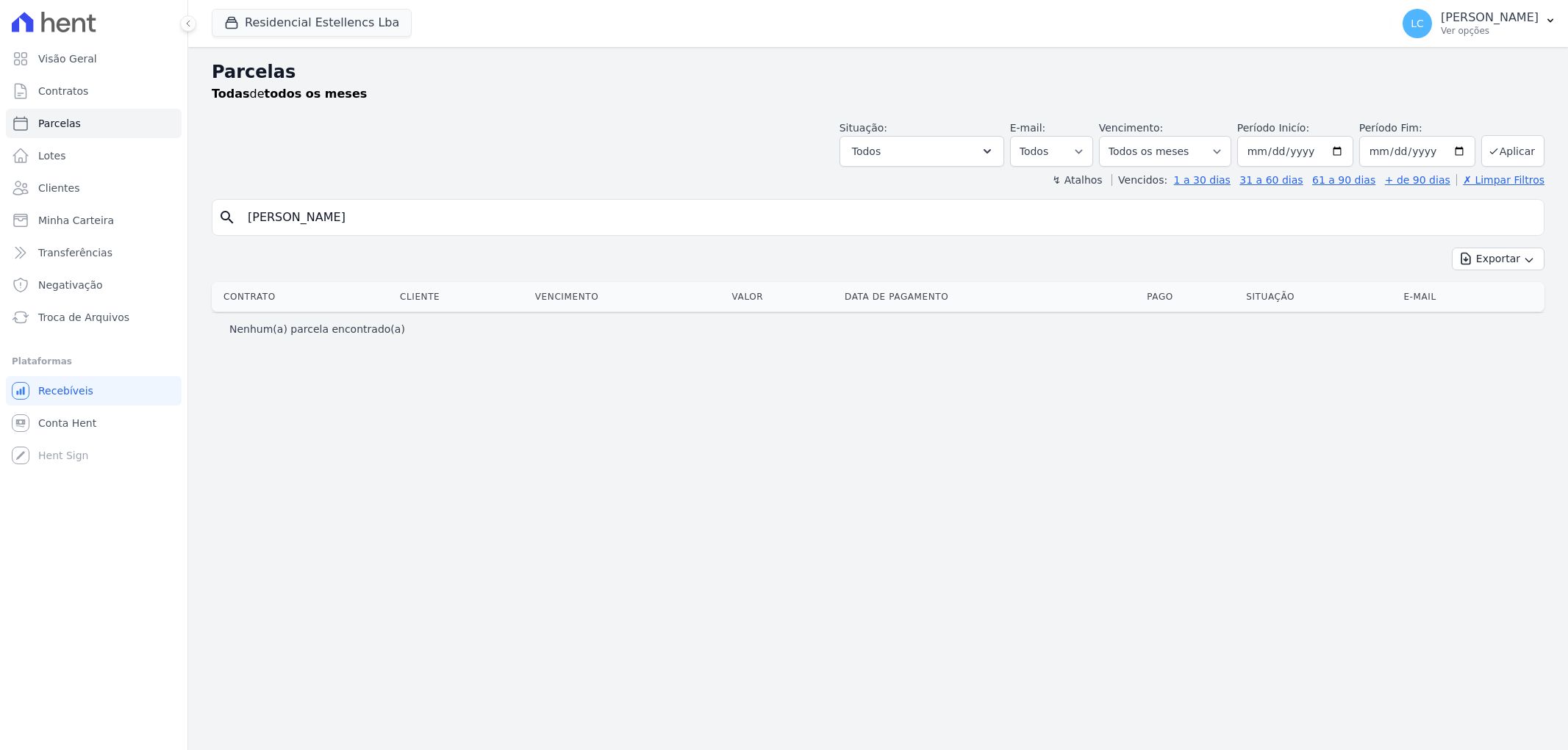
select select
click at [445, 218] on input "[PERSON_NAME]" at bounding box center [888, 218] width 1299 height 30
select select
click at [449, 218] on input "[PERSON_NAME]" at bounding box center [888, 218] width 1299 height 30
select select
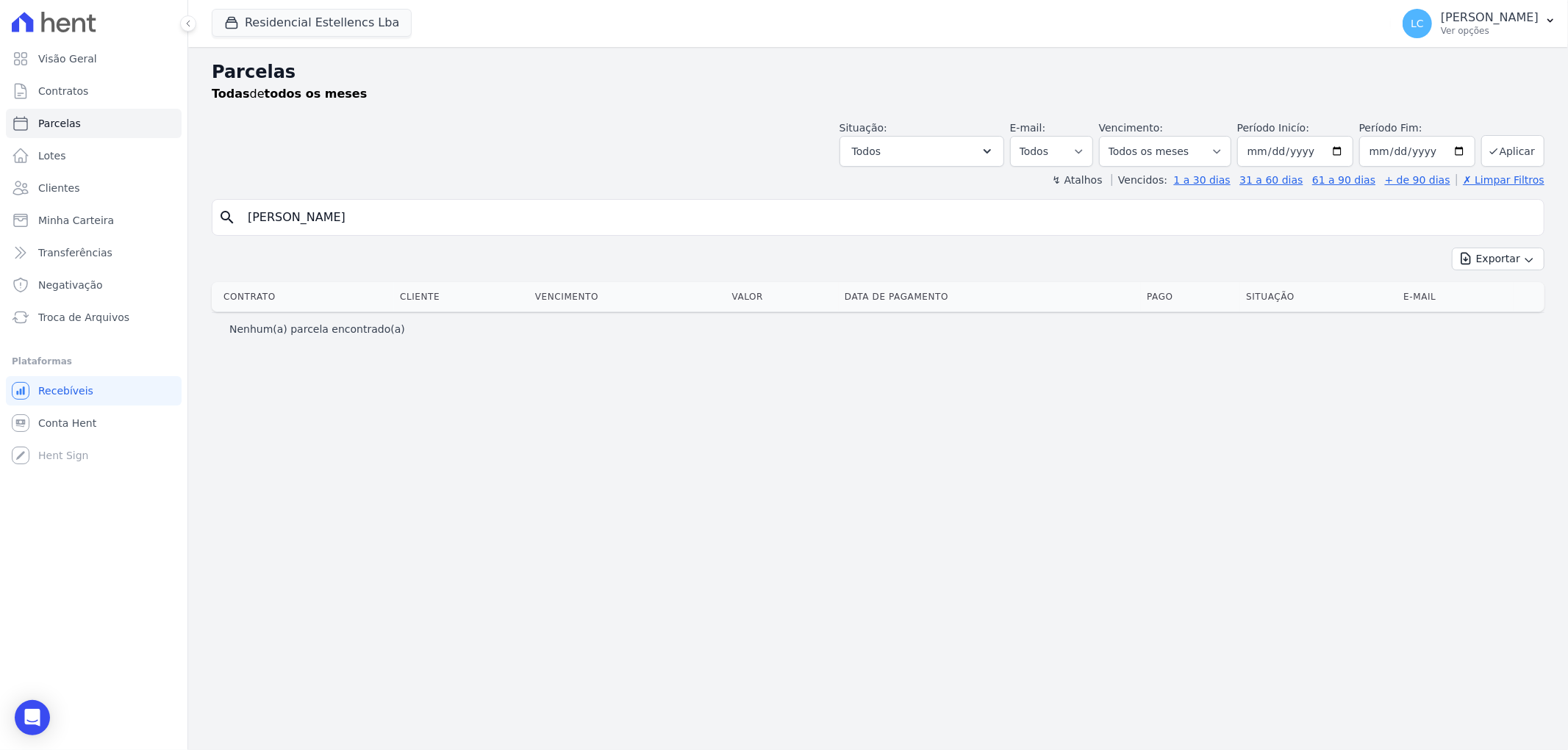
drag, startPoint x: 444, startPoint y: 218, endPoint x: 339, endPoint y: 226, distance: 105.3
click at [326, 230] on input "[PERSON_NAME]" at bounding box center [888, 218] width 1299 height 30
type input "[PERSON_NAME]"
select select
click at [26, 421] on icon at bounding box center [21, 424] width 18 height 18
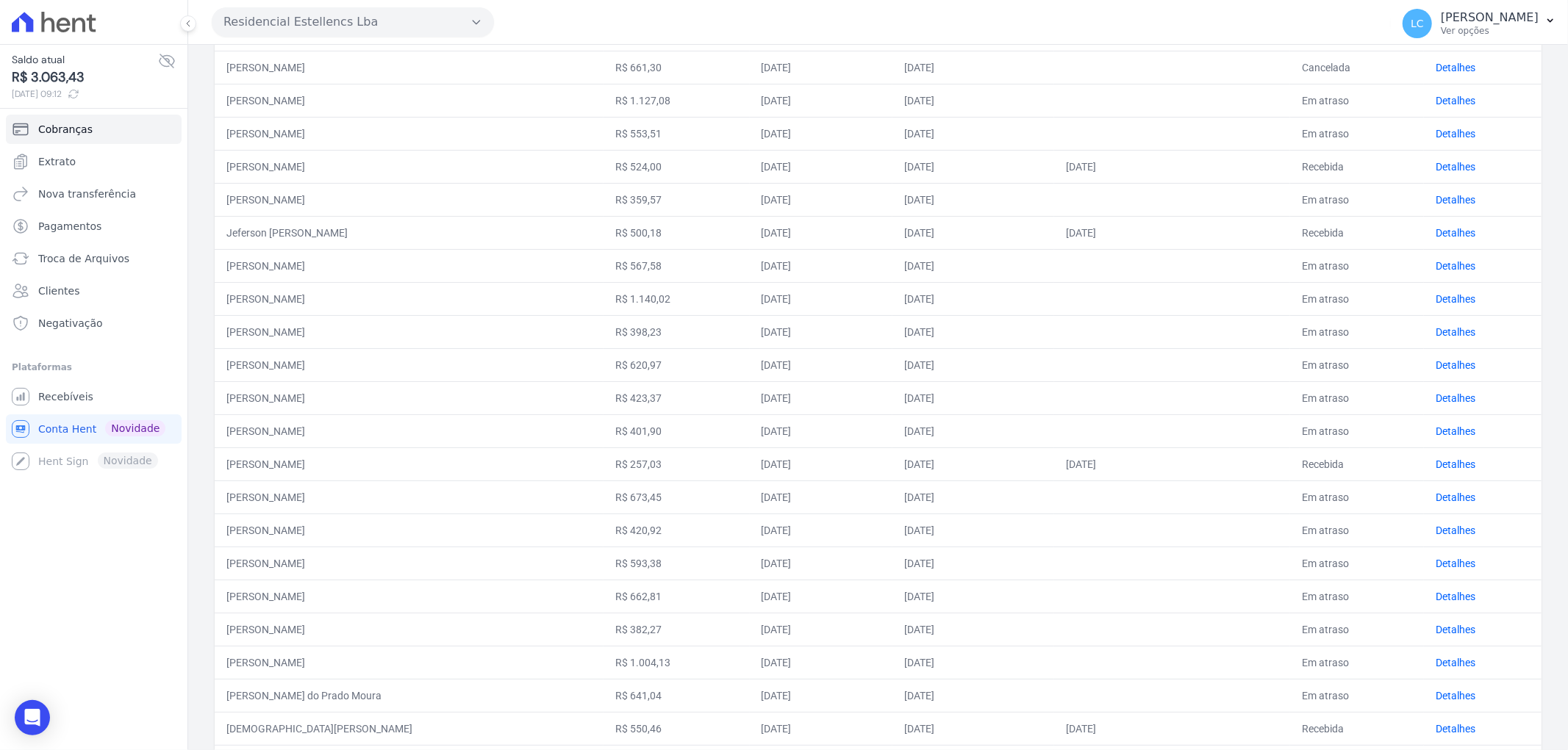
scroll to position [326, 0]
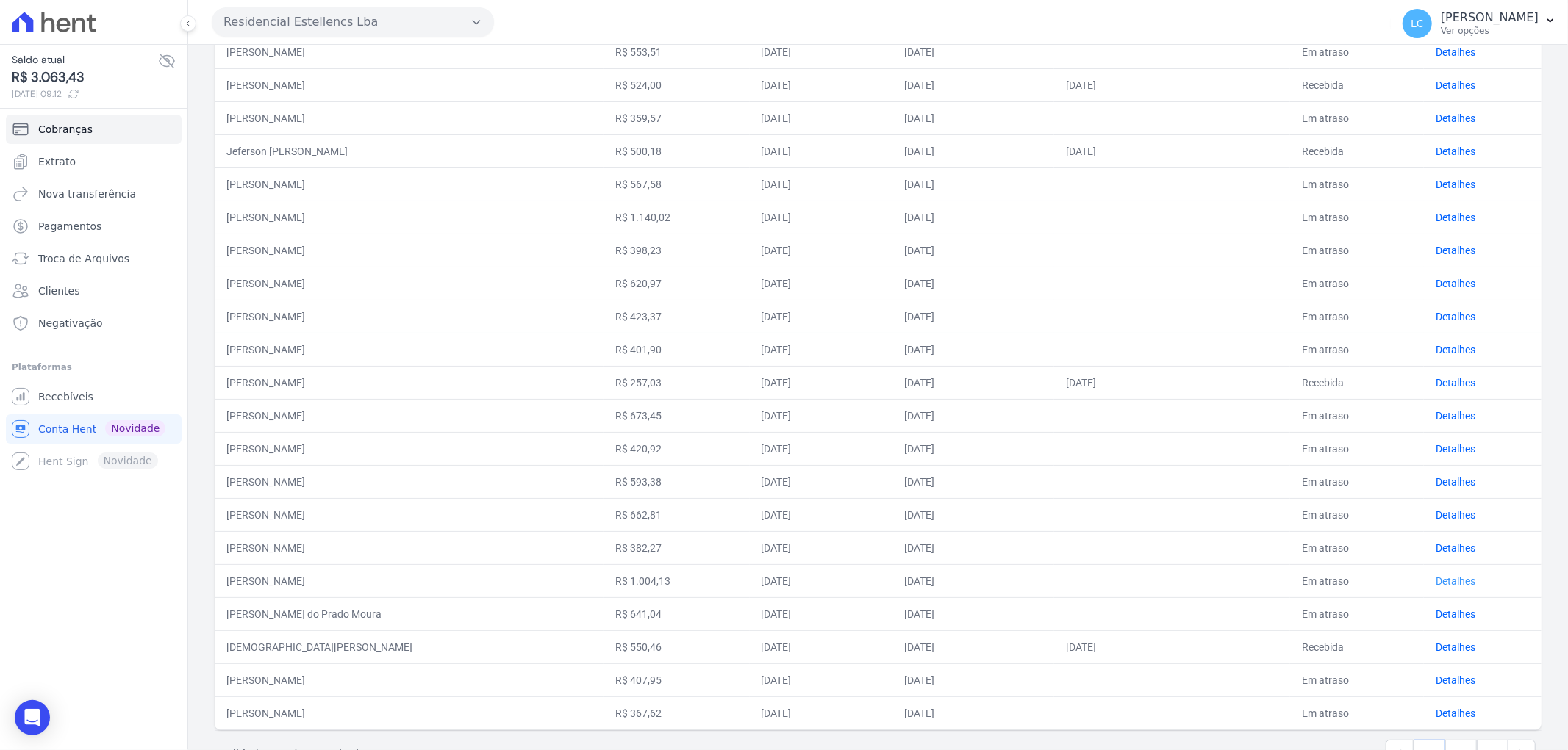
click at [1444, 580] on link "Detalhes" at bounding box center [1455, 581] width 39 height 12
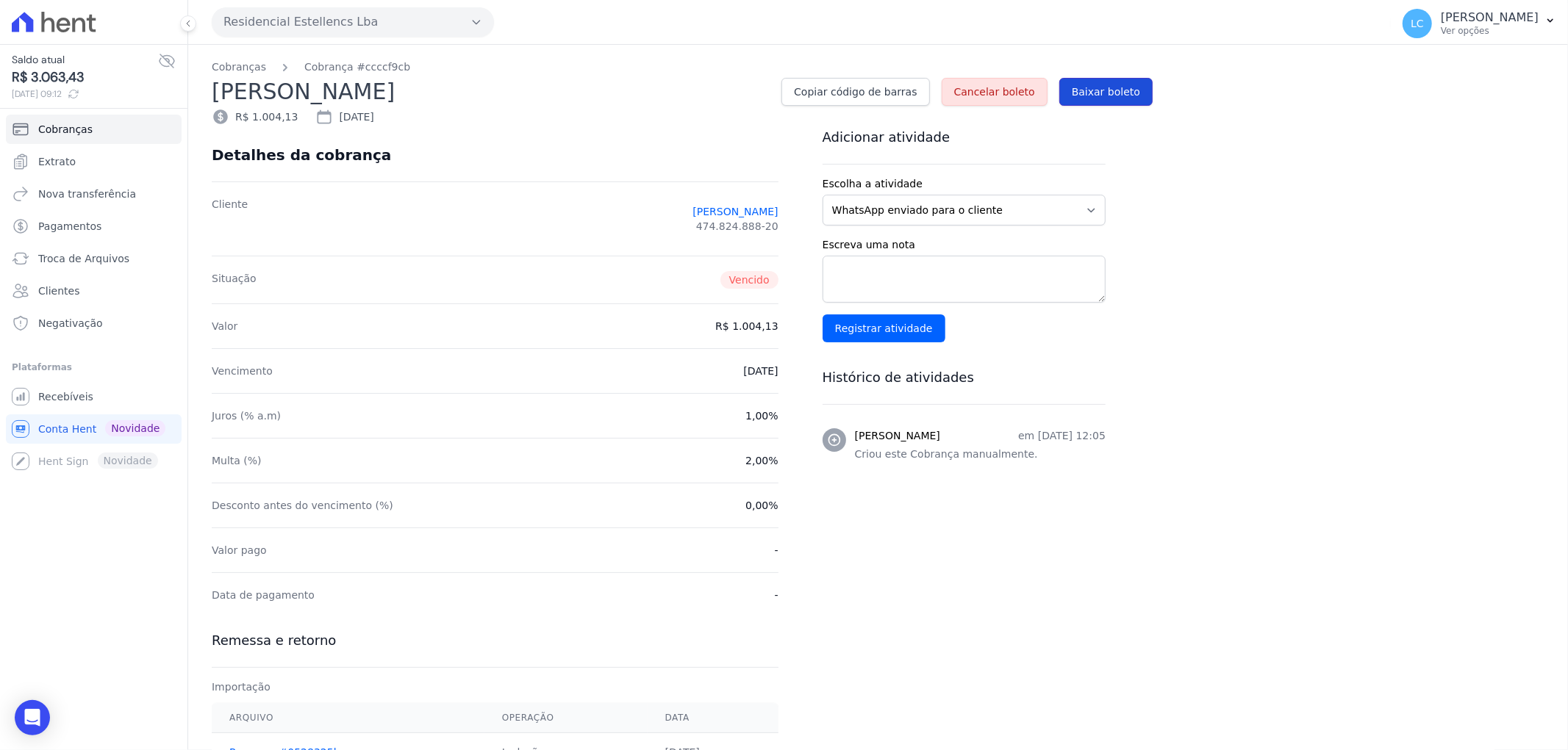
click at [1119, 93] on span "Baixar boleto" at bounding box center [1105, 92] width 68 height 15
click at [57, 427] on span "Conta Hent" at bounding box center [67, 429] width 58 height 15
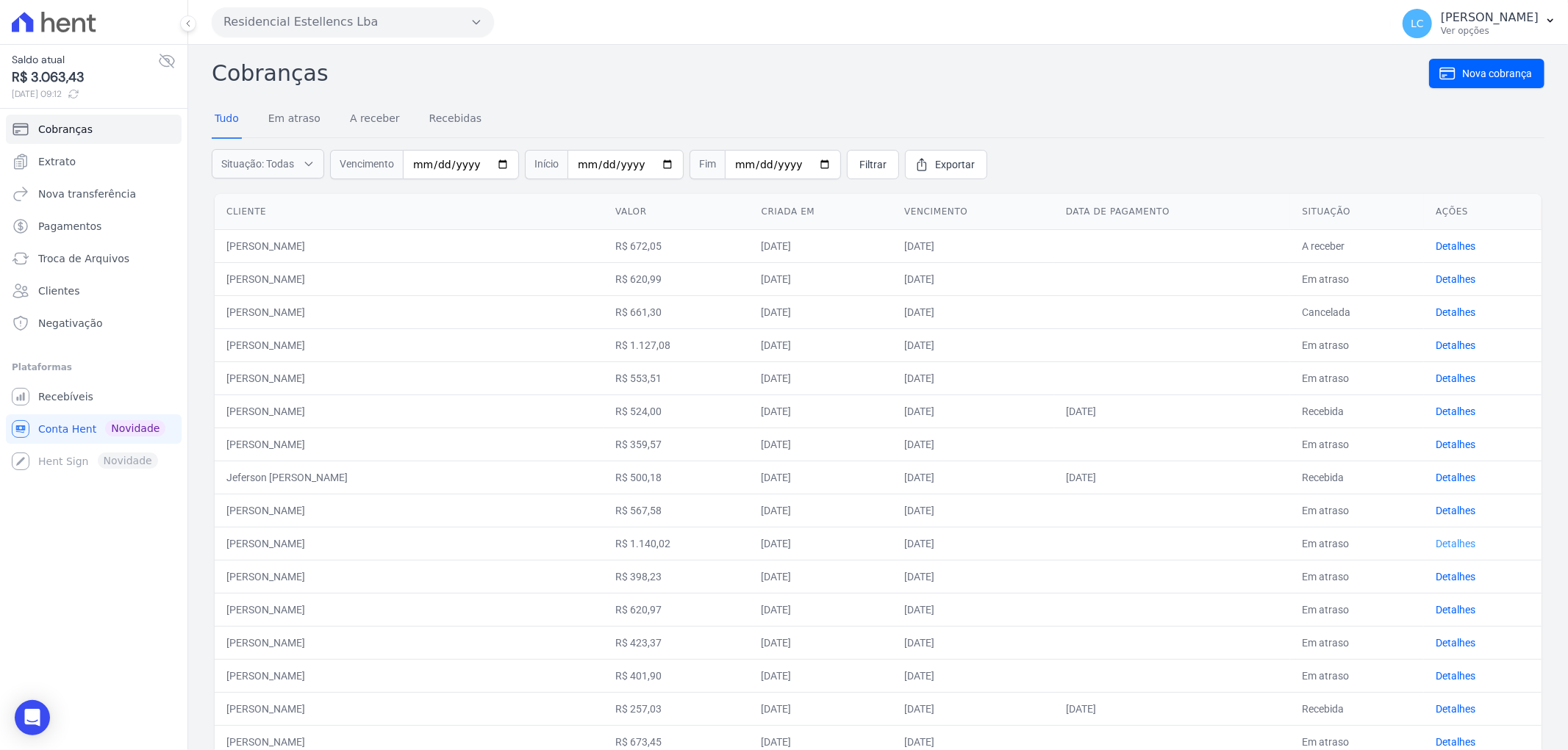
click at [1435, 544] on link "Detalhes" at bounding box center [1455, 544] width 39 height 12
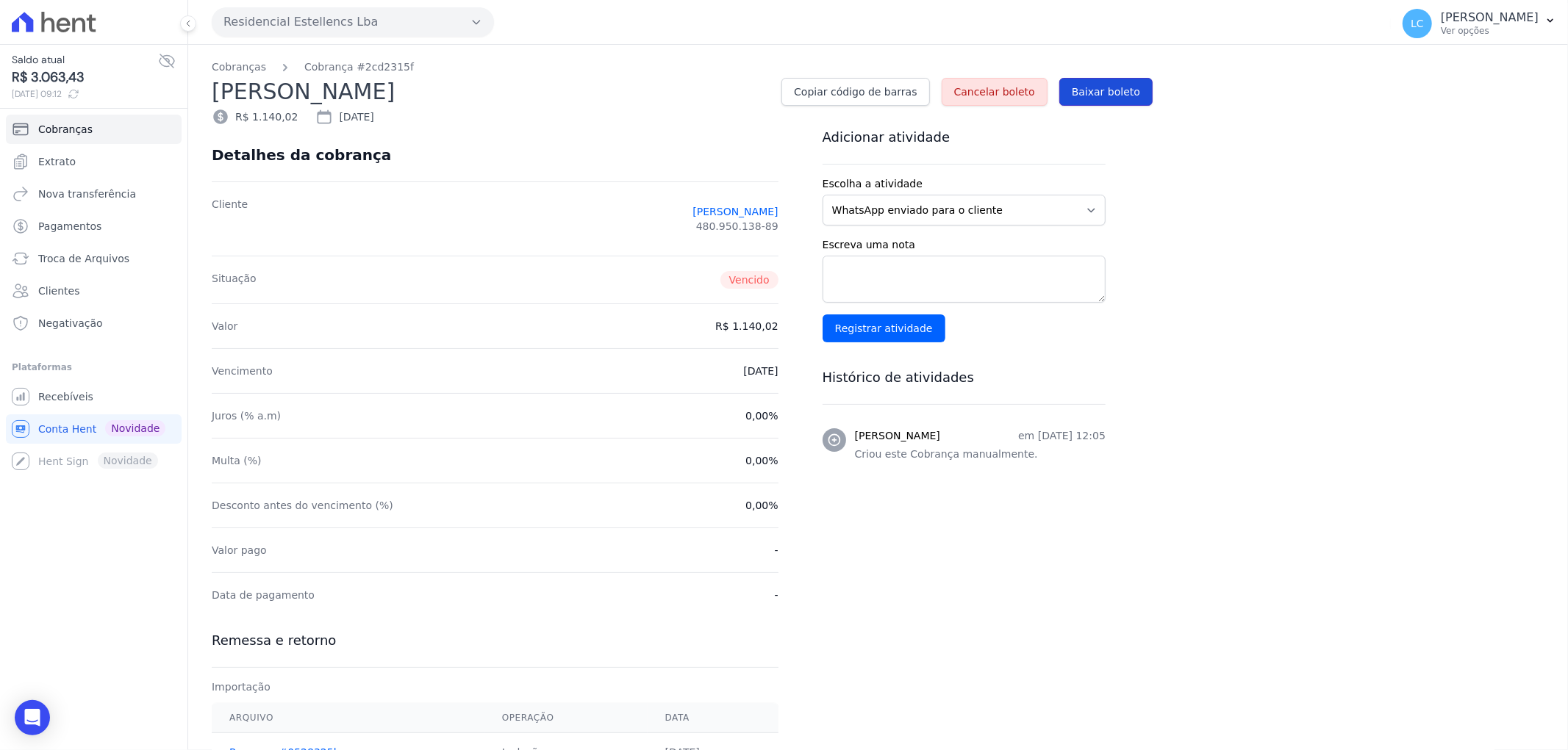
click at [1115, 86] on span "Baixar boleto" at bounding box center [1105, 92] width 68 height 15
click at [93, 435] on div "Você não possui Hent Sign ativado. Para saber mais, fale com a equipe Hent." at bounding box center [170, 464] width 182 height 59
click at [76, 430] on span "Conta Hent" at bounding box center [67, 429] width 58 height 15
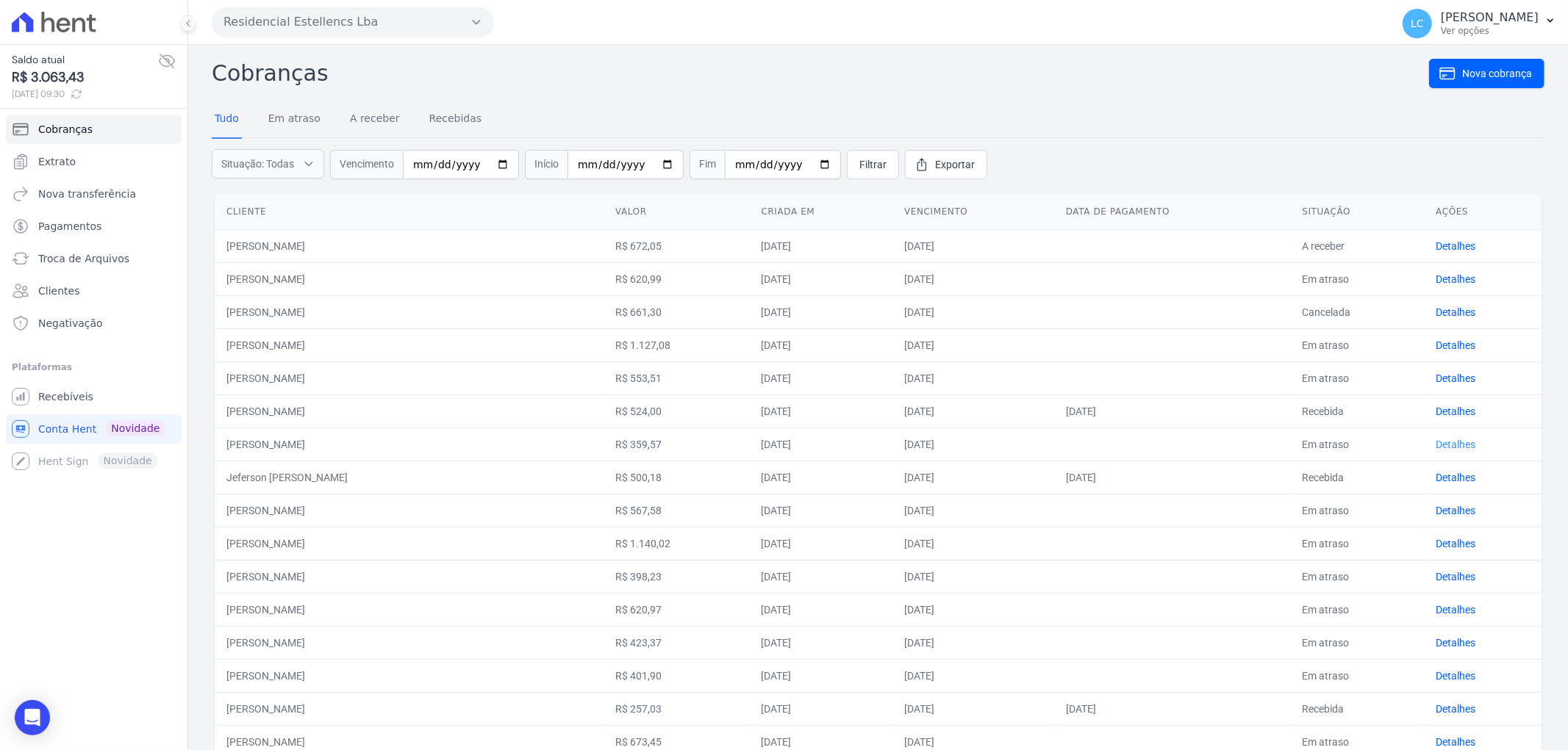
click at [1436, 442] on link "Detalhes" at bounding box center [1455, 444] width 39 height 12
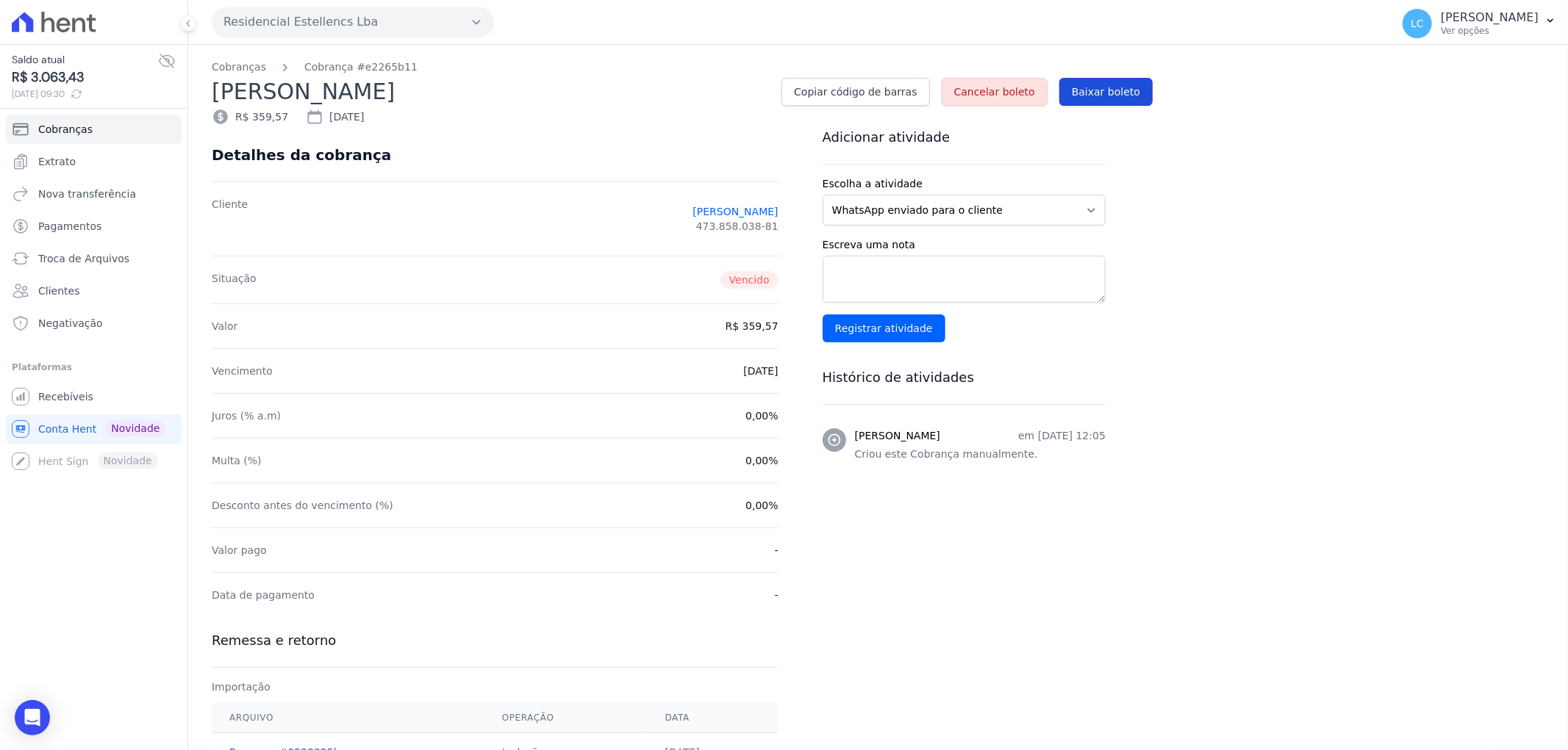
click at [1119, 89] on span "Baixar boleto" at bounding box center [1105, 92] width 68 height 15
click at [1084, 213] on select "WhatsApp enviado para o cliente Adicionar um comentário Ligação feita para o cl…" at bounding box center [964, 210] width 283 height 31
click at [823, 195] on select "WhatsApp enviado para o cliente Adicionar um comentário Ligação feita para o cl…" at bounding box center [964, 210] width 283 height 31
click at [874, 329] on input "Registrar atividade" at bounding box center [884, 328] width 123 height 28
click at [68, 430] on span "Conta Hent" at bounding box center [67, 429] width 58 height 15
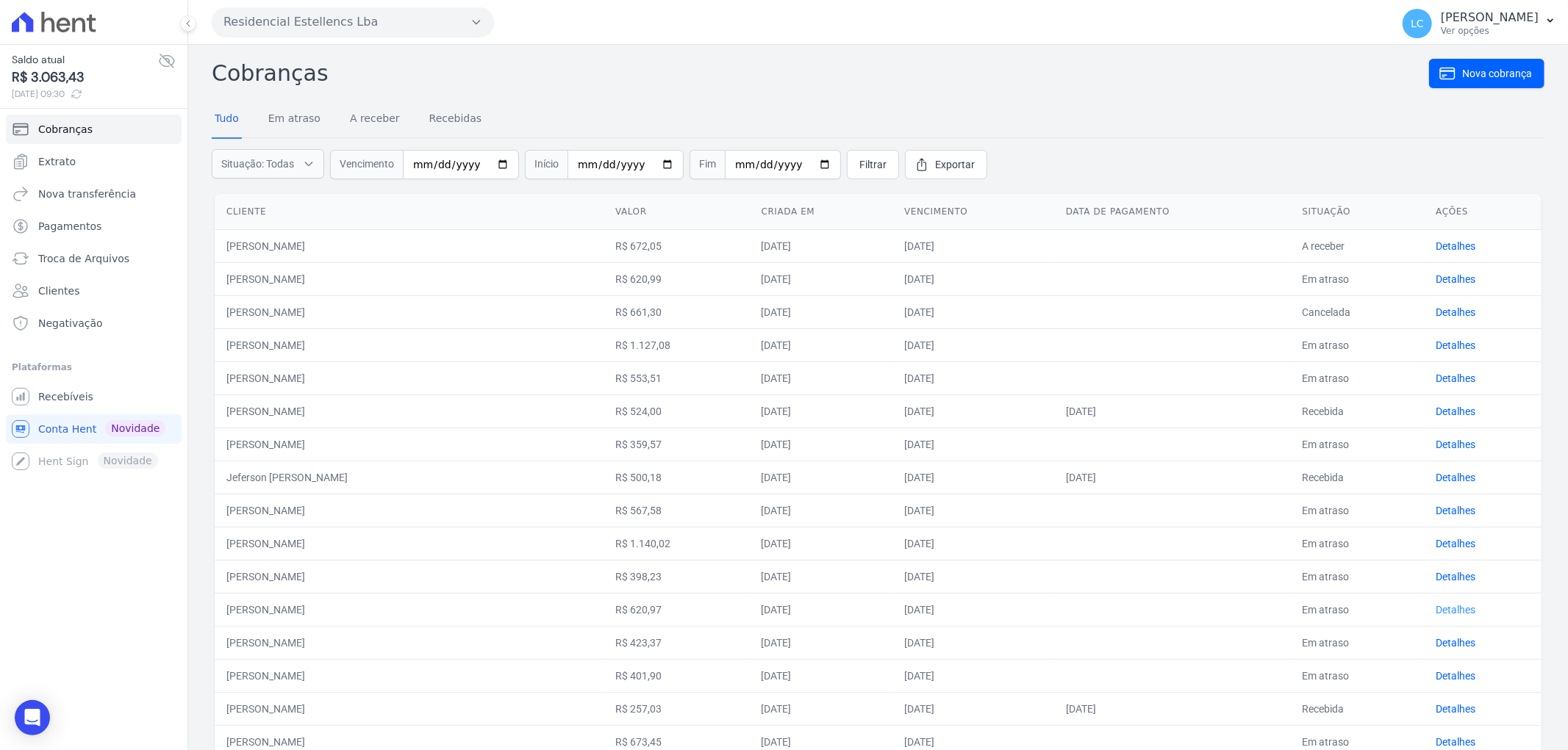
click at [1444, 608] on link "Detalhes" at bounding box center [1455, 610] width 39 height 12
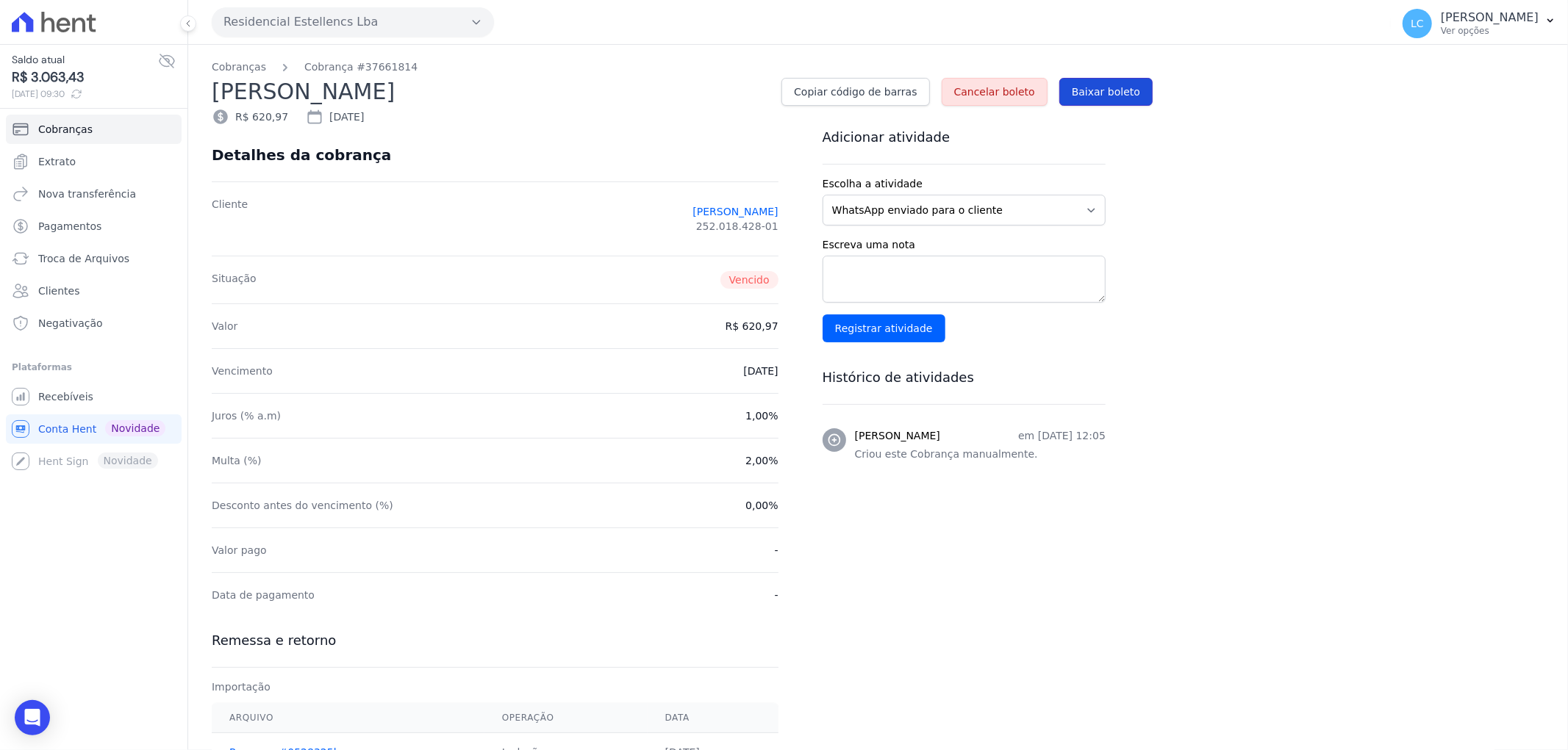
click at [1103, 88] on span "Baixar boleto" at bounding box center [1105, 92] width 68 height 15
click at [76, 427] on span "Conta Hent" at bounding box center [67, 429] width 58 height 15
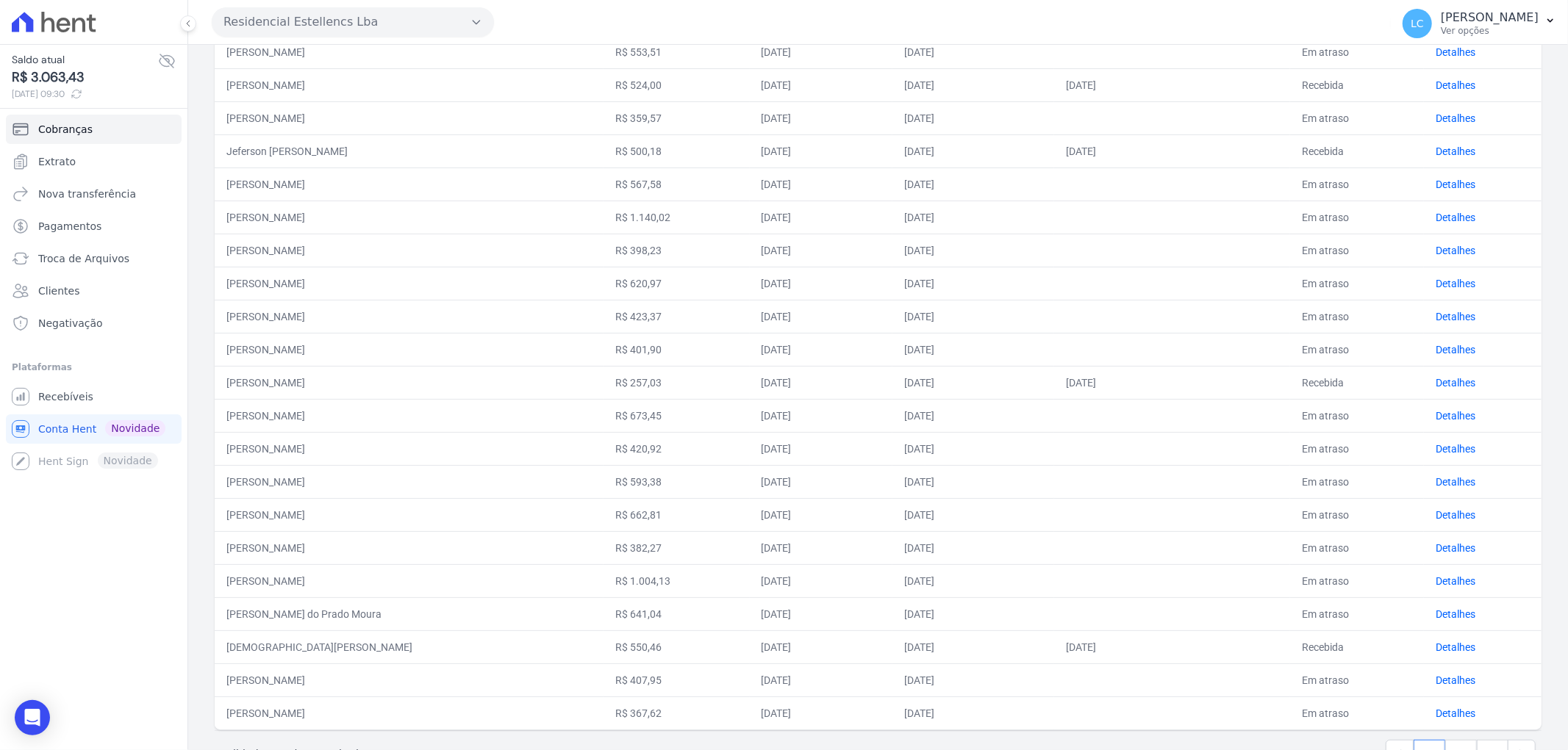
scroll to position [375, 0]
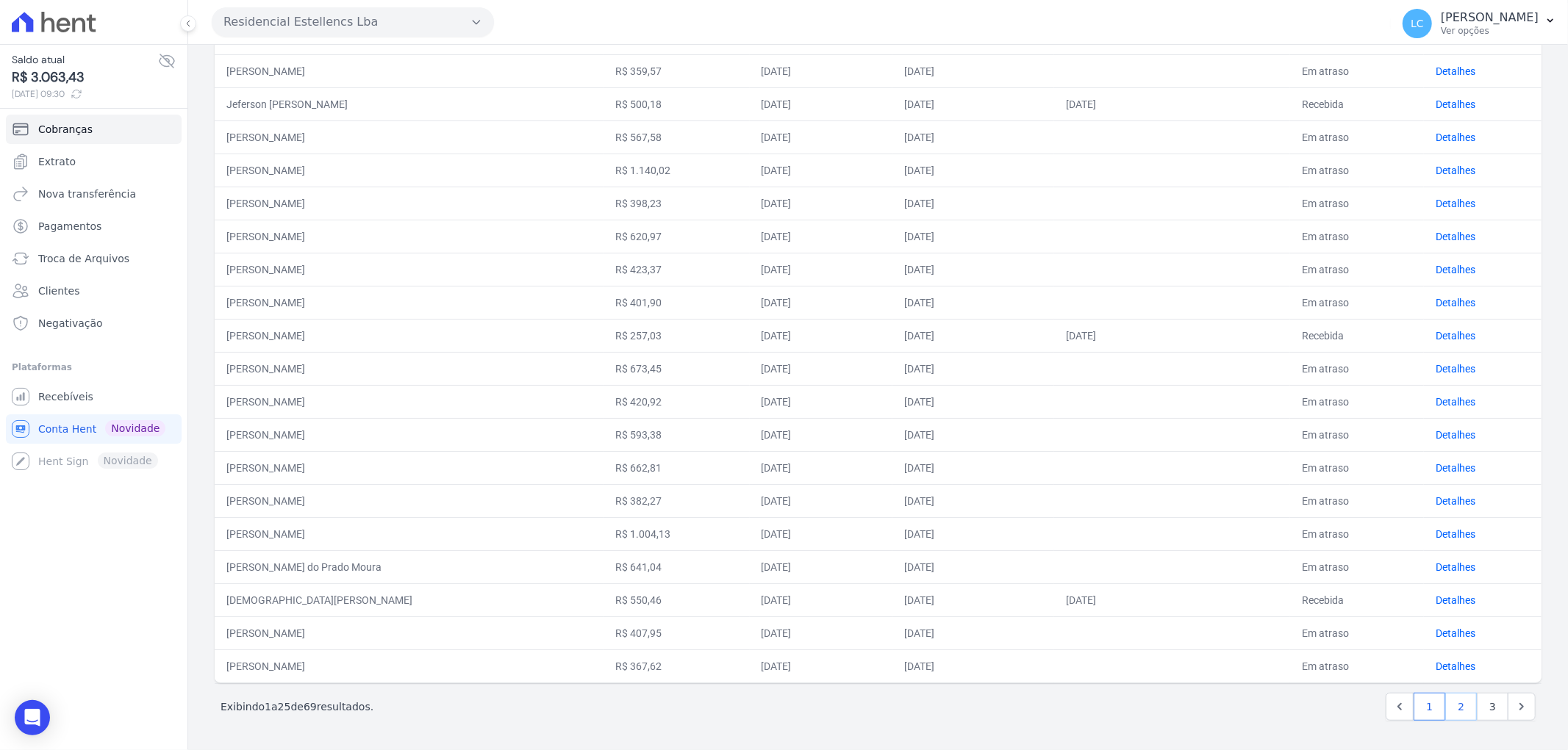
click at [1453, 708] on link "2" at bounding box center [1461, 707] width 32 height 28
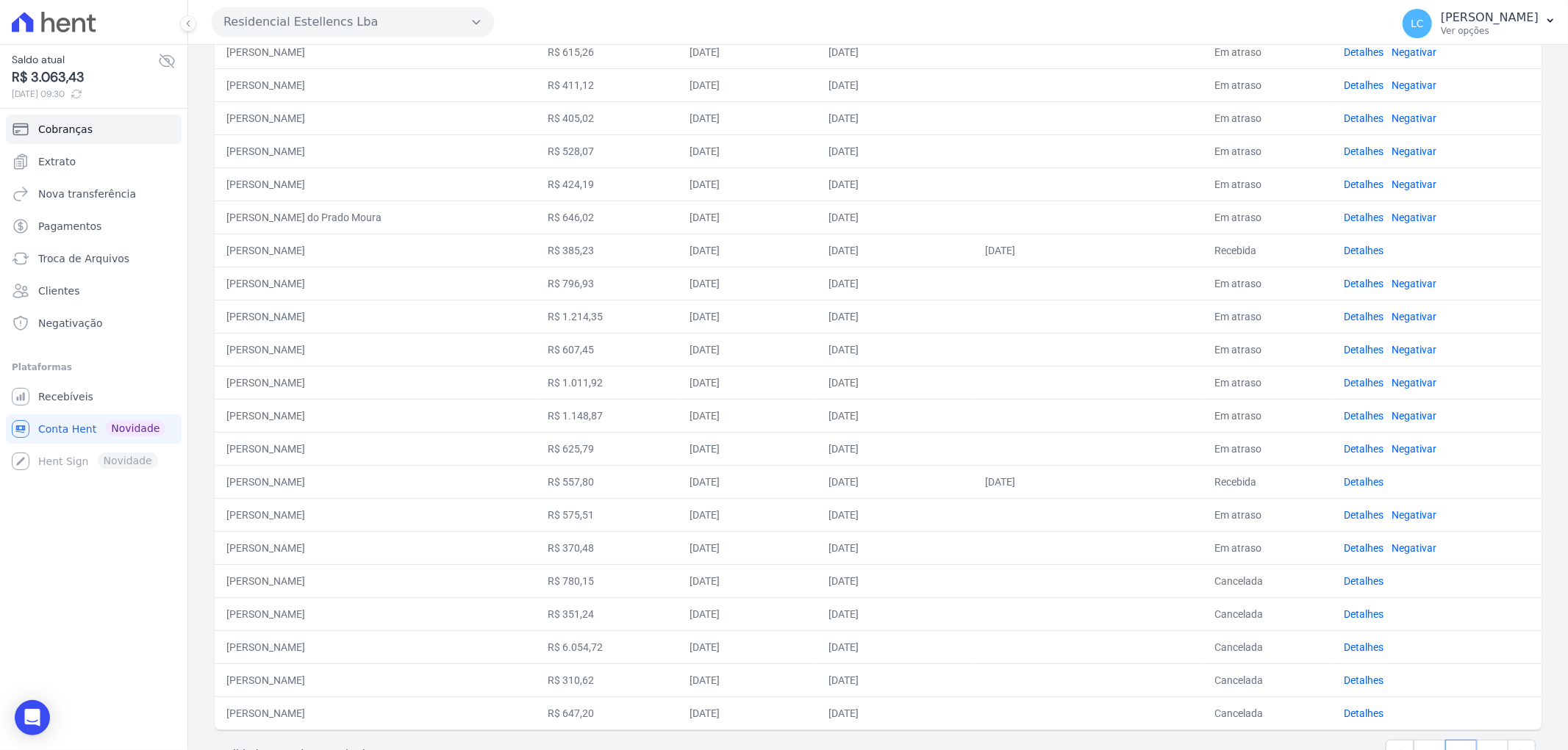
scroll to position [375, 0]
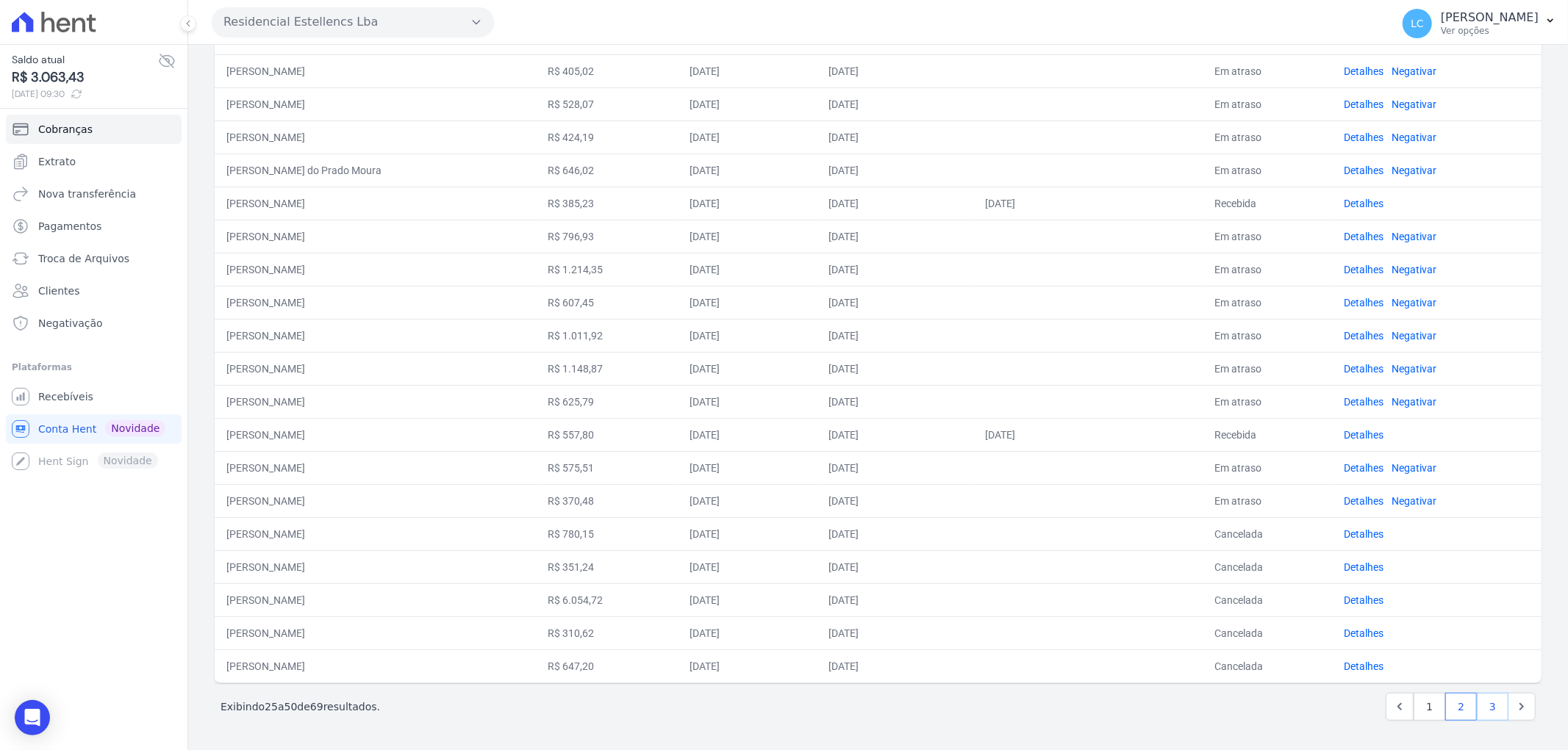
click at [1478, 709] on link "3" at bounding box center [1492, 707] width 32 height 28
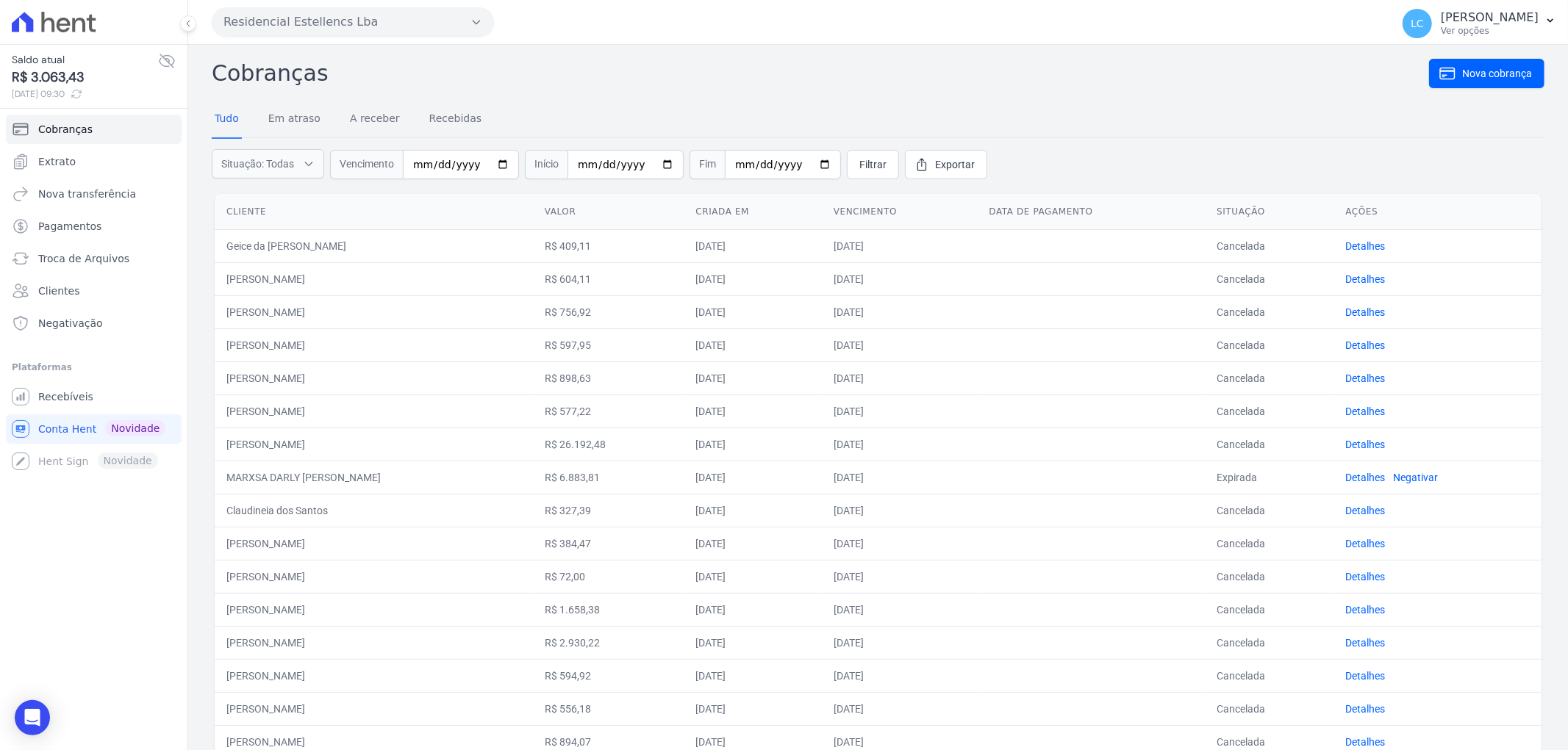
scroll to position [82, 0]
